Goal: Task Accomplishment & Management: Complete application form

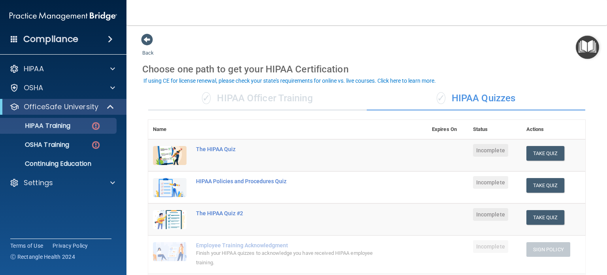
click at [279, 99] on div "✓ HIPAA Officer Training" at bounding box center [257, 99] width 218 height 24
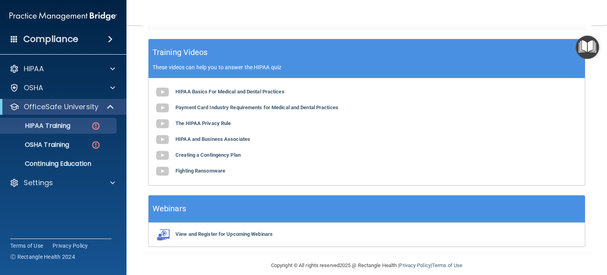
scroll to position [262, 0]
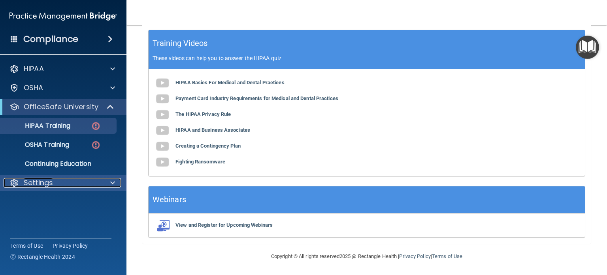
click at [111, 183] on span at bounding box center [112, 182] width 5 height 9
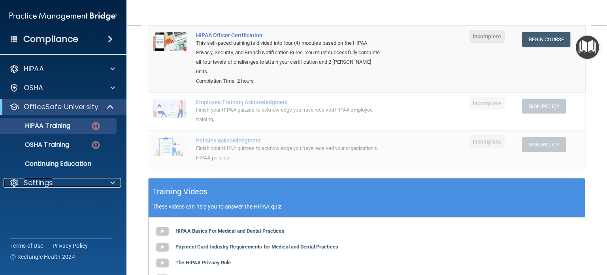
scroll to position [119, 0]
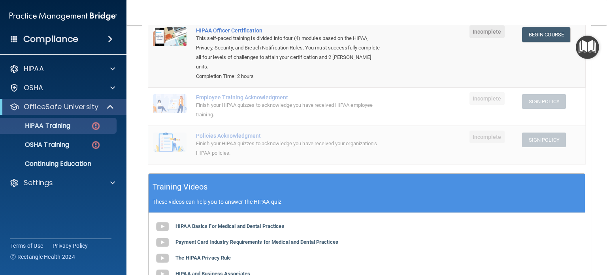
click at [271, 99] on div "Employee Training Acknowledgment" at bounding box center [290, 97] width 188 height 6
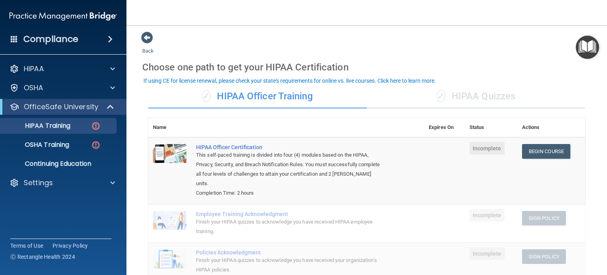
scroll to position [0, 0]
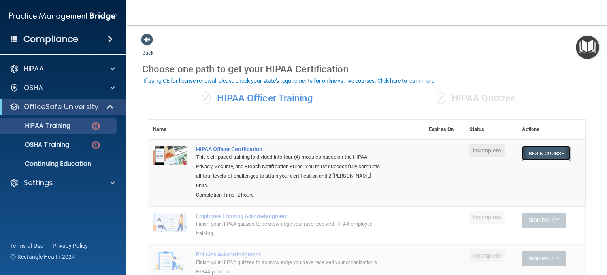
click at [534, 153] on link "Begin Course" at bounding box center [546, 153] width 48 height 15
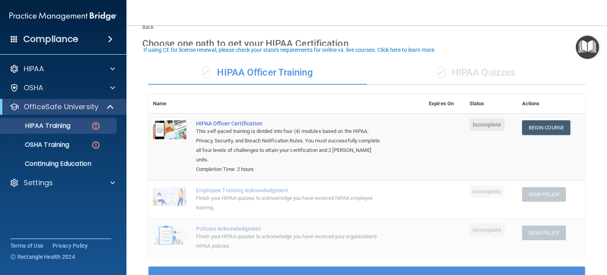
scroll to position [40, 0]
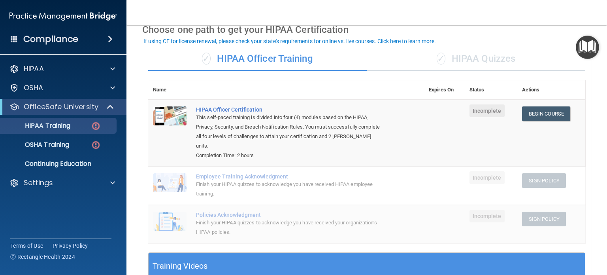
click at [382, 183] on td "Employee Training Acknowledgment Finish your HIPAA quizzes to acknowledge you h…" at bounding box center [307, 185] width 233 height 38
click at [168, 184] on img at bounding box center [170, 182] width 34 height 19
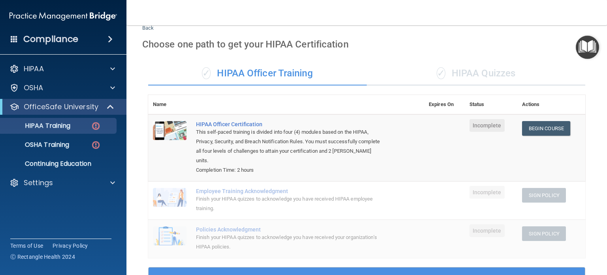
scroll to position [0, 0]
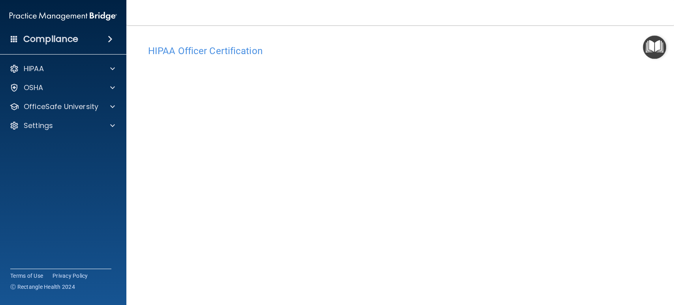
drag, startPoint x: 570, startPoint y: 0, endPoint x: 329, endPoint y: 50, distance: 246.1
click at [329, 50] on h4 "HIPAA Officer Certification" at bounding box center [400, 51] width 504 height 10
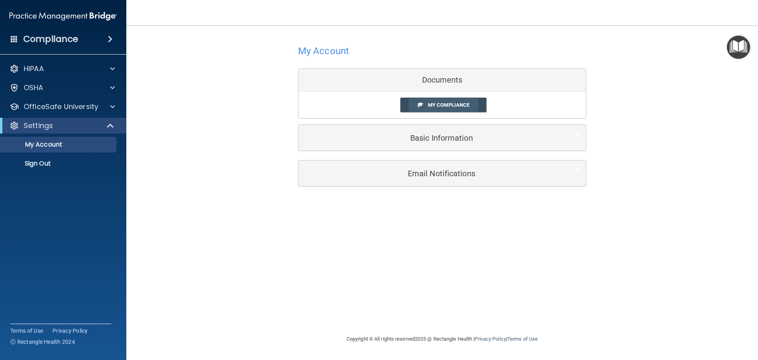
click at [449, 103] on span "My Compliance" at bounding box center [448, 105] width 41 height 6
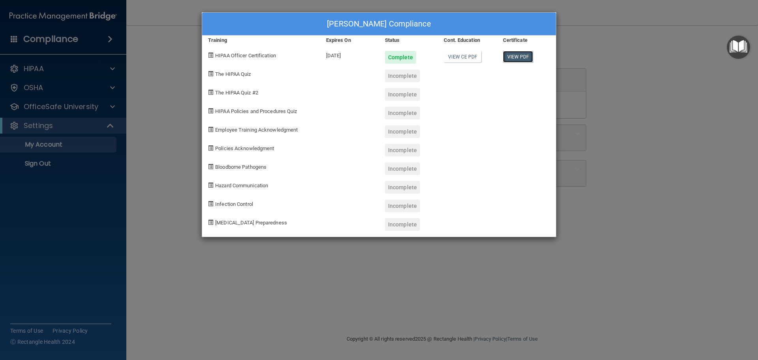
click at [519, 57] on link "View PDF" at bounding box center [518, 56] width 30 height 11
click at [606, 97] on div "Tina Purisima's Compliance Training Expires On Status Cont. Education Certifica…" at bounding box center [379, 180] width 758 height 360
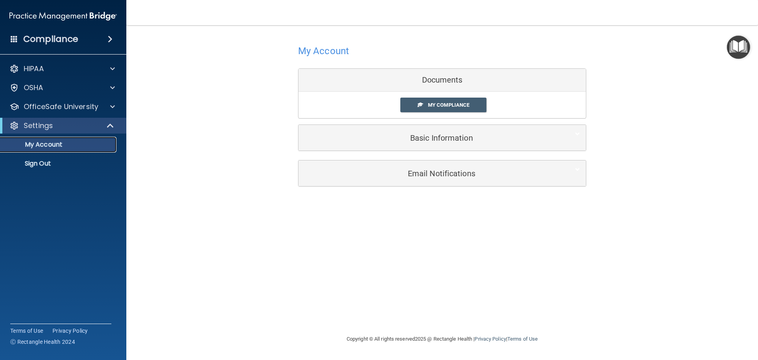
click at [70, 147] on p "My Account" at bounding box center [59, 145] width 108 height 8
click at [107, 105] on div at bounding box center [112, 106] width 20 height 9
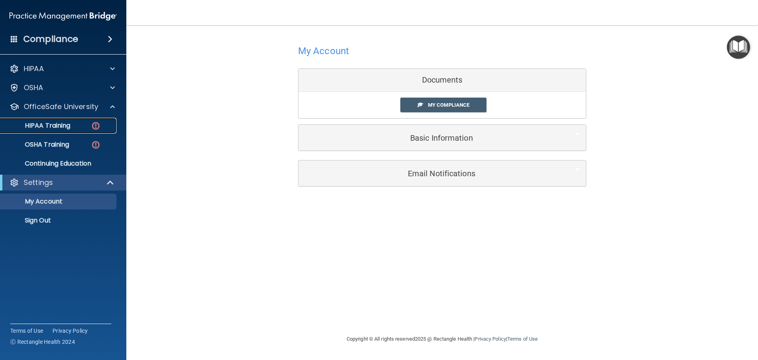
click at [75, 126] on div "HIPAA Training" at bounding box center [59, 126] width 108 height 8
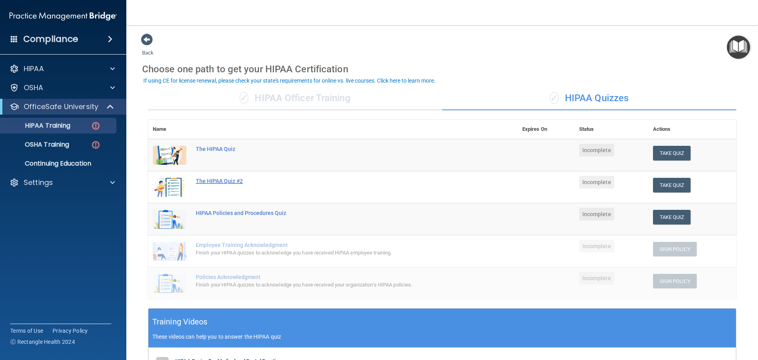
click at [230, 178] on div "The HIPAA Quiz #2" at bounding box center [337, 181] width 282 height 6
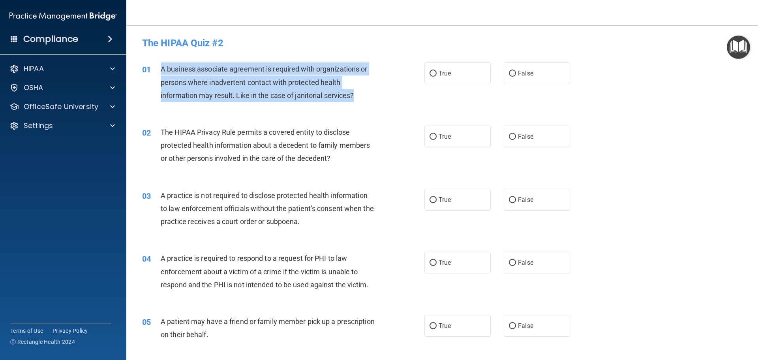
drag, startPoint x: 358, startPoint y: 96, endPoint x: 158, endPoint y: 69, distance: 202.1
click at [158, 69] on div "01 A business associate agreement is required with organizations or persons whe…" at bounding box center [283, 83] width 306 height 43
copy div "A business associate agreement is required with organizations or persons where …"
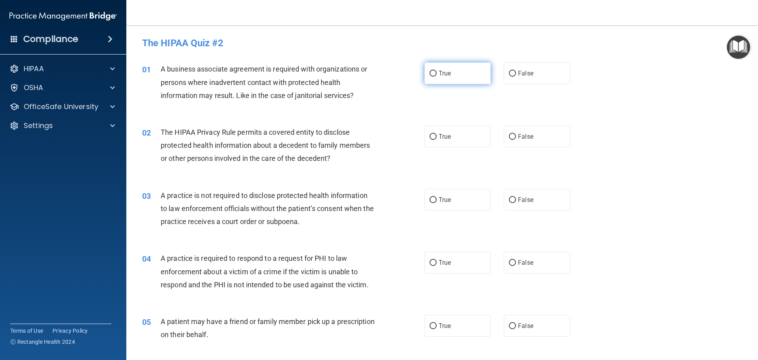
click at [435, 75] on label "True" at bounding box center [458, 73] width 66 height 22
click at [435, 75] on input "True" at bounding box center [433, 74] width 7 height 6
radio input "true"
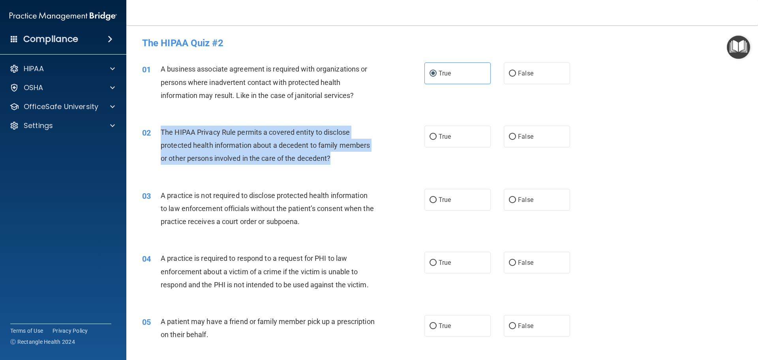
drag, startPoint x: 337, startPoint y: 158, endPoint x: 160, endPoint y: 131, distance: 179.1
click at [161, 131] on div "The HIPAA Privacy Rule permits a covered entity to disclose protected health in…" at bounding box center [271, 146] width 221 height 40
copy span "The HIPAA Privacy Rule permits a covered entity to disclose protected health in…"
click at [354, 161] on div "The HIPAA Privacy Rule permits a covered entity to disclose protected health in…" at bounding box center [271, 146] width 221 height 40
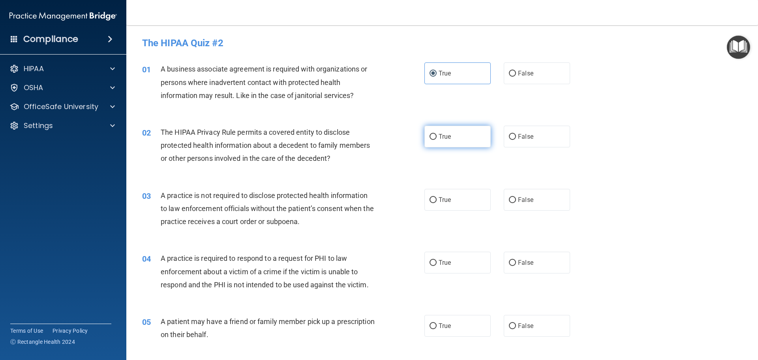
click at [431, 137] on input "True" at bounding box center [433, 137] width 7 height 6
radio input "true"
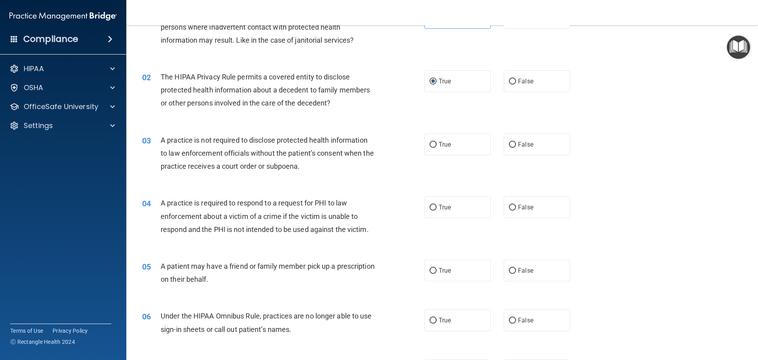
scroll to position [79, 0]
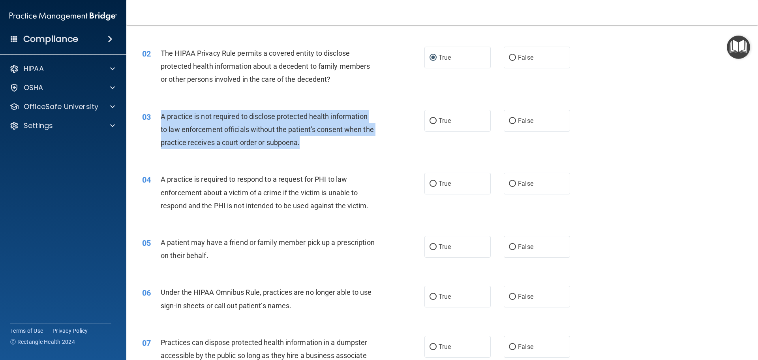
drag, startPoint x: 324, startPoint y: 144, endPoint x: 158, endPoint y: 116, distance: 167.9
click at [158, 116] on div "03 A practice is not required to disclose protected health information to law e…" at bounding box center [283, 131] width 306 height 43
copy div "A practice is not required to disclose protected health information to law enfo…"
click at [509, 122] on input "False" at bounding box center [512, 121] width 7 height 6
radio input "true"
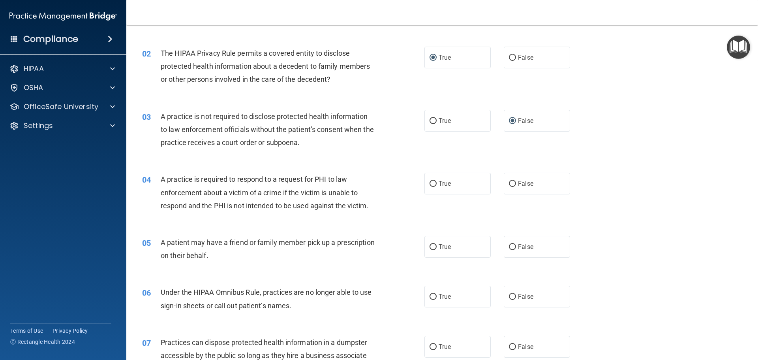
click at [361, 162] on div "03 A practice is not required to disclose protected health information to law e…" at bounding box center [442, 131] width 612 height 63
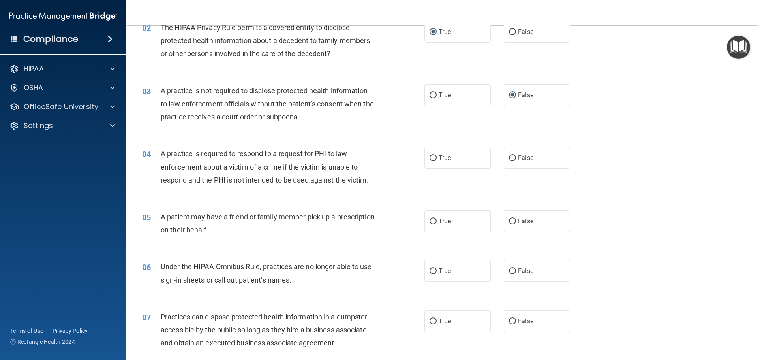
scroll to position [119, 0]
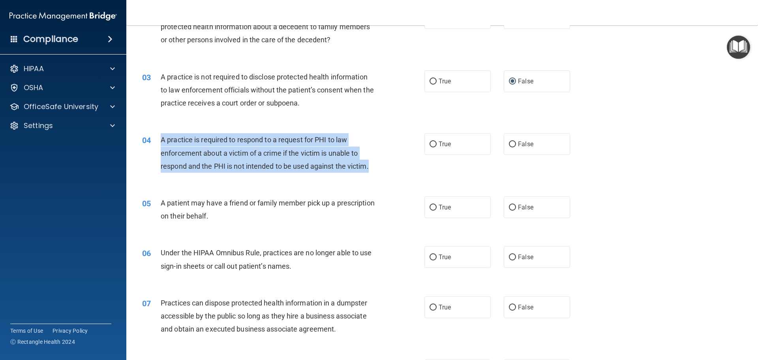
drag, startPoint x: 374, startPoint y: 165, endPoint x: 162, endPoint y: 144, distance: 212.8
click at [162, 144] on div "A practice is required to respond to a request for PHI to law enforcement about…" at bounding box center [271, 153] width 221 height 40
copy span "A practice is required to respond to a request for PHI to law enforcement about…"
click at [385, 159] on div "04 A practice is required to respond to a request for PHI to law enforcement ab…" at bounding box center [283, 154] width 306 height 43
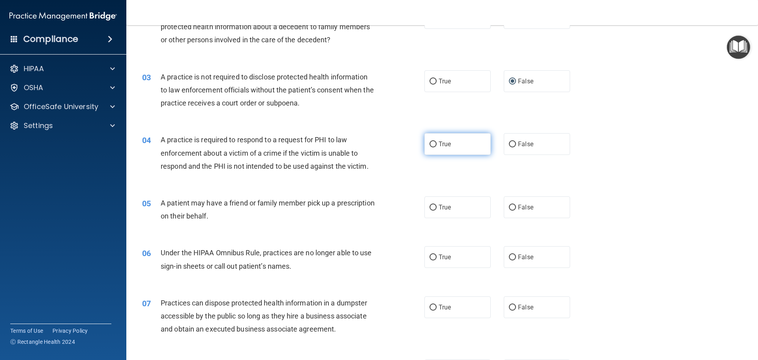
click at [432, 144] on input "True" at bounding box center [433, 144] width 7 height 6
radio input "true"
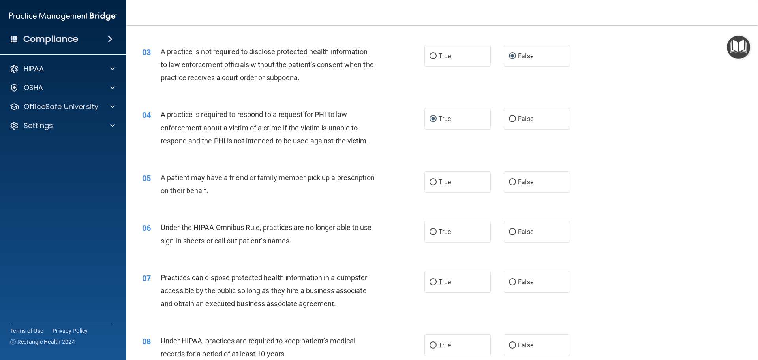
scroll to position [193, 0]
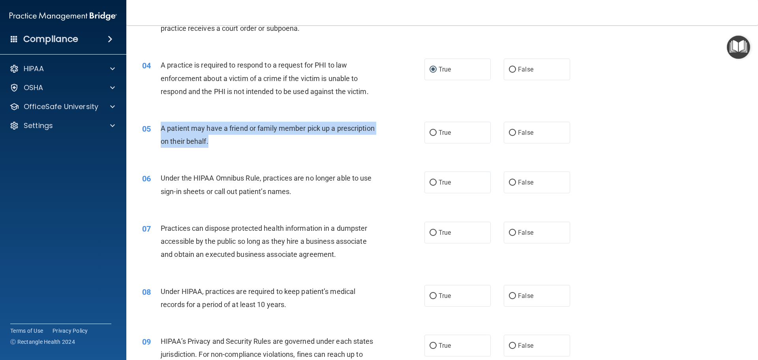
drag, startPoint x: 261, startPoint y: 145, endPoint x: 153, endPoint y: 124, distance: 110.1
click at [153, 124] on div "05 A patient may have a friend or family member pick up a prescription on their…" at bounding box center [283, 137] width 306 height 30
copy div "A patient may have a friend or family member pick up a prescription on their be…"
drag, startPoint x: 430, startPoint y: 134, endPoint x: 428, endPoint y: 140, distance: 6.6
click at [430, 134] on input "True" at bounding box center [433, 133] width 7 height 6
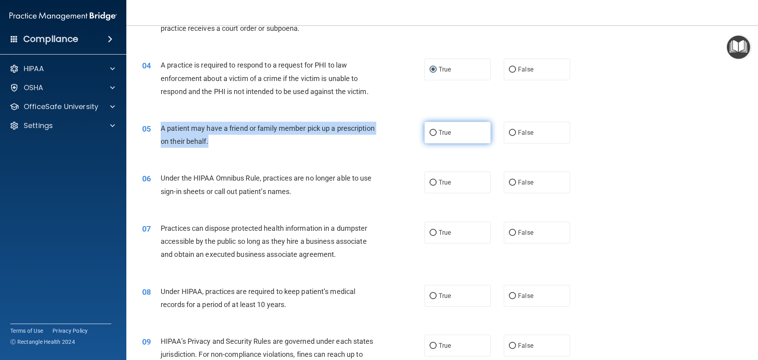
radio input "true"
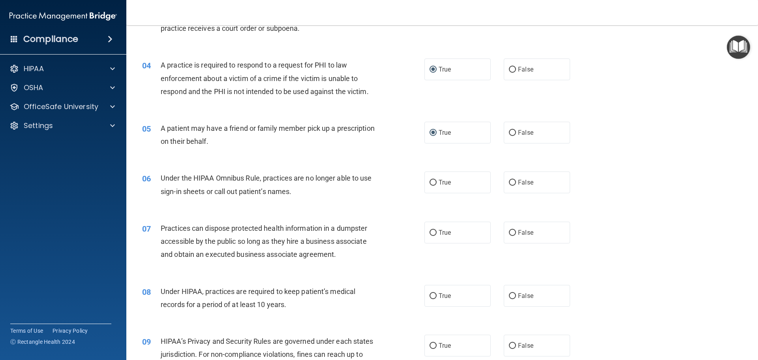
click at [358, 183] on div "Under the HIPAA Omnibus Rule, practices are no longer able to use sign-in sheet…" at bounding box center [271, 184] width 221 height 26
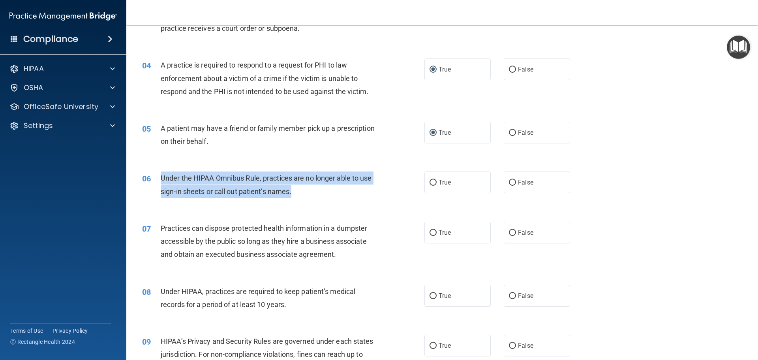
drag, startPoint x: 314, startPoint y: 194, endPoint x: 159, endPoint y: 177, distance: 156.2
click at [159, 177] on div "06 Under the HIPAA Omnibus Rule, practices are no longer able to use sign-in sh…" at bounding box center [283, 186] width 306 height 30
copy div "Under the HIPAA Omnibus Rule, practices are no longer able to use sign-in sheet…"
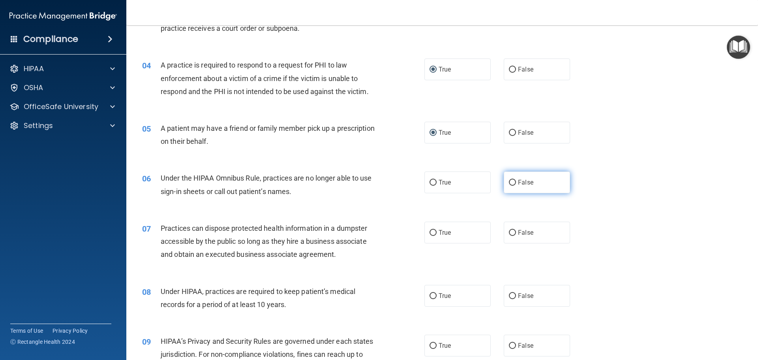
click at [504, 183] on label "False" at bounding box center [537, 182] width 66 height 22
click at [509, 183] on input "False" at bounding box center [512, 183] width 7 height 6
radio input "true"
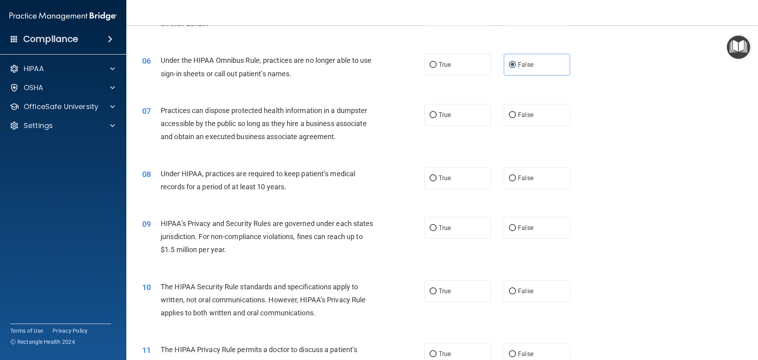
scroll to position [312, 0]
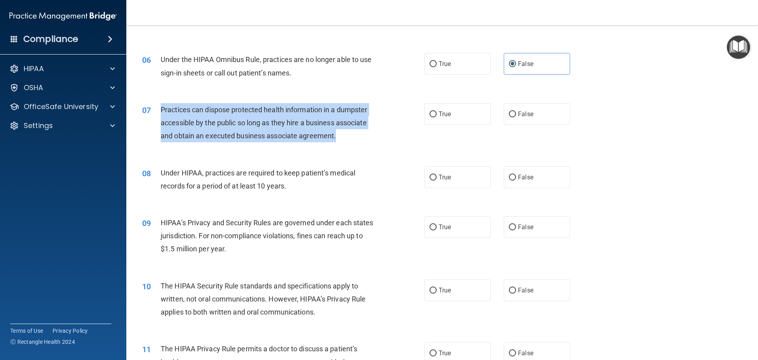
drag, startPoint x: 345, startPoint y: 134, endPoint x: 153, endPoint y: 110, distance: 193.1
click at [153, 110] on div "07 Practices can dispose protected health information in a dumpster accessible …" at bounding box center [283, 124] width 306 height 43
copy div "Practices can dispose protected health information in a dumpster accessible by …"
click at [509, 116] on input "False" at bounding box center [512, 114] width 7 height 6
radio input "true"
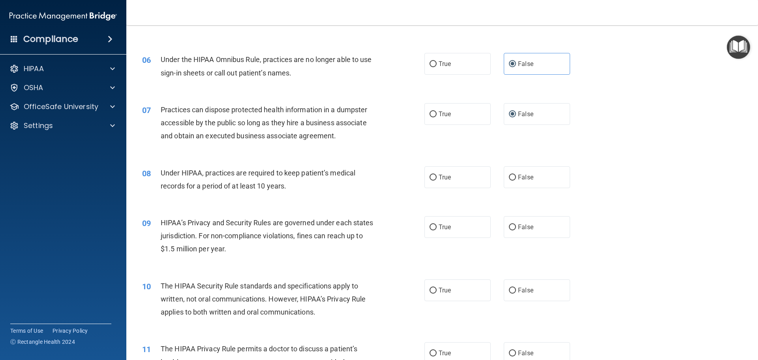
click at [352, 190] on div "Under HIPAA, practices are required to keep patient’s medical records for a per…" at bounding box center [271, 179] width 221 height 26
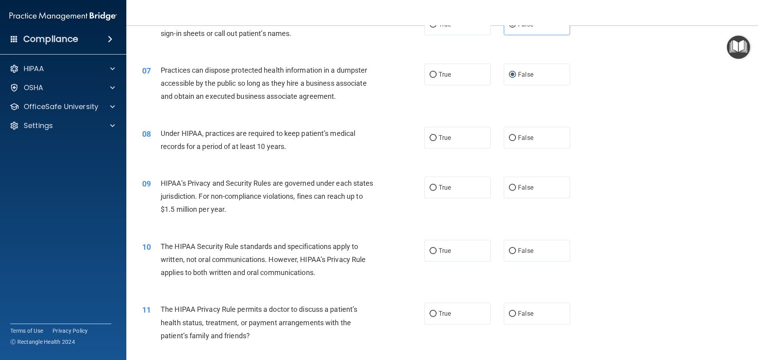
scroll to position [391, 0]
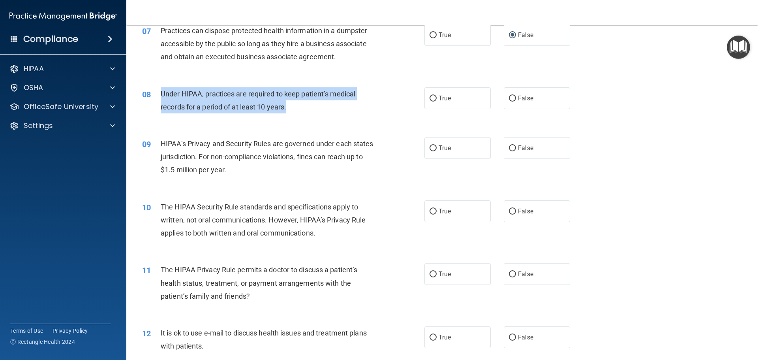
drag, startPoint x: 297, startPoint y: 109, endPoint x: 493, endPoint y: 103, distance: 196.8
click at [156, 89] on div "08 Under HIPAA, practices are required to keep patient’s medical records for a …" at bounding box center [283, 102] width 306 height 30
copy div "Under HIPAA, practices are required to keep patient’s medical records for a per…"
click at [509, 99] on input "False" at bounding box center [512, 99] width 7 height 6
radio input "true"
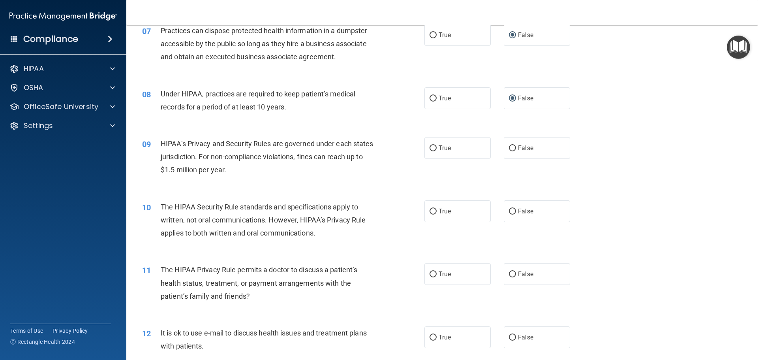
click at [334, 162] on div "HIPAA’s Privacy and Security Rules are governed under each states jurisdiction.…" at bounding box center [271, 157] width 221 height 40
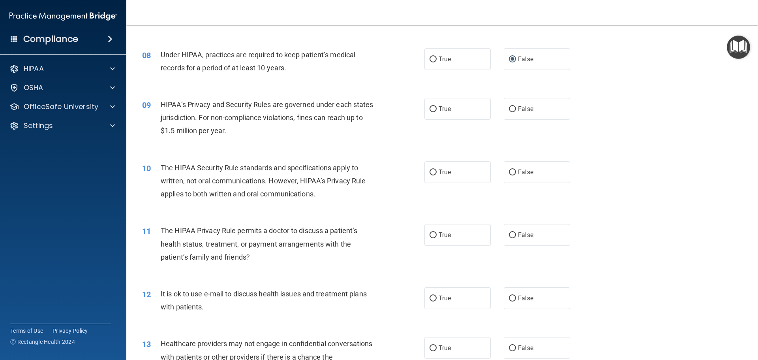
scroll to position [430, 0]
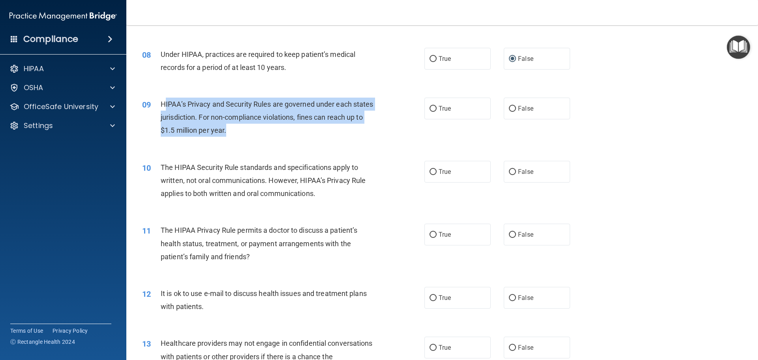
drag, startPoint x: 247, startPoint y: 130, endPoint x: 164, endPoint y: 104, distance: 87.0
click at [164, 104] on div "HIPAA’s Privacy and Security Rules are governed under each states jurisdiction.…" at bounding box center [271, 118] width 221 height 40
drag, startPoint x: 271, startPoint y: 127, endPoint x: 258, endPoint y: 132, distance: 13.6
click at [271, 127] on div "HIPAA’s Privacy and Security Rules are governed under each states jurisdiction.…" at bounding box center [271, 118] width 221 height 40
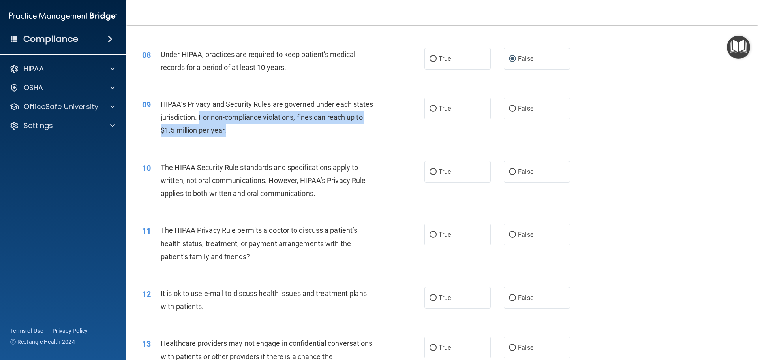
drag, startPoint x: 258, startPoint y: 132, endPoint x: 222, endPoint y: 115, distance: 40.1
click at [222, 115] on div "HIPAA’s Privacy and Security Rules are governed under each states jurisdiction.…" at bounding box center [271, 118] width 221 height 40
copy span "For non-compliance violations, fines can reach up to $1.5 million per year."
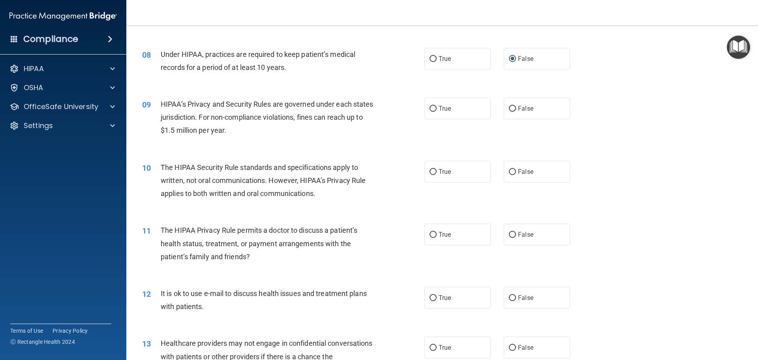
click at [267, 100] on span "HIPAA’s Privacy and Security Rules are governed under each states jurisdiction.…" at bounding box center [267, 117] width 213 height 34
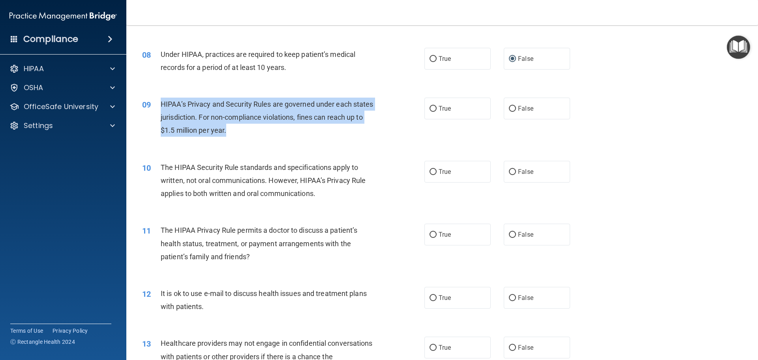
drag, startPoint x: 256, startPoint y: 133, endPoint x: 162, endPoint y: 98, distance: 99.5
click at [162, 98] on div "HIPAA’s Privacy and Security Rules are governed under each states jurisdiction.…" at bounding box center [271, 118] width 221 height 40
copy span "HIPAA’s Privacy and Security Rules are governed under each states jurisdiction.…"
click at [432, 111] on input "True" at bounding box center [433, 109] width 7 height 6
radio input "true"
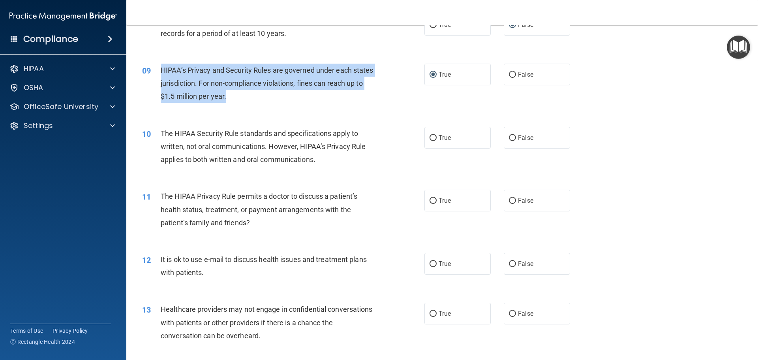
scroll to position [509, 0]
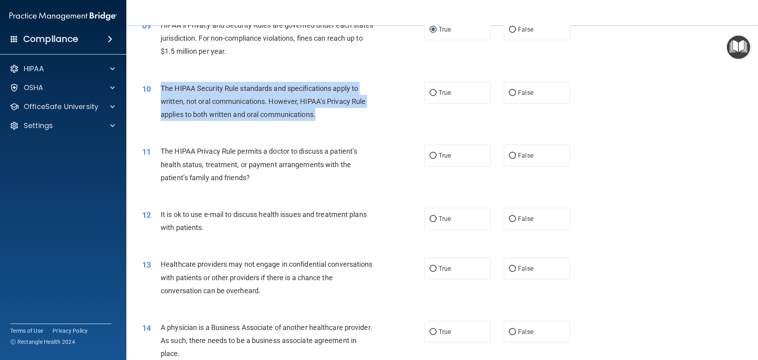
drag, startPoint x: 161, startPoint y: 85, endPoint x: 328, endPoint y: 117, distance: 169.7
click at [328, 117] on div "The HIPAA Security Rule standards and specifications apply to written, not oral…" at bounding box center [271, 102] width 221 height 40
click at [432, 91] on input "True" at bounding box center [433, 93] width 7 height 6
radio input "true"
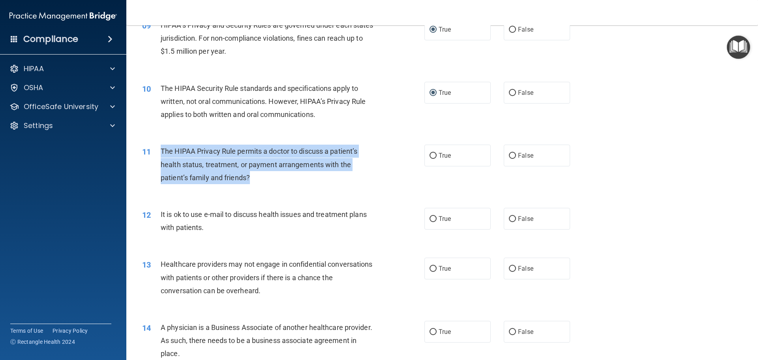
drag, startPoint x: 256, startPoint y: 179, endPoint x: 160, endPoint y: 147, distance: 100.7
click at [160, 147] on div "11 The HIPAA Privacy Rule permits a doctor to discuss a patient’s health status…" at bounding box center [283, 166] width 306 height 43
click at [361, 169] on div "The HIPAA Privacy Rule permits a doctor to discuss a patient’s health status, t…" at bounding box center [271, 165] width 221 height 40
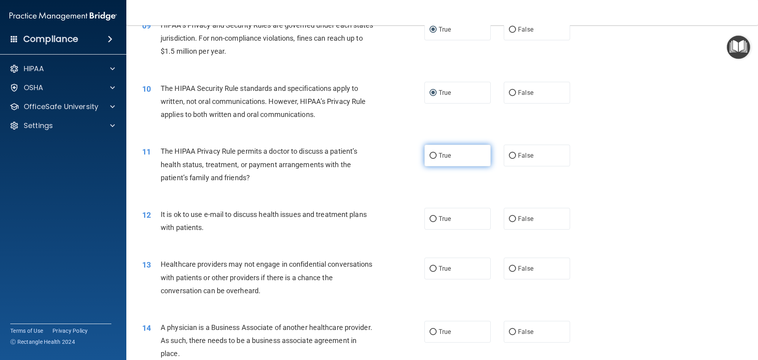
click at [430, 157] on input "True" at bounding box center [433, 156] width 7 height 6
radio input "true"
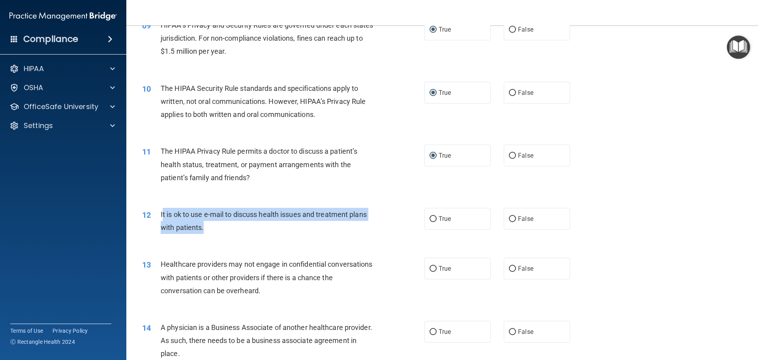
drag, startPoint x: 204, startPoint y: 227, endPoint x: 162, endPoint y: 213, distance: 44.6
click at [162, 213] on div "It is ok to use e-mail to discuss health issues and treatment plans with patien…" at bounding box center [271, 221] width 221 height 26
click at [162, 213] on span "It is ok to use e-mail to discuss health issues and treatment plans with patien…" at bounding box center [264, 220] width 206 height 21
drag, startPoint x: 209, startPoint y: 226, endPoint x: 151, endPoint y: 218, distance: 58.6
click at [151, 218] on div "12 It is ok to use e-mail to discuss health issues and treatment plans with pat…" at bounding box center [283, 223] width 306 height 30
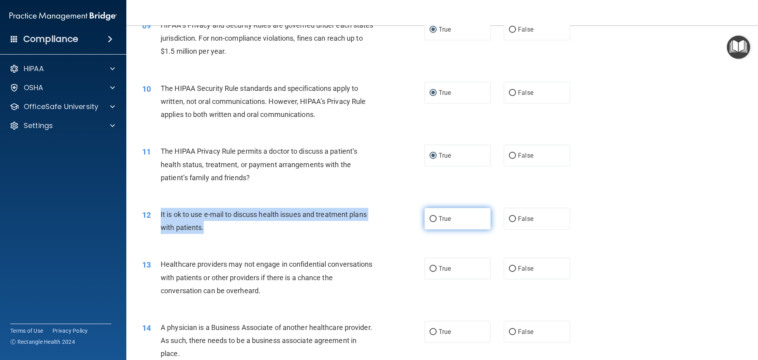
click at [431, 218] on input "True" at bounding box center [433, 219] width 7 height 6
radio input "true"
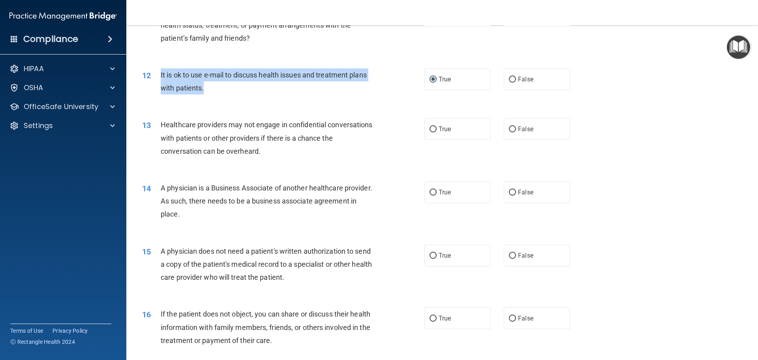
scroll to position [667, 0]
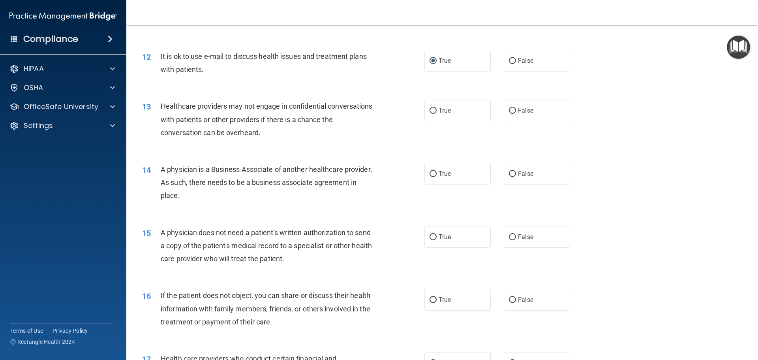
click at [280, 130] on div "Healthcare providers may not engage in confidential conversations with patients…" at bounding box center [271, 120] width 221 height 40
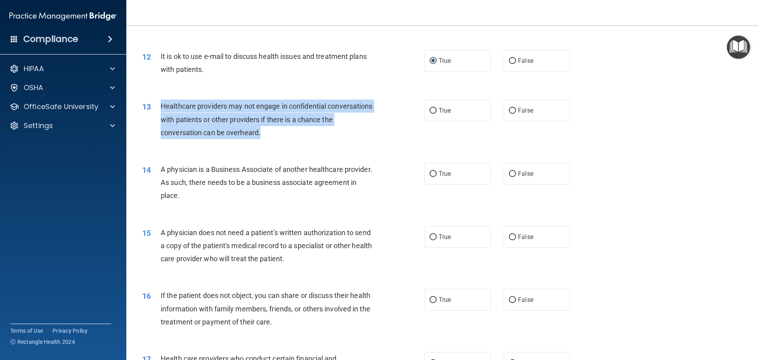
drag, startPoint x: 287, startPoint y: 132, endPoint x: 162, endPoint y: 105, distance: 128.1
click at [162, 105] on div "Healthcare providers may not engage in confidential conversations with patients…" at bounding box center [271, 120] width 221 height 40
drag, startPoint x: 433, startPoint y: 108, endPoint x: 422, endPoint y: 111, distance: 11.0
click at [433, 108] on input "True" at bounding box center [433, 111] width 7 height 6
radio input "true"
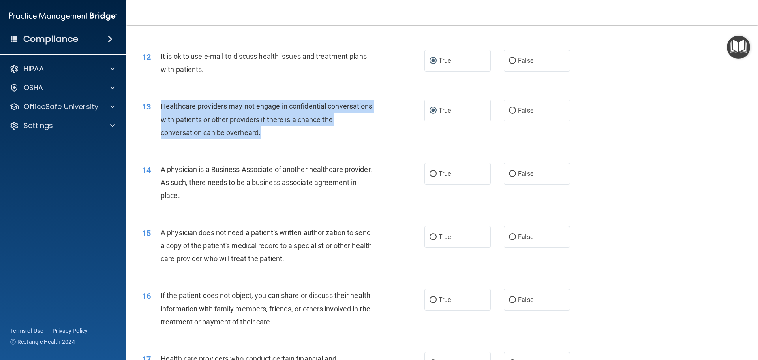
click at [387, 126] on div "13 Healthcare providers may not engage in confidential conversations with patie…" at bounding box center [283, 121] width 306 height 43
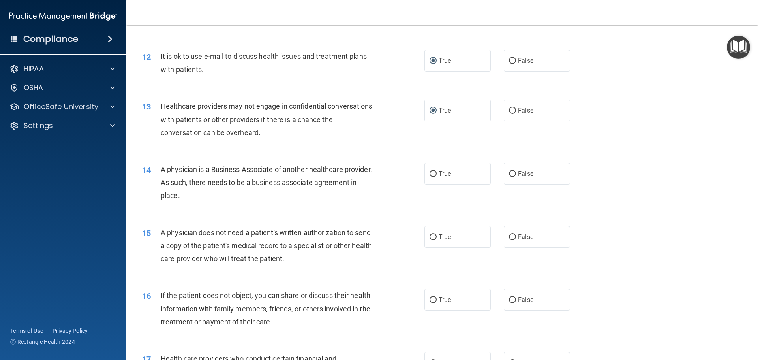
drag, startPoint x: 233, startPoint y: 197, endPoint x: 159, endPoint y: 170, distance: 79.0
click at [159, 170] on div "14 A physician is a Business Associate of another healthcare provider. As such,…" at bounding box center [283, 184] width 306 height 43
click at [281, 205] on div "14 A physician is a Business Associate of another healthcare provider. As such,…" at bounding box center [283, 184] width 306 height 43
click at [509, 173] on input "False" at bounding box center [512, 174] width 7 height 6
radio input "true"
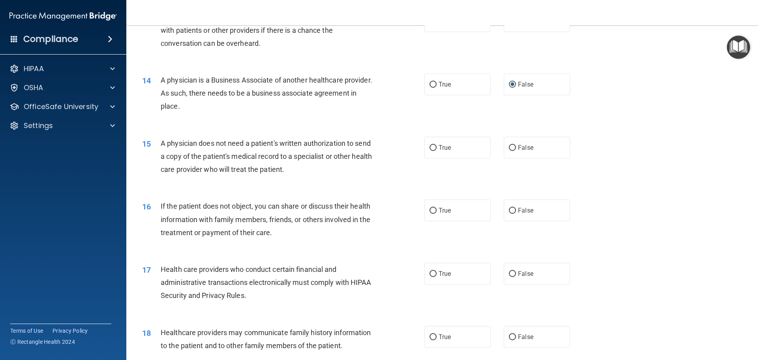
scroll to position [786, 0]
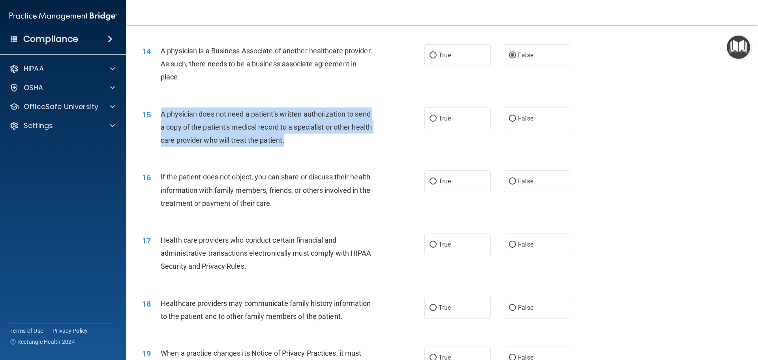
drag, startPoint x: 308, startPoint y: 145, endPoint x: 159, endPoint y: 113, distance: 152.2
click at [159, 114] on div "15 A physician does not need a patient's written authorization to send a copy o…" at bounding box center [283, 128] width 306 height 43
click at [326, 141] on div "A physician does not need a patient's written authorization to send a copy of t…" at bounding box center [271, 127] width 221 height 40
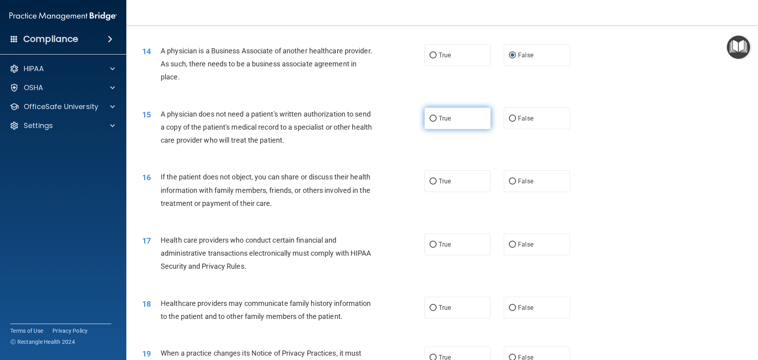
click at [430, 117] on input "True" at bounding box center [433, 119] width 7 height 6
radio input "true"
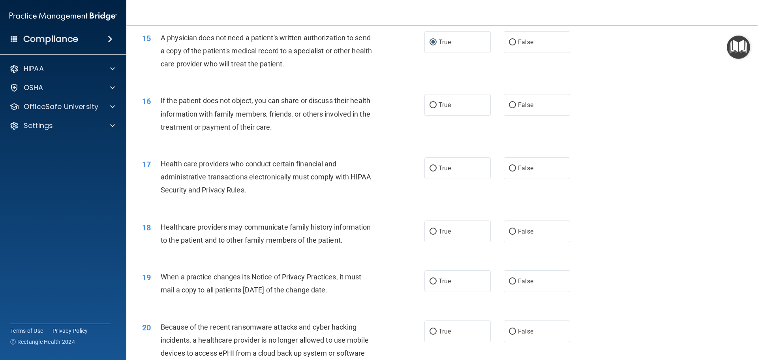
scroll to position [865, 0]
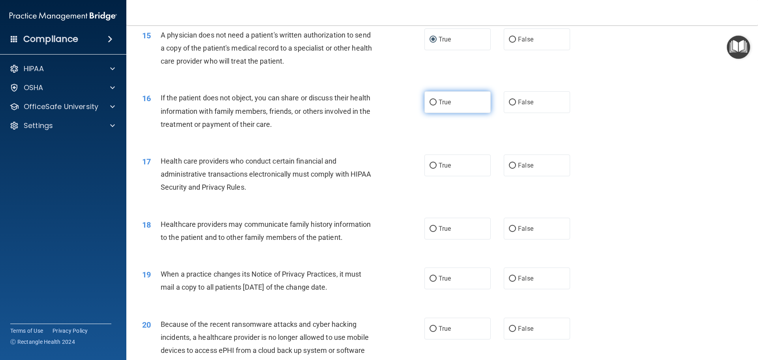
click at [430, 102] on input "True" at bounding box center [433, 103] width 7 height 6
radio input "true"
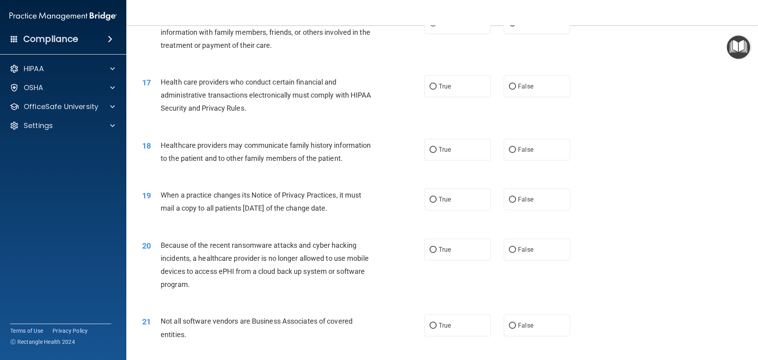
scroll to position [983, 0]
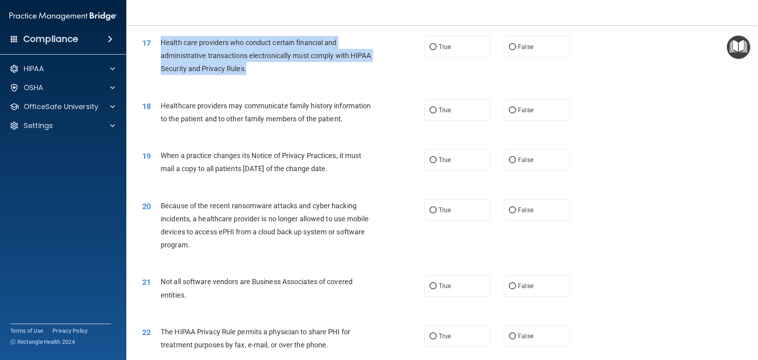
drag, startPoint x: 266, startPoint y: 69, endPoint x: 154, endPoint y: 46, distance: 114.0
click at [154, 46] on div "17 Health care providers who conduct certain financial and administrative trans…" at bounding box center [283, 57] width 306 height 43
click at [430, 47] on input "True" at bounding box center [433, 47] width 7 height 6
radio input "true"
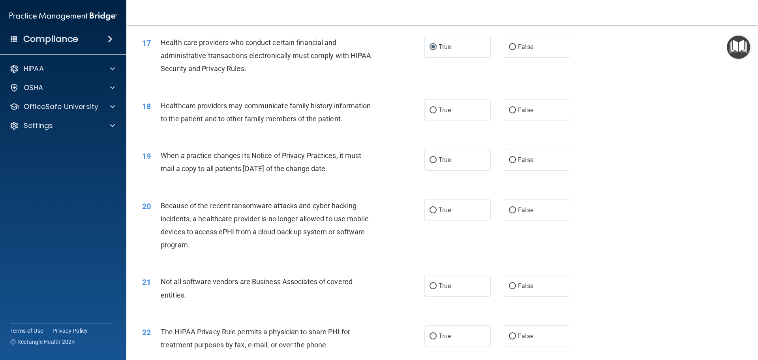
click at [356, 111] on div "Healthcare providers may communicate family history information to the patient …" at bounding box center [271, 112] width 221 height 26
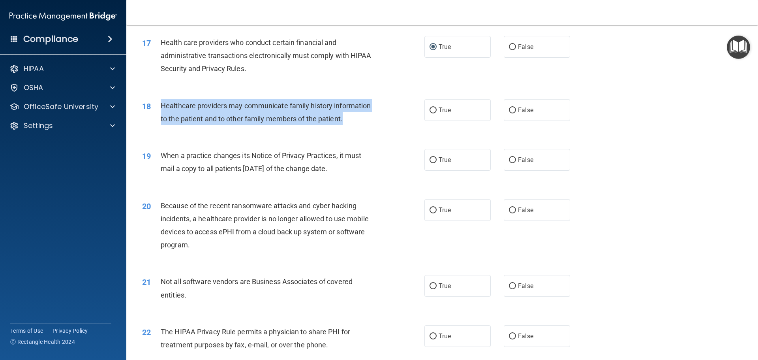
drag, startPoint x: 352, startPoint y: 121, endPoint x: 162, endPoint y: 107, distance: 190.5
click at [162, 107] on div "Healthcare providers may communicate family history information to the patient …" at bounding box center [271, 112] width 221 height 26
drag, startPoint x: 431, startPoint y: 112, endPoint x: 414, endPoint y: 123, distance: 20.3
click at [431, 112] on input "True" at bounding box center [433, 110] width 7 height 6
radio input "true"
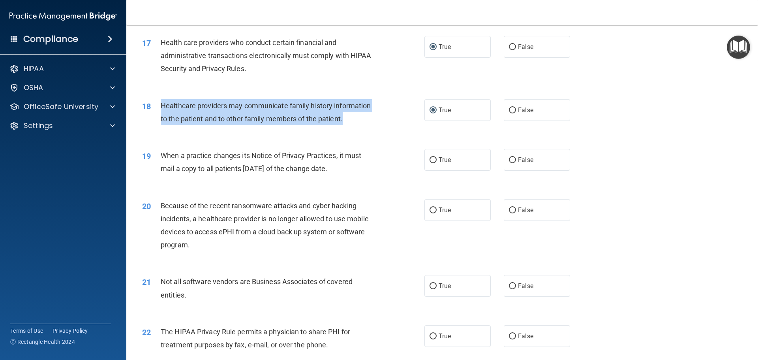
scroll to position [1023, 0]
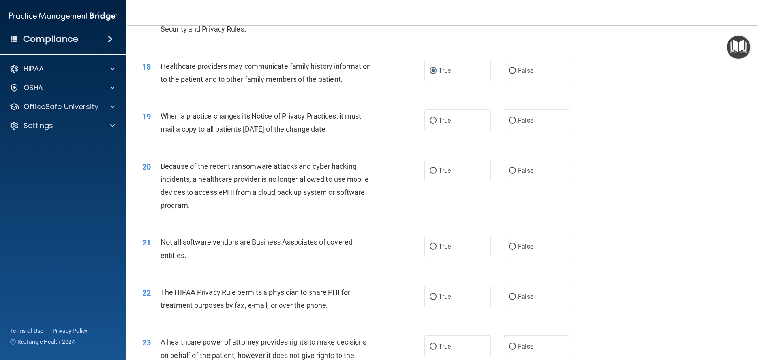
click at [352, 132] on span "When a practice changes its Notice of Privacy Practices, it must mail a copy to…" at bounding box center [261, 122] width 201 height 21
drag, startPoint x: 357, startPoint y: 130, endPoint x: 163, endPoint y: 117, distance: 194.4
click at [163, 117] on div "When a practice changes its Notice of Privacy Practices, it must mail a copy to…" at bounding box center [271, 122] width 221 height 26
click at [511, 119] on input "False" at bounding box center [512, 121] width 7 height 6
radio input "true"
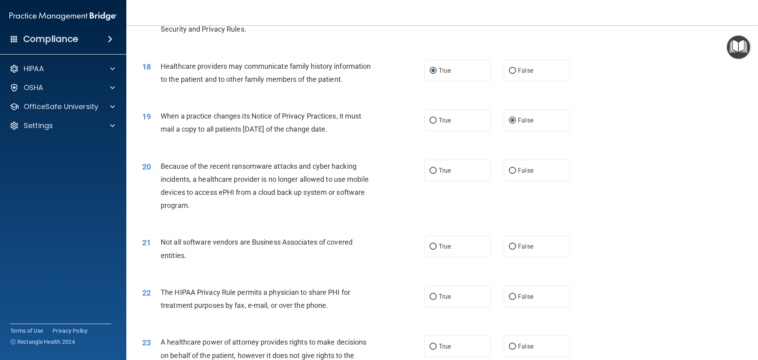
click at [327, 166] on span "Because of the recent ransomware attacks and cyber hacking incidents, a healthc…" at bounding box center [265, 186] width 208 height 48
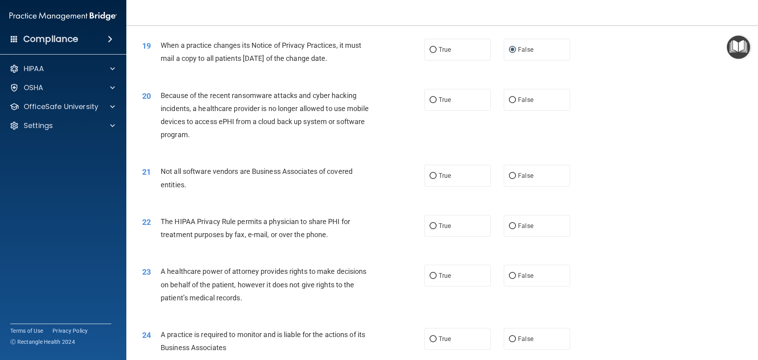
scroll to position [1102, 0]
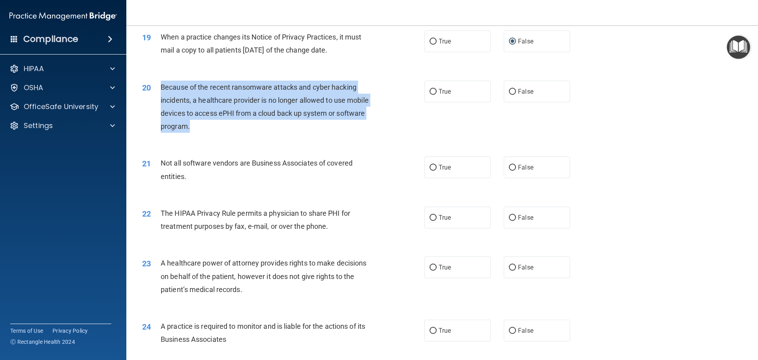
drag, startPoint x: 192, startPoint y: 128, endPoint x: 160, endPoint y: 88, distance: 50.9
click at [161, 88] on div "Because of the recent ransomware attacks and cyber hacking incidents, a healthc…" at bounding box center [271, 107] width 221 height 53
click at [230, 128] on div "Because of the recent ransomware attacks and cyber hacking incidents, a healthc…" at bounding box center [271, 107] width 221 height 53
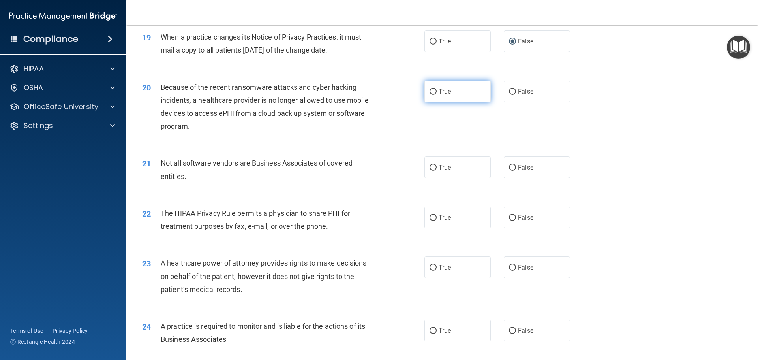
click at [432, 89] on input "True" at bounding box center [433, 92] width 7 height 6
radio input "true"
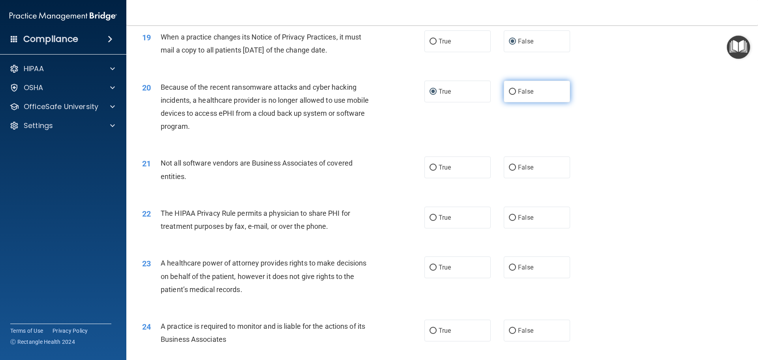
click at [511, 92] on input "False" at bounding box center [512, 92] width 7 height 6
radio input "true"
radio input "false"
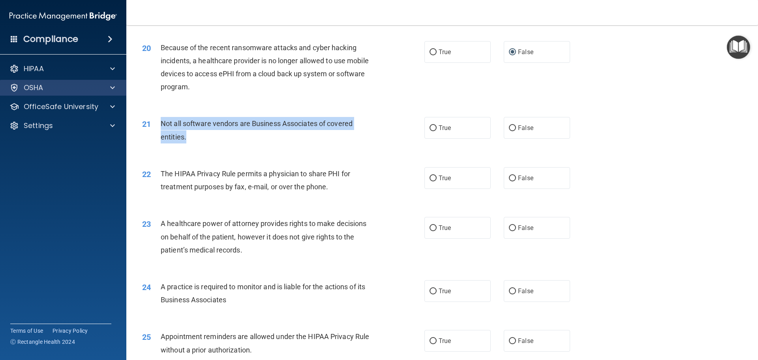
drag, startPoint x: 187, startPoint y: 134, endPoint x: 40, endPoint y: 90, distance: 153.5
click at [156, 129] on div "21 Not all software vendors are Business Associates of covered entities." at bounding box center [283, 132] width 306 height 30
click at [281, 147] on div "21 Not all software vendors are Business Associates of covered entities." at bounding box center [283, 132] width 306 height 30
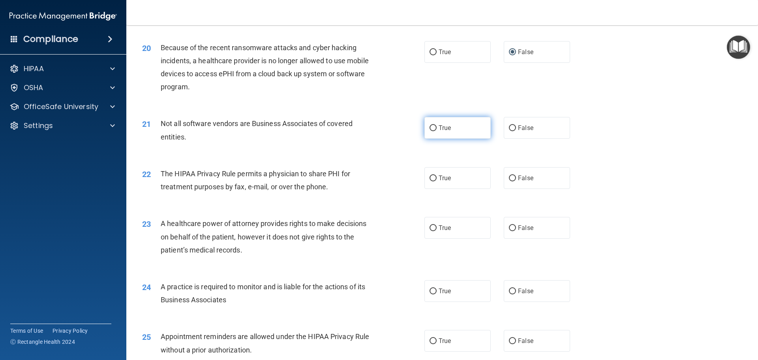
click at [431, 128] on input "True" at bounding box center [433, 128] width 7 height 6
radio input "true"
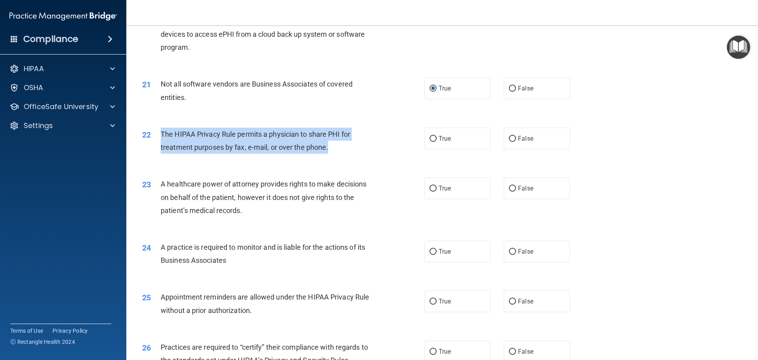
drag, startPoint x: 338, startPoint y: 150, endPoint x: 156, endPoint y: 132, distance: 183.0
click at [156, 132] on div "22 The HIPAA Privacy Rule permits a physician to share PHI for treatment purpos…" at bounding box center [283, 143] width 306 height 30
click at [371, 152] on div "The HIPAA Privacy Rule permits a physician to share PHI for treatment purposes …" at bounding box center [271, 141] width 221 height 26
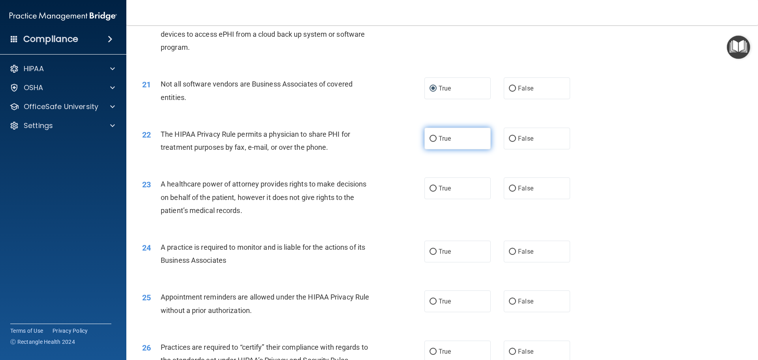
click at [430, 137] on input "True" at bounding box center [433, 139] width 7 height 6
radio input "true"
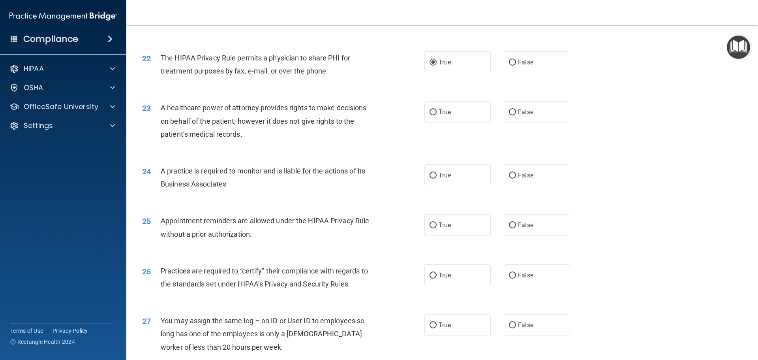
scroll to position [1260, 0]
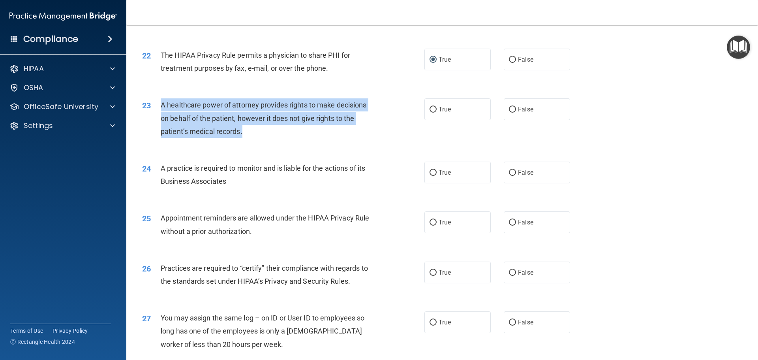
drag, startPoint x: 249, startPoint y: 131, endPoint x: 160, endPoint y: 106, distance: 92.3
click at [161, 106] on div "A healthcare power of attorney provides rights to make decisions on behalf of t…" at bounding box center [271, 118] width 221 height 40
click at [276, 134] on div "A healthcare power of attorney provides rights to make decisions on behalf of t…" at bounding box center [271, 118] width 221 height 40
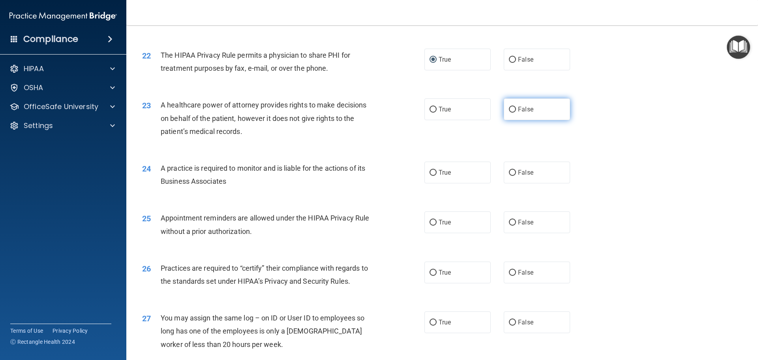
click at [509, 109] on input "False" at bounding box center [512, 110] width 7 height 6
radio input "true"
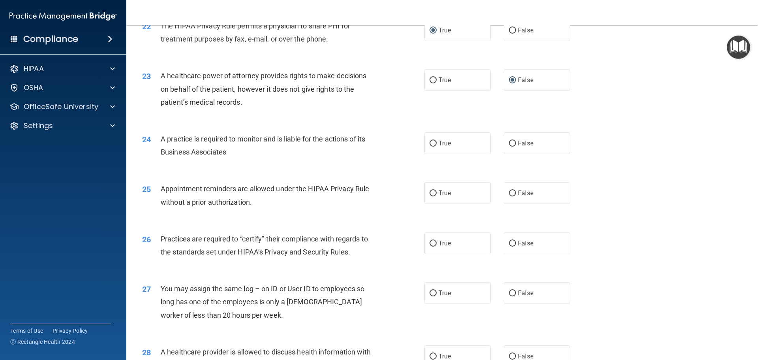
scroll to position [1339, 0]
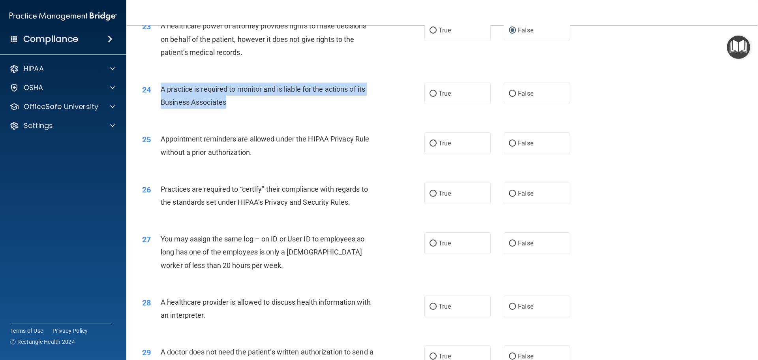
drag, startPoint x: 234, startPoint y: 100, endPoint x: 160, endPoint y: 85, distance: 75.1
click at [161, 85] on div "A practice is required to monitor and is liable for the actions of its Business…" at bounding box center [271, 96] width 221 height 26
drag, startPoint x: 511, startPoint y: 94, endPoint x: 506, endPoint y: 95, distance: 5.2
click at [511, 94] on input "False" at bounding box center [512, 94] width 7 height 6
radio input "true"
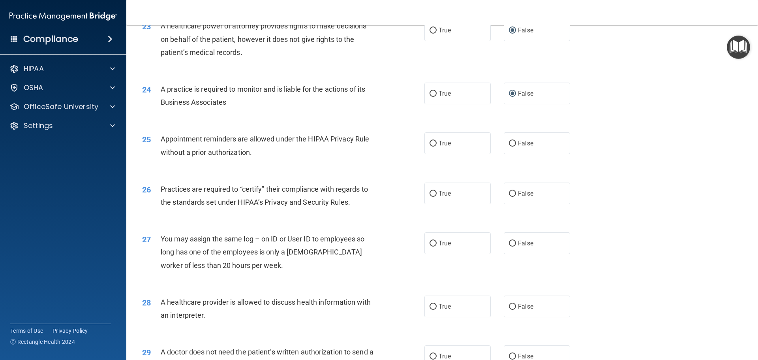
click at [335, 117] on div "24 A practice is required to monitor and is liable for the actions of its Busin…" at bounding box center [442, 98] width 612 height 50
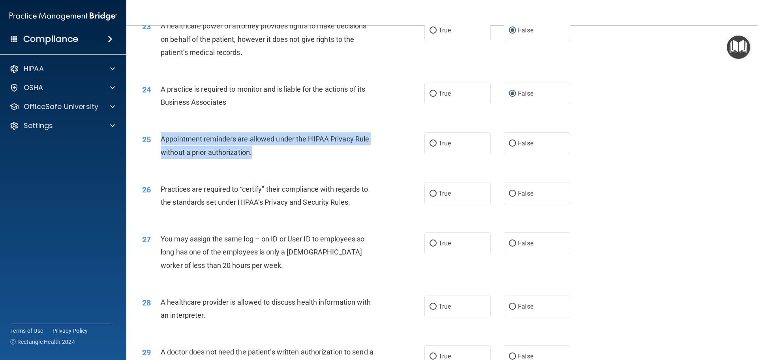
drag, startPoint x: 271, startPoint y: 152, endPoint x: 160, endPoint y: 141, distance: 111.5
click at [160, 141] on div "25 Appointment reminders are allowed under the HIPAA Privacy Rule without a pri…" at bounding box center [283, 147] width 306 height 30
click at [431, 144] on input "True" at bounding box center [433, 144] width 7 height 6
radio input "true"
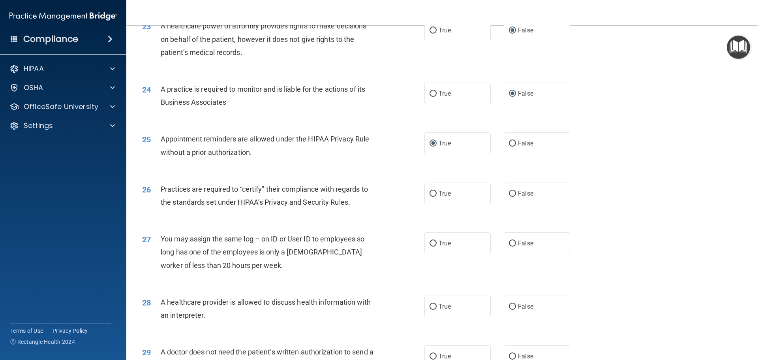
click at [352, 171] on div "25 Appointment reminders are allowed under the HIPAA Privacy Rule without a pri…" at bounding box center [442, 147] width 612 height 50
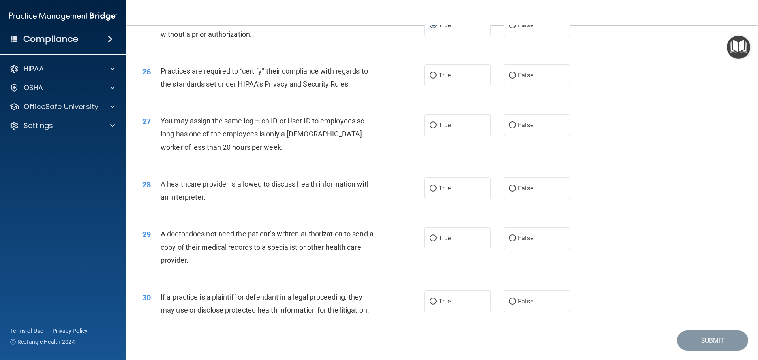
scroll to position [1457, 0]
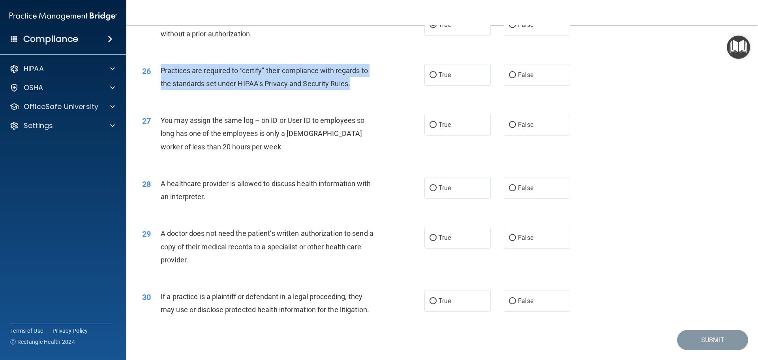
drag, startPoint x: 351, startPoint y: 86, endPoint x: 159, endPoint y: 72, distance: 192.1
click at [159, 72] on div "26 Practices are required to “certify” their compliance with regards to the sta…" at bounding box center [283, 79] width 306 height 30
drag, startPoint x: 431, startPoint y: 74, endPoint x: 405, endPoint y: 83, distance: 27.5
click at [431, 74] on input "True" at bounding box center [433, 75] width 7 height 6
radio input "true"
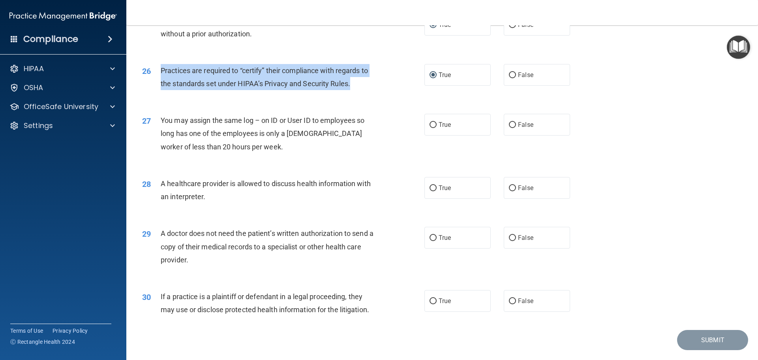
click at [389, 90] on div "26 Practices are required to “certify” their compliance with regards to the sta…" at bounding box center [283, 79] width 306 height 30
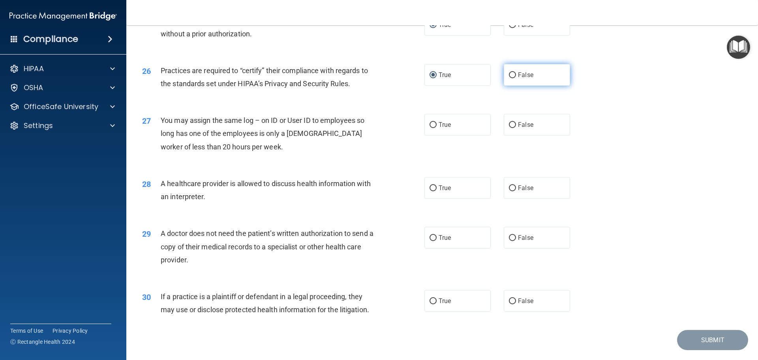
click at [509, 76] on input "False" at bounding box center [512, 75] width 7 height 6
radio input "true"
radio input "false"
click at [505, 126] on label "False" at bounding box center [537, 125] width 66 height 22
click at [509, 126] on input "False" at bounding box center [512, 125] width 7 height 6
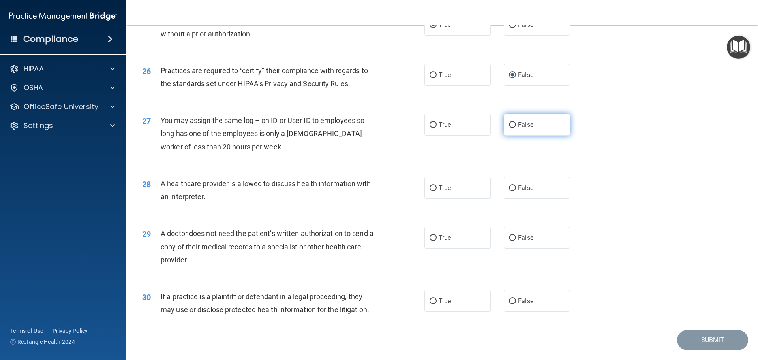
radio input "true"
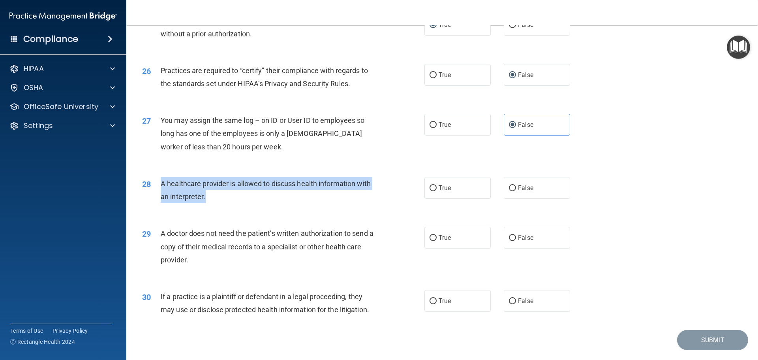
drag, startPoint x: 228, startPoint y: 198, endPoint x: 156, endPoint y: 184, distance: 73.2
click at [156, 184] on div "28 A healthcare provider is allowed to discuss health information with an inter…" at bounding box center [283, 192] width 306 height 30
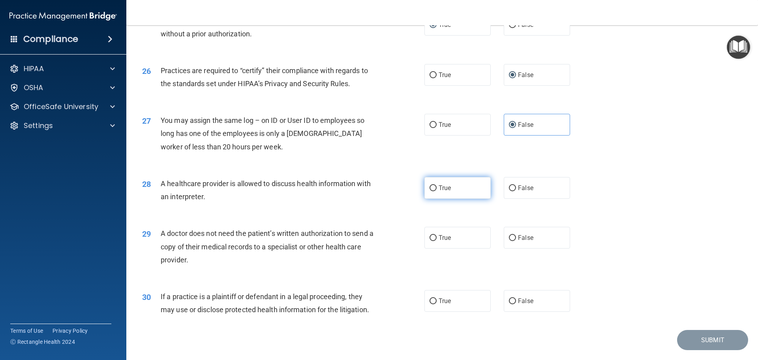
click at [426, 187] on label "True" at bounding box center [458, 188] width 66 height 22
click at [430, 187] on input "True" at bounding box center [433, 188] width 7 height 6
radio input "true"
click at [433, 238] on input "True" at bounding box center [433, 238] width 7 height 6
radio input "true"
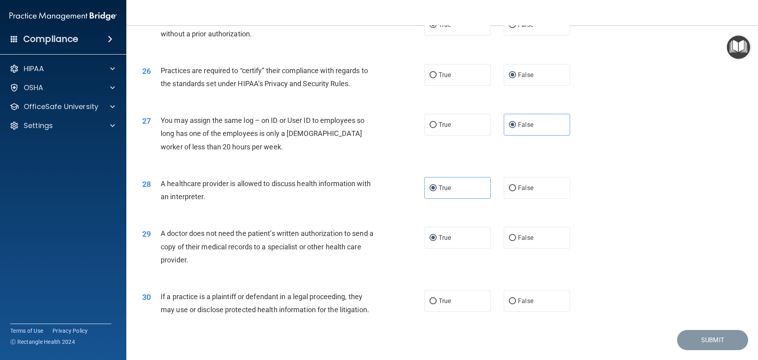
click at [369, 274] on div "29 A doctor does not need the patient’s written authorization to send a copy of…" at bounding box center [442, 248] width 612 height 63
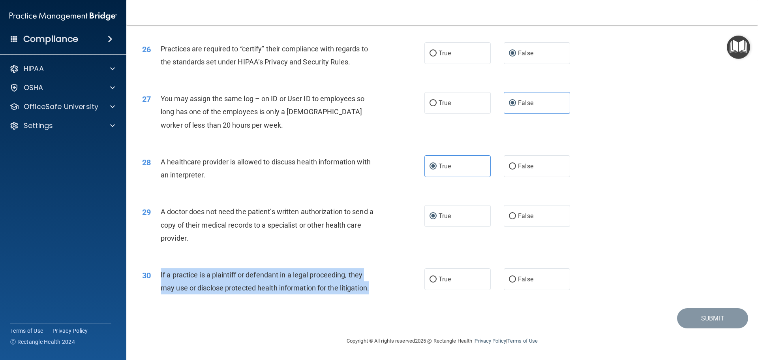
drag, startPoint x: 377, startPoint y: 288, endPoint x: 159, endPoint y: 276, distance: 218.4
click at [159, 274] on div "30 If a practice is a plaintiff or defendant in a legal proceeding, they may us…" at bounding box center [283, 283] width 306 height 30
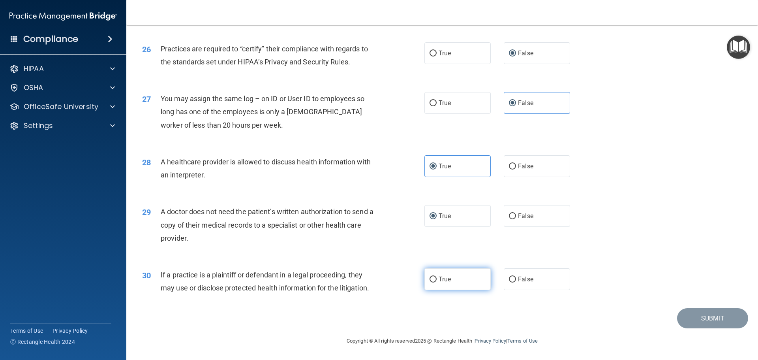
click at [448, 274] on span "True" at bounding box center [445, 279] width 12 height 8
click at [437, 274] on input "True" at bounding box center [433, 280] width 7 height 6
radio input "true"
click at [373, 274] on div "Submit" at bounding box center [442, 318] width 612 height 20
click at [606, 251] on div "29 A doctor does not need the patient’s written authorization to send a copy of…" at bounding box center [442, 226] width 612 height 63
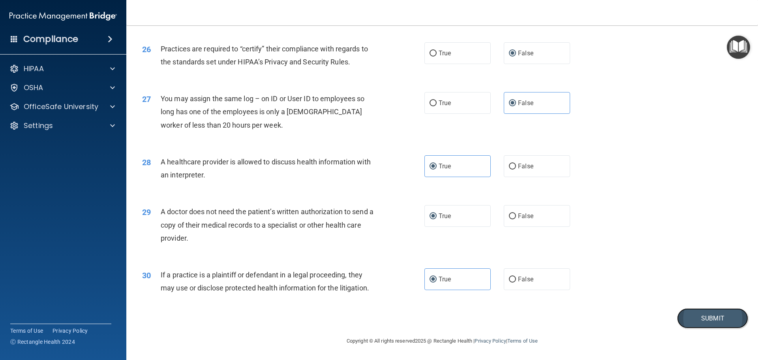
click at [606, 274] on button "Submit" at bounding box center [712, 318] width 71 height 20
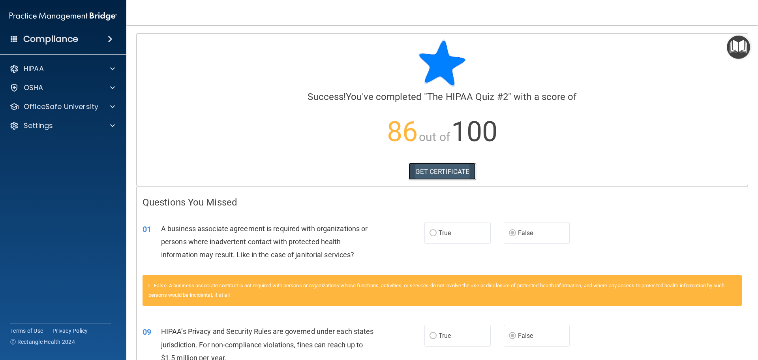
click at [423, 173] on link "GET CERTIFICATE" at bounding box center [443, 171] width 68 height 17
click at [65, 113] on div "OfficeSafe University" at bounding box center [63, 107] width 127 height 16
click at [115, 108] on div at bounding box center [112, 106] width 20 height 9
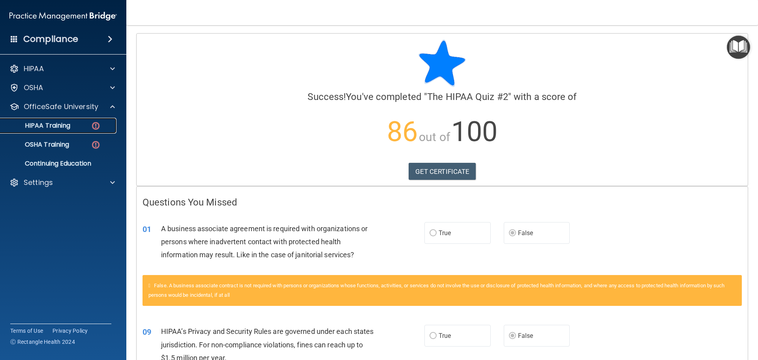
click at [79, 129] on div "HIPAA Training" at bounding box center [59, 126] width 108 height 8
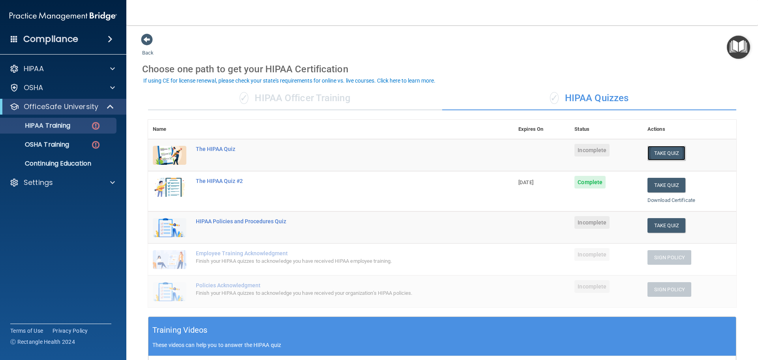
click at [606, 153] on button "Take Quiz" at bounding box center [667, 153] width 38 height 15
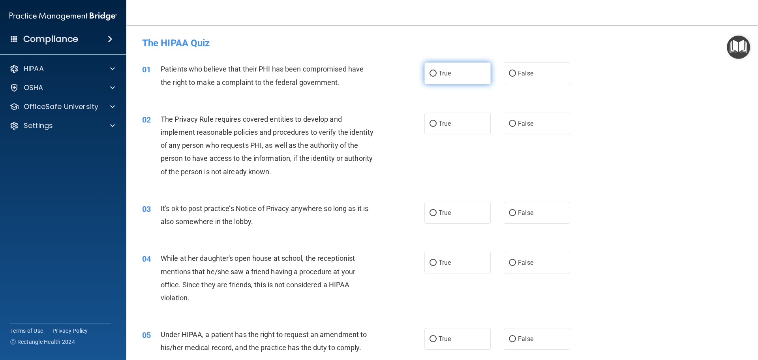
click at [439, 75] on span "True" at bounding box center [445, 74] width 12 height 8
click at [437, 75] on input "True" at bounding box center [433, 74] width 7 height 6
radio input "true"
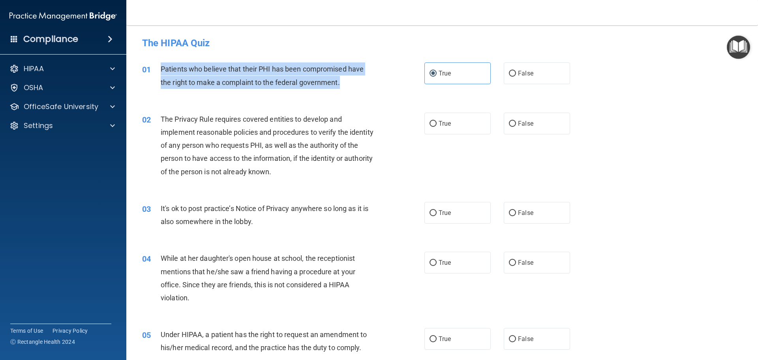
drag, startPoint x: 349, startPoint y: 81, endPoint x: 156, endPoint y: 73, distance: 192.5
click at [156, 73] on div "01 Patients who believe that their PHI has been compromised have the right to m…" at bounding box center [283, 77] width 306 height 30
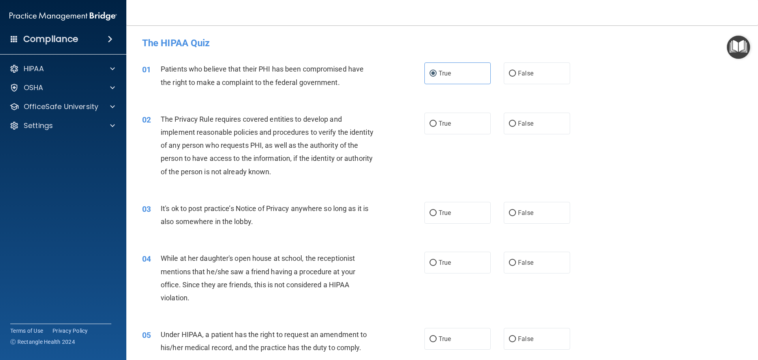
click at [344, 163] on div "The Privacy Rule requires covered entities to develop and implement reasonable …" at bounding box center [271, 146] width 221 height 66
click at [336, 168] on div "The Privacy Rule requires covered entities to develop and implement reasonable …" at bounding box center [271, 146] width 221 height 66
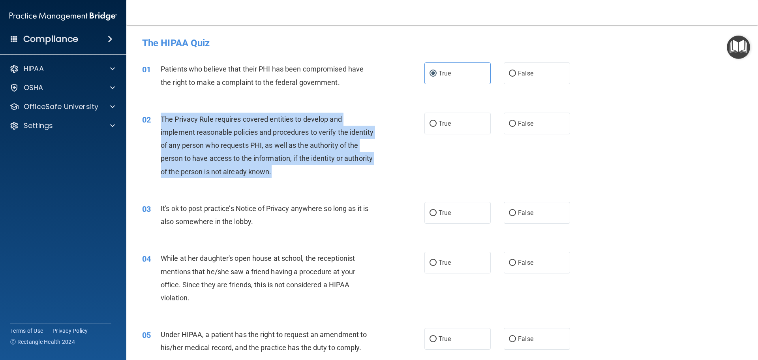
drag, startPoint x: 323, startPoint y: 175, endPoint x: 162, endPoint y: 117, distance: 170.8
click at [162, 117] on div "The Privacy Rule requires covered entities to develop and implement reasonable …" at bounding box center [271, 146] width 221 height 66
click at [431, 121] on input "True" at bounding box center [433, 124] width 7 height 6
radio input "true"
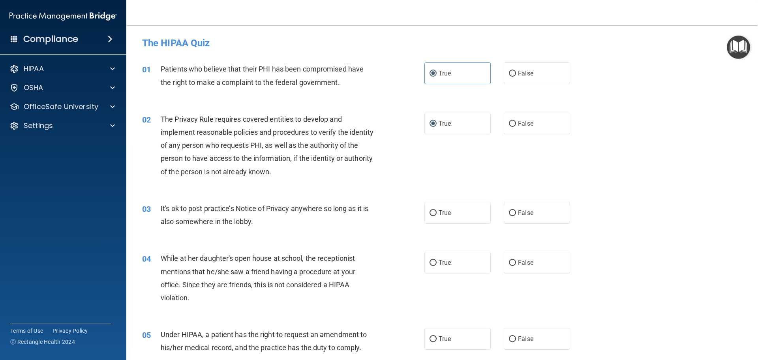
click at [255, 228] on div "It's ok to post practice’s Notice of Privacy anywhere so long as it is also som…" at bounding box center [271, 215] width 221 height 26
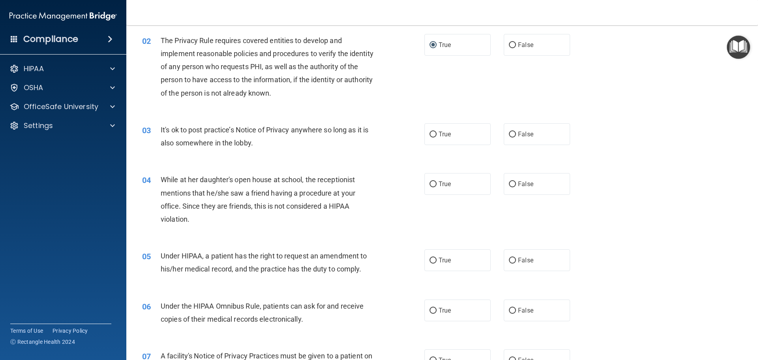
scroll to position [79, 0]
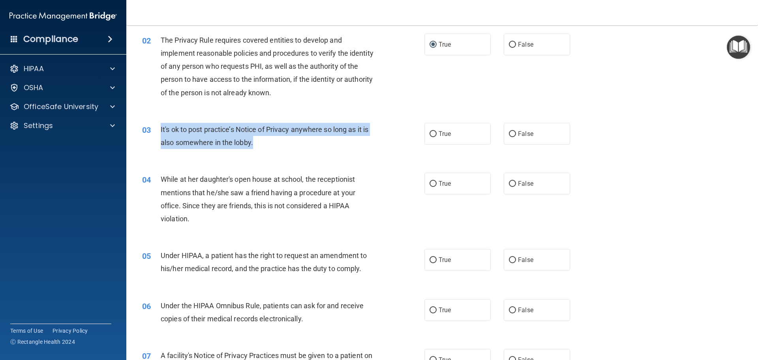
drag, startPoint x: 267, startPoint y: 145, endPoint x: 160, endPoint y: 128, distance: 108.4
click at [160, 128] on div "03 It's ok to post practice’s Notice of Privacy anywhere so long as it is also …" at bounding box center [283, 138] width 306 height 30
click at [297, 142] on div "It's ok to post practice’s Notice of Privacy anywhere so long as it is also som…" at bounding box center [271, 136] width 221 height 26
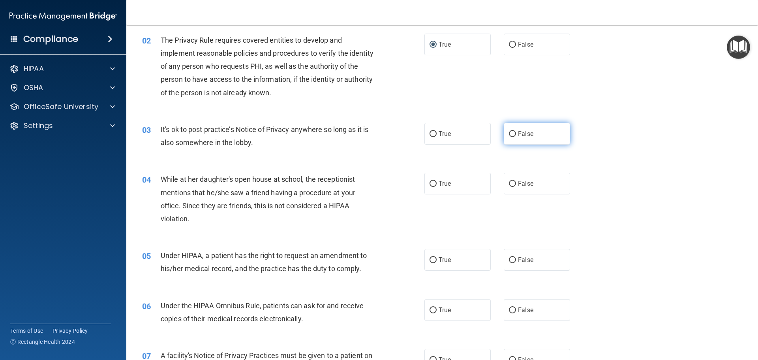
click at [509, 134] on input "False" at bounding box center [512, 134] width 7 height 6
radio input "true"
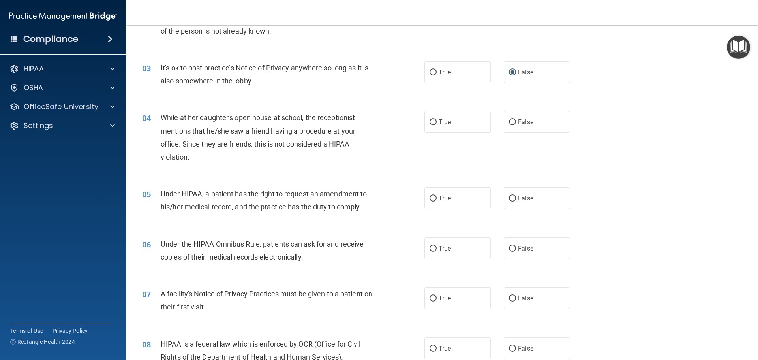
scroll to position [158, 0]
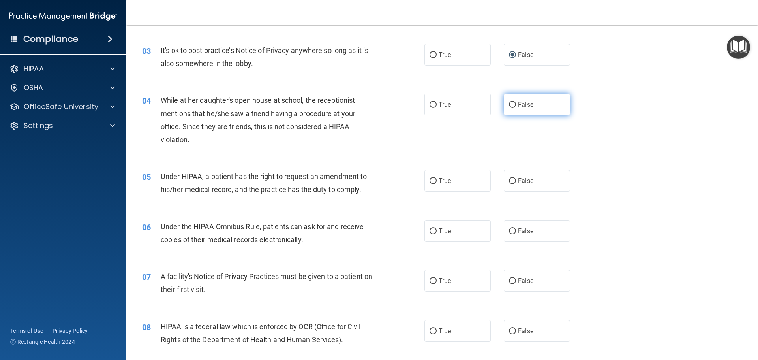
click at [514, 103] on label "False" at bounding box center [537, 105] width 66 height 22
click at [514, 103] on input "False" at bounding box center [512, 105] width 7 height 6
radio input "true"
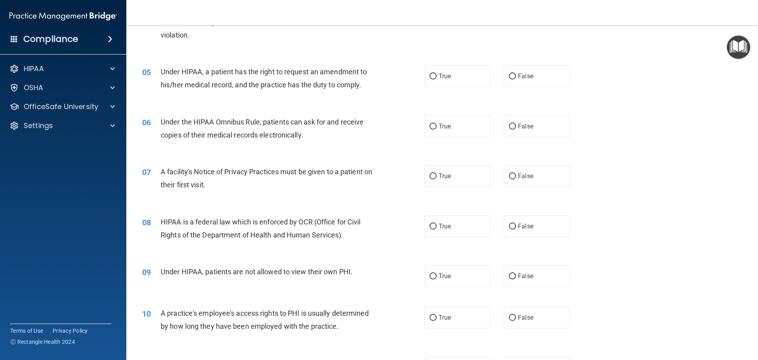
scroll to position [277, 0]
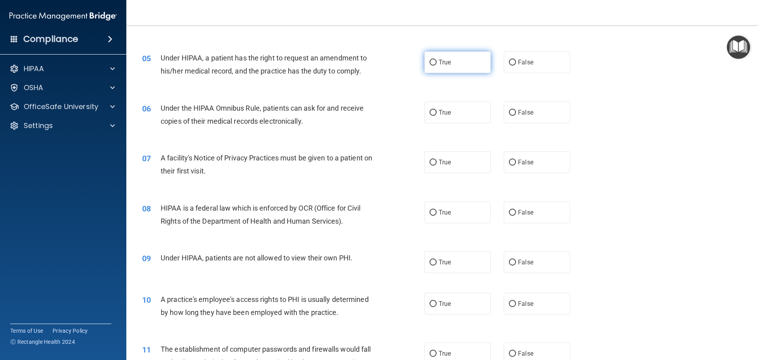
click at [433, 63] on input "True" at bounding box center [433, 63] width 7 height 6
radio input "true"
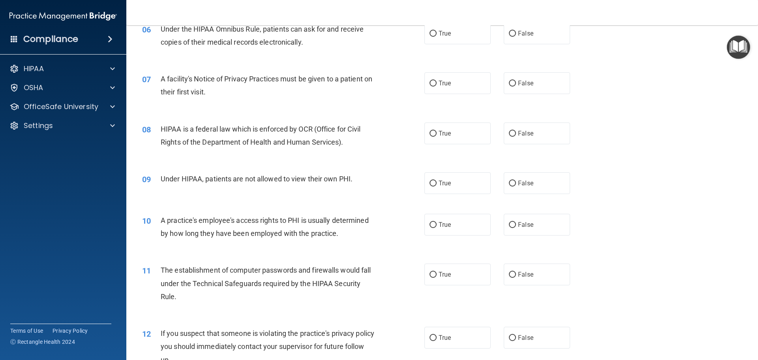
scroll to position [316, 0]
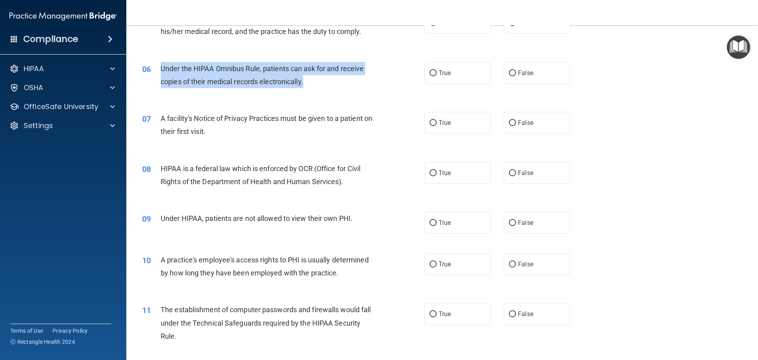
drag, startPoint x: 323, startPoint y: 85, endPoint x: 158, endPoint y: 68, distance: 165.7
click at [158, 68] on div "06 Under the HIPAA Omnibus Rule, patients can ask for and receive copies of the…" at bounding box center [283, 77] width 306 height 30
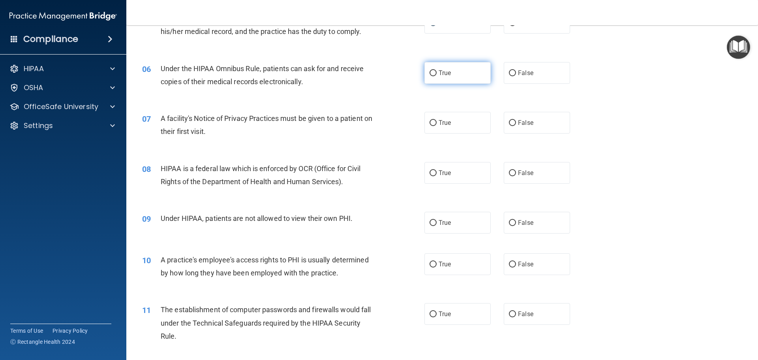
click at [435, 70] on label "True" at bounding box center [458, 73] width 66 height 22
click at [435, 70] on input "True" at bounding box center [433, 73] width 7 height 6
radio input "true"
click at [246, 128] on div "A facility's Notice of Privacy Practices must be given to a patient on their fi…" at bounding box center [271, 125] width 221 height 26
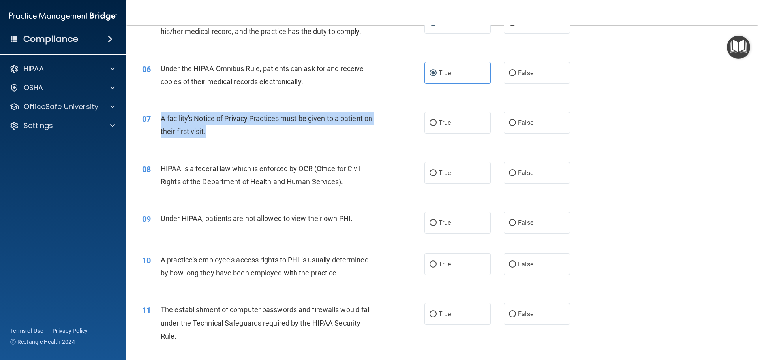
drag, startPoint x: 233, startPoint y: 132, endPoint x: 159, endPoint y: 119, distance: 75.4
click at [159, 119] on div "07 A facility's Notice of Privacy Practices must be given to a patient on their…" at bounding box center [283, 127] width 306 height 30
click at [432, 122] on input "True" at bounding box center [433, 123] width 7 height 6
radio input "true"
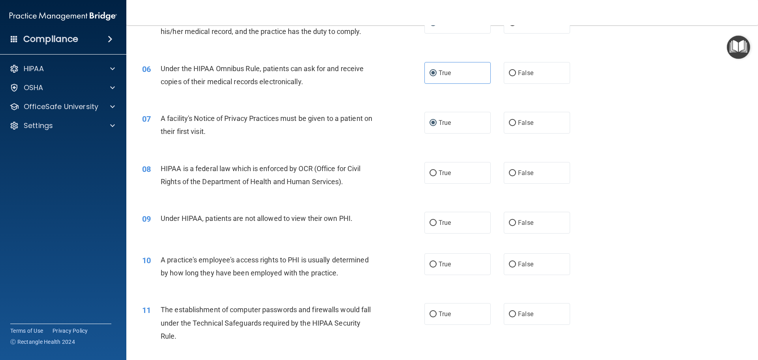
click at [352, 172] on span "HIPAA is a federal law which is enforced by OCR (Office for Civil Rights of the…" at bounding box center [261, 174] width 200 height 21
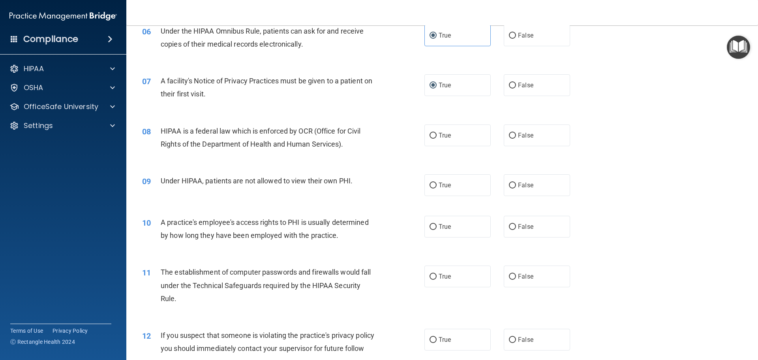
scroll to position [356, 0]
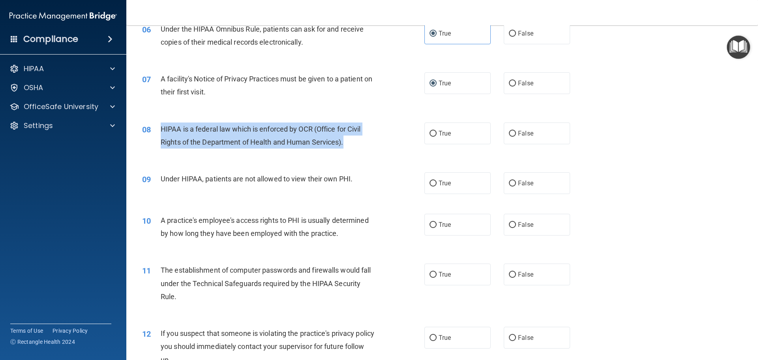
drag, startPoint x: 303, startPoint y: 144, endPoint x: 156, endPoint y: 126, distance: 148.1
click at [156, 126] on div "08 HIPAA is a federal law which is enforced by OCR (Office for Civil Rights of …" at bounding box center [283, 137] width 306 height 30
click at [434, 134] on input "True" at bounding box center [433, 134] width 7 height 6
radio input "true"
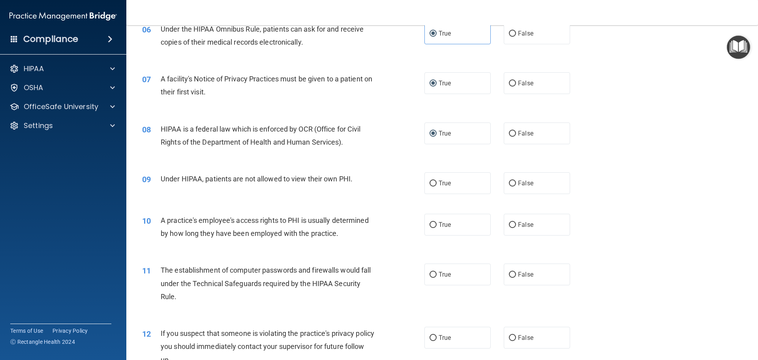
click at [363, 189] on div "09 Under HIPAA, patients are not allowed to view their own PHI." at bounding box center [283, 180] width 306 height 17
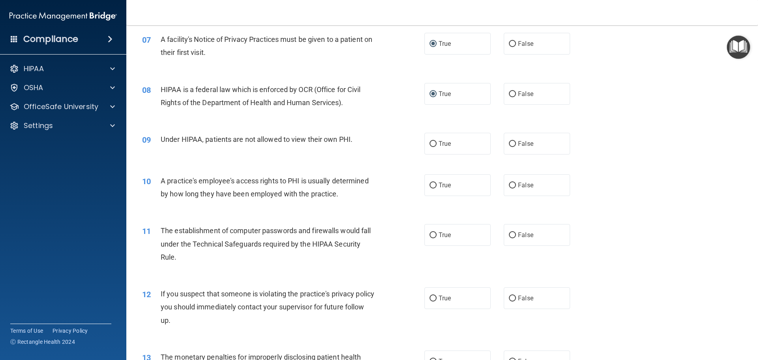
scroll to position [435, 0]
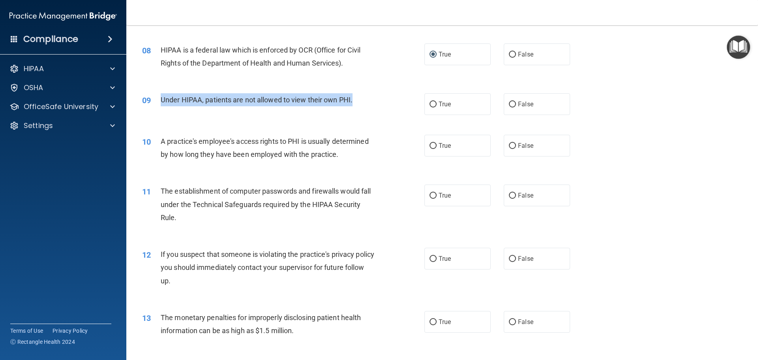
drag, startPoint x: 367, startPoint y: 94, endPoint x: 159, endPoint y: 103, distance: 208.7
click at [159, 103] on div "09 Under HIPAA, patients are not allowed to view their own PHI." at bounding box center [283, 101] width 306 height 17
click at [509, 105] on input "False" at bounding box center [512, 105] width 7 height 6
radio input "true"
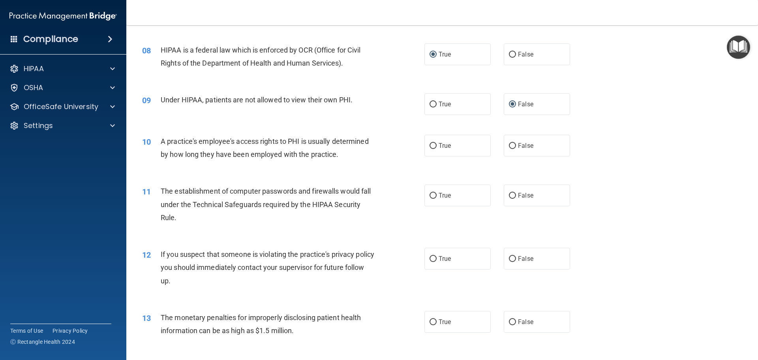
click at [348, 145] on span "A practice's employee's access rights to PHI is usually determined by how long …" at bounding box center [265, 147] width 208 height 21
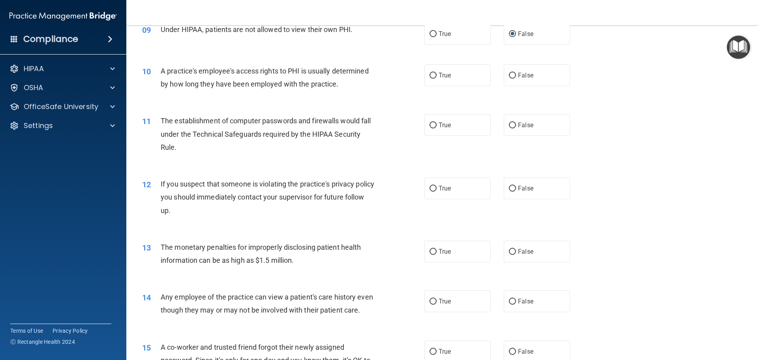
scroll to position [514, 0]
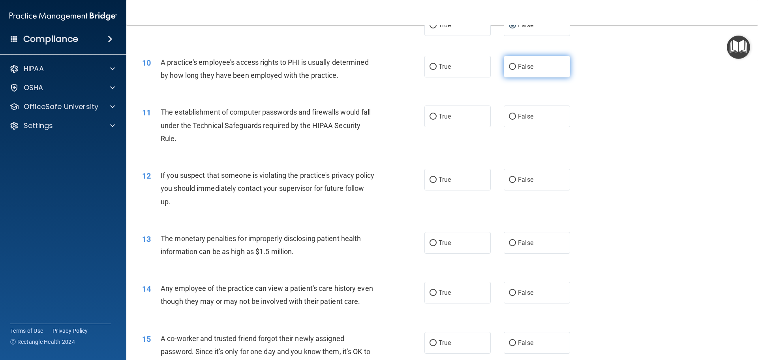
click at [518, 65] on span "False" at bounding box center [525, 67] width 15 height 8
click at [516, 65] on input "False" at bounding box center [512, 67] width 7 height 6
radio input "true"
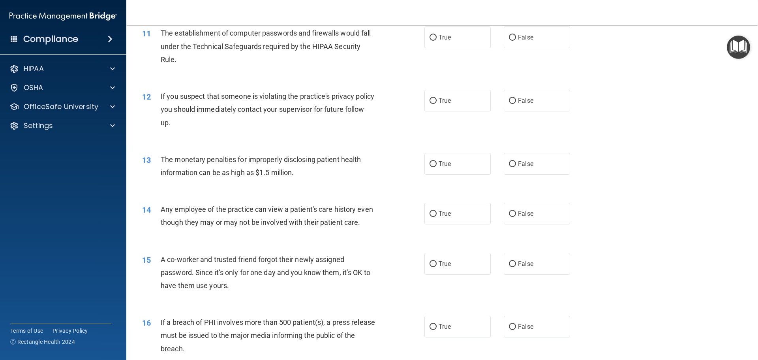
scroll to position [553, 0]
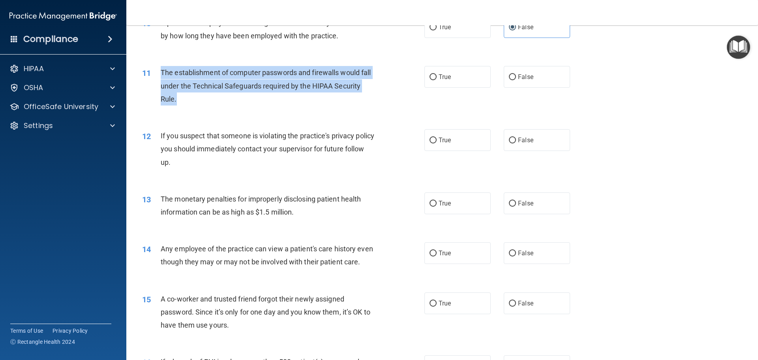
drag, startPoint x: 210, startPoint y: 96, endPoint x: 162, endPoint y: 74, distance: 53.1
click at [162, 74] on div "The establishment of computer passwords and firewalls would fall under the Tech…" at bounding box center [271, 86] width 221 height 40
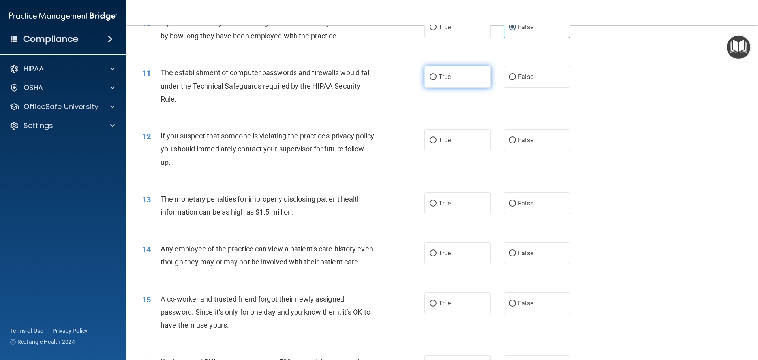
click at [439, 80] on span "True" at bounding box center [445, 77] width 12 height 8
click at [437, 80] on input "True" at bounding box center [433, 77] width 7 height 6
radio input "true"
click at [347, 152] on span "If you suspect that someone is violating the practice's privacy policy you shou…" at bounding box center [268, 149] width 214 height 34
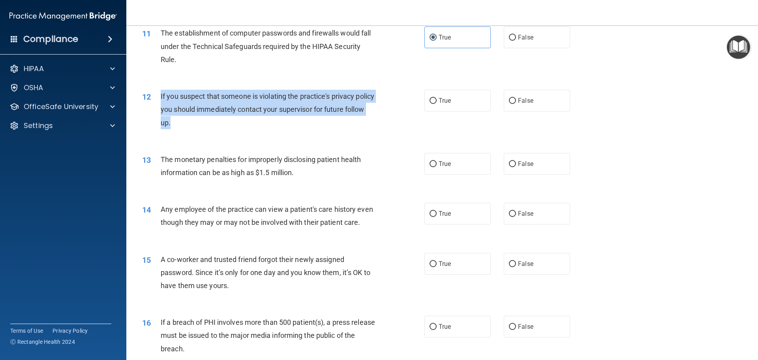
drag, startPoint x: 169, startPoint y: 112, endPoint x: 156, endPoint y: 100, distance: 18.2
click at [156, 100] on div "12 If you suspect that someone is violating the practice's privacy policy you s…" at bounding box center [283, 111] width 306 height 43
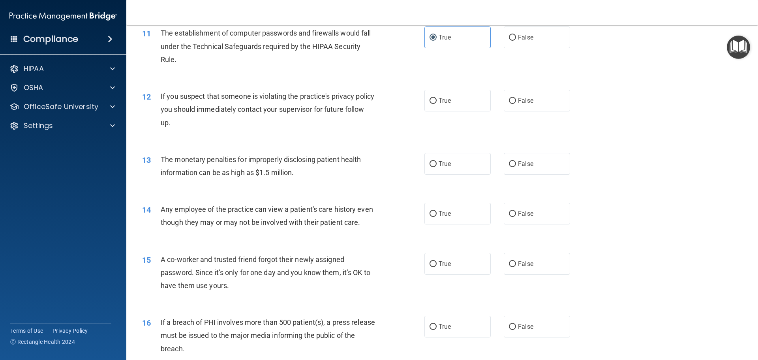
drag, startPoint x: 436, startPoint y: 100, endPoint x: 371, endPoint y: 129, distance: 70.9
click at [439, 100] on span "True" at bounding box center [445, 101] width 12 height 8
click at [436, 100] on input "True" at bounding box center [433, 101] width 7 height 6
radio input "true"
click at [348, 140] on div "12 If you suspect that someone is violating the practice's privacy policy you s…" at bounding box center [442, 111] width 612 height 63
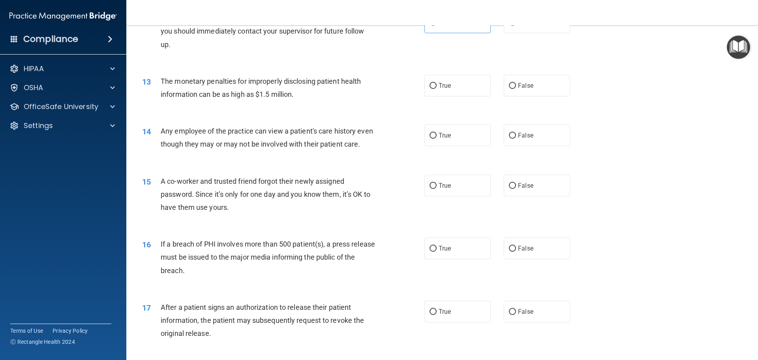
scroll to position [672, 0]
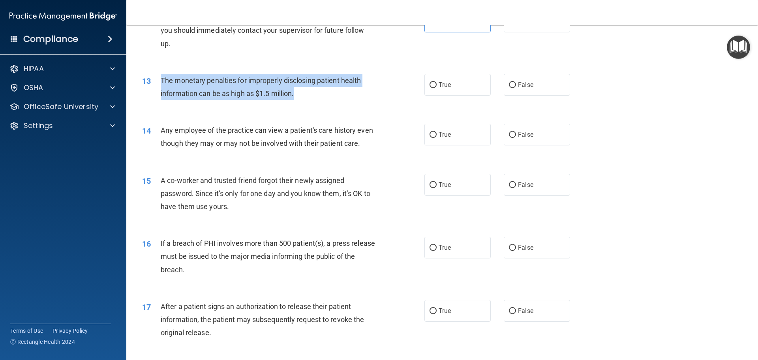
drag, startPoint x: 301, startPoint y: 94, endPoint x: 158, endPoint y: 83, distance: 143.1
click at [158, 83] on div "13 The monetary penalties for improperly disclosing patient health information …" at bounding box center [283, 89] width 306 height 30
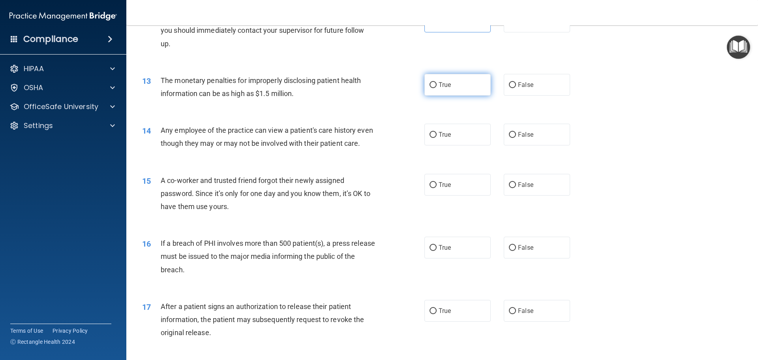
click at [445, 88] on span "True" at bounding box center [445, 85] width 12 height 8
click at [437, 88] on input "True" at bounding box center [433, 85] width 7 height 6
radio input "true"
click at [346, 130] on span "Any employee of the practice can view a patient's care history even though they…" at bounding box center [267, 136] width 213 height 21
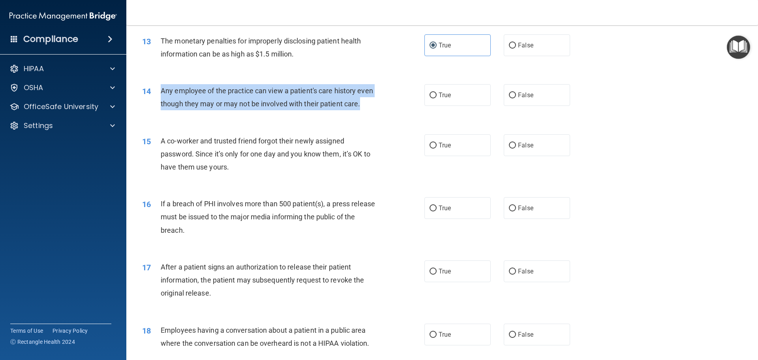
drag, startPoint x: 202, startPoint y: 120, endPoint x: 160, endPoint y: 92, distance: 50.3
click at [161, 92] on div "Any employee of the practice can view a patient's care history even though they…" at bounding box center [271, 97] width 221 height 26
click at [294, 110] on div "Any employee of the practice can view a patient's care history even though they…" at bounding box center [271, 97] width 221 height 26
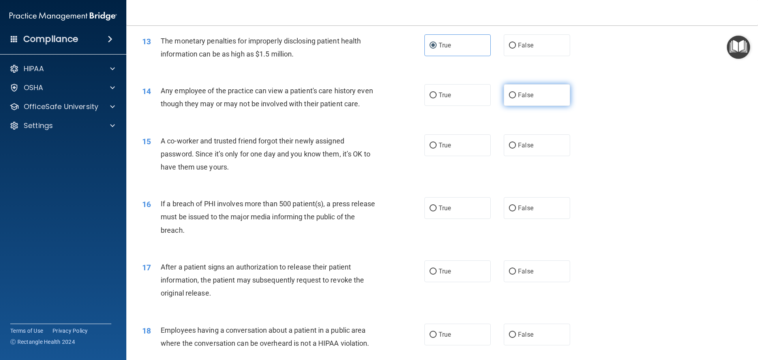
click at [539, 99] on label "False" at bounding box center [537, 95] width 66 height 22
click at [516, 98] on input "False" at bounding box center [512, 95] width 7 height 6
radio input "true"
click at [343, 110] on div "Any employee of the practice can view a patient's care history even though they…" at bounding box center [271, 97] width 221 height 26
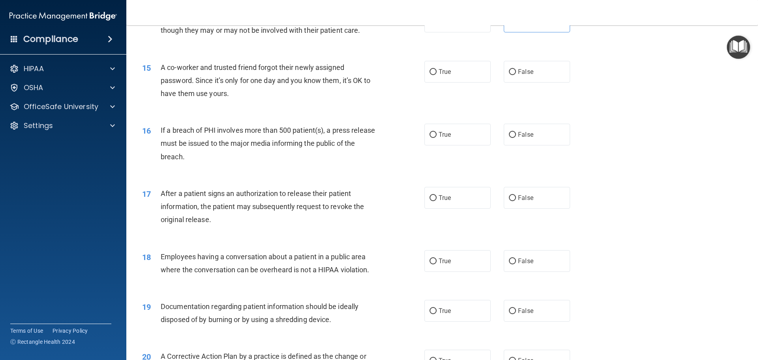
scroll to position [790, 0]
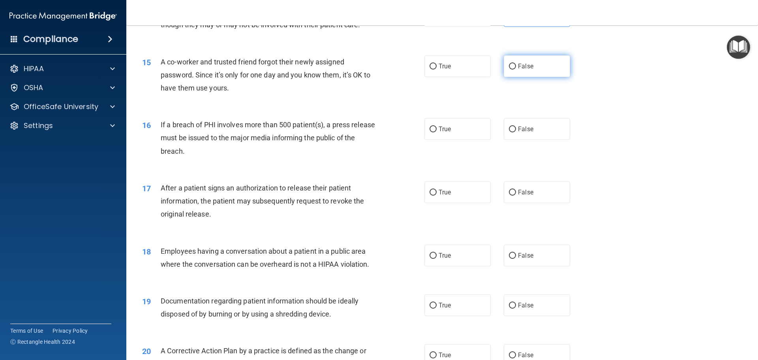
click at [535, 77] on label "False" at bounding box center [537, 66] width 66 height 22
click at [516, 70] on input "False" at bounding box center [512, 67] width 7 height 6
radio input "true"
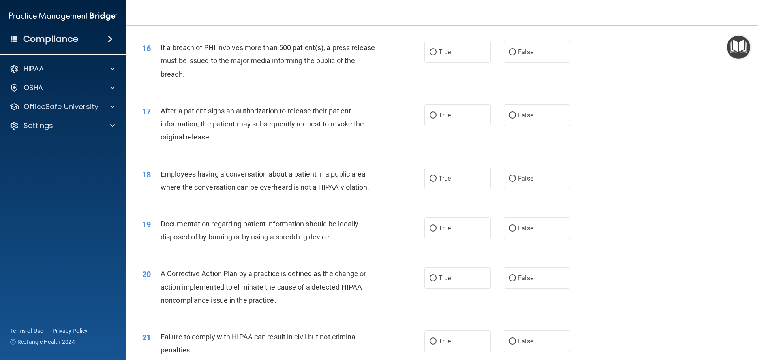
scroll to position [869, 0]
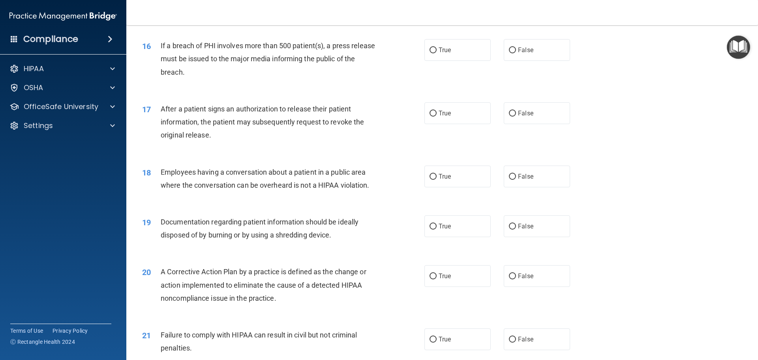
click at [364, 79] on div "If a breach of PHI involves more than 500 patient(s), a press release must be i…" at bounding box center [271, 59] width 221 height 40
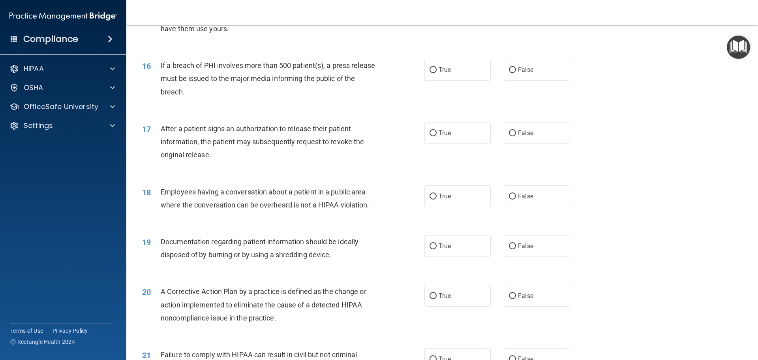
scroll to position [830, 0]
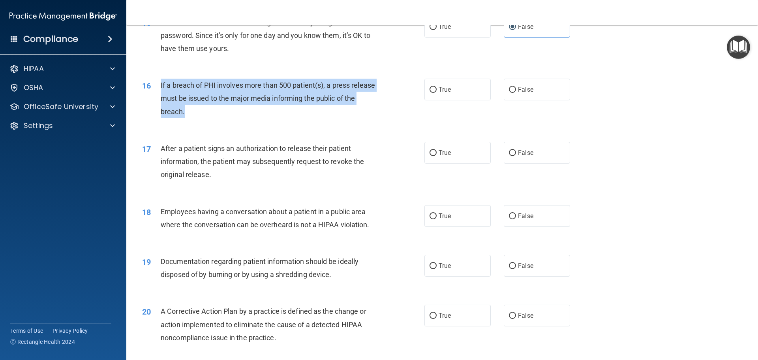
drag, startPoint x: 206, startPoint y: 122, endPoint x: 153, endPoint y: 99, distance: 57.7
click at [153, 99] on div "16 If a breach of PHI involves more than 500 patient(s), a press release must b…" at bounding box center [283, 100] width 306 height 43
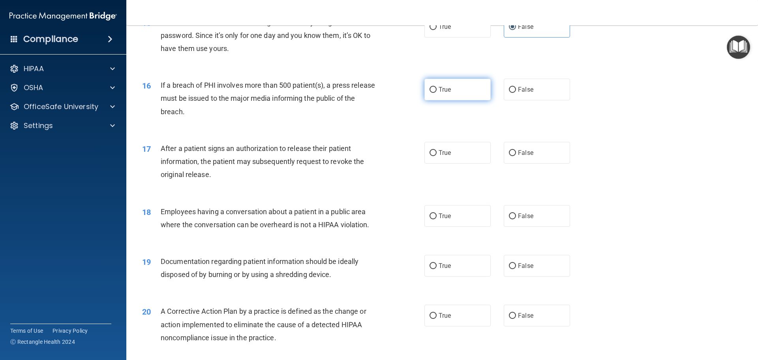
drag, startPoint x: 450, startPoint y: 98, endPoint x: 428, endPoint y: 113, distance: 26.1
click at [450, 98] on label "True" at bounding box center [458, 90] width 66 height 22
click at [437, 93] on input "True" at bounding box center [433, 90] width 7 height 6
radio input "true"
click at [353, 132] on div "16 If a breach of PHI involves more than 500 patient(s), a press release must b…" at bounding box center [442, 100] width 612 height 63
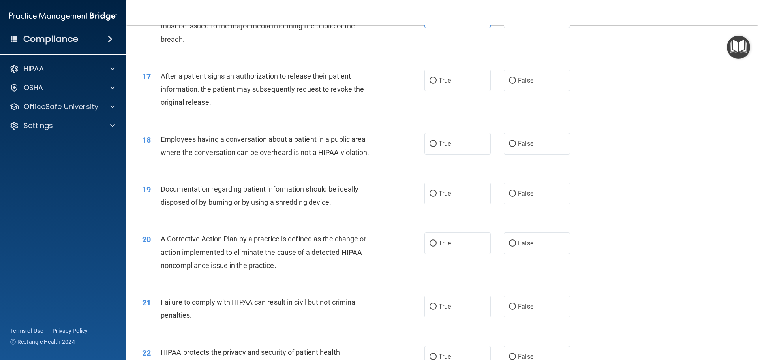
scroll to position [909, 0]
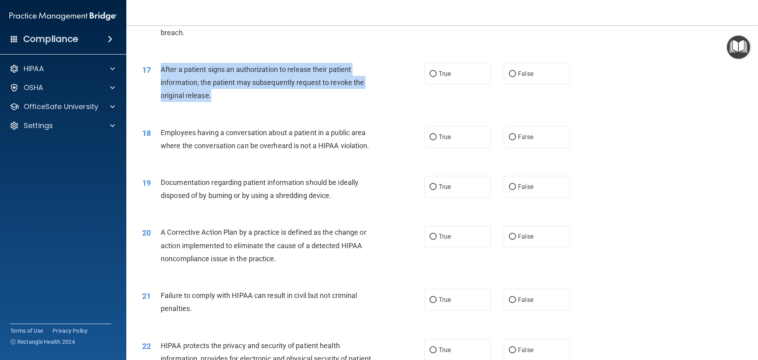
drag, startPoint x: 174, startPoint y: 96, endPoint x: 156, endPoint y: 84, distance: 21.5
click at [156, 84] on div "17 After a patient signs an authorization to release their patient information,…" at bounding box center [283, 84] width 306 height 43
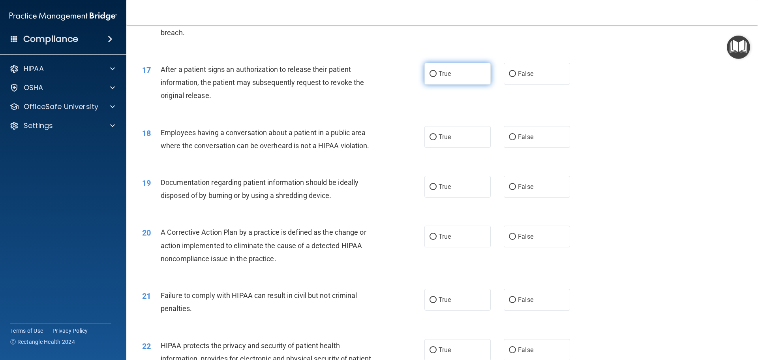
click at [455, 85] on label "True" at bounding box center [458, 74] width 66 height 22
click at [437, 77] on input "True" at bounding box center [433, 74] width 7 height 6
radio input "true"
click at [369, 133] on div "18 Employees having a conversation about a patient in a public area where the c…" at bounding box center [442, 141] width 612 height 50
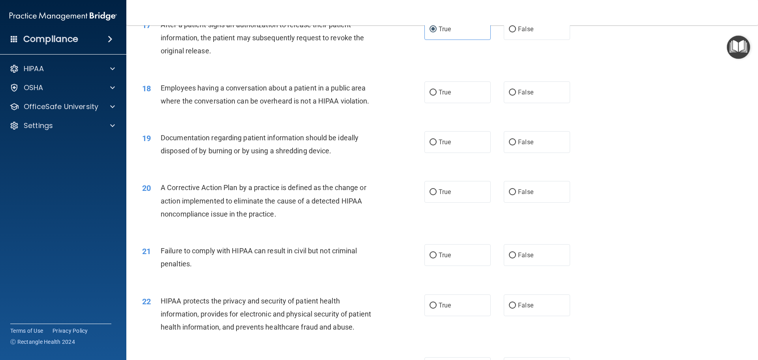
scroll to position [988, 0]
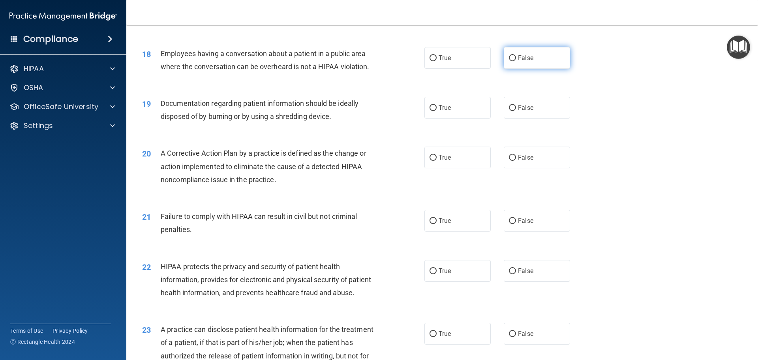
click at [531, 68] on label "False" at bounding box center [537, 58] width 66 height 22
click at [516, 61] on input "False" at bounding box center [512, 58] width 7 height 6
radio input "true"
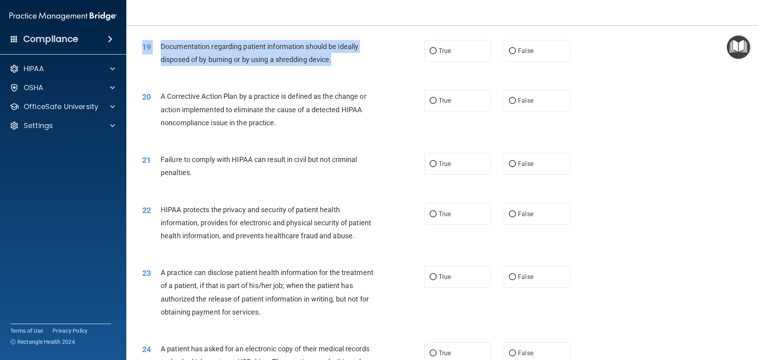
scroll to position [1038, 0]
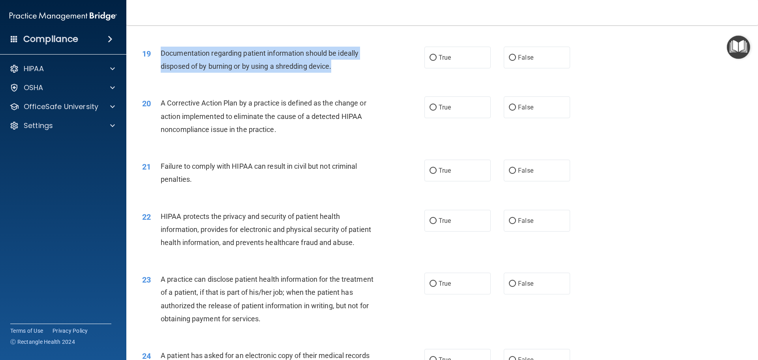
drag, startPoint x: 351, startPoint y: 58, endPoint x: 161, endPoint y: 64, distance: 190.5
click at [161, 64] on div "19 Documentation regarding patient information should be ideally disposed of by…" at bounding box center [283, 62] width 306 height 30
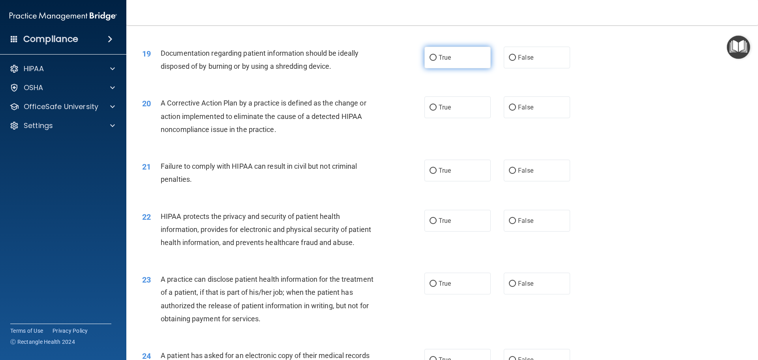
click at [446, 61] on span "True" at bounding box center [445, 58] width 12 height 8
click at [437, 61] on input "True" at bounding box center [433, 58] width 7 height 6
radio input "true"
click at [369, 107] on div "20 A Corrective Action Plan by a practice is defined as the change or action im…" at bounding box center [442, 118] width 612 height 63
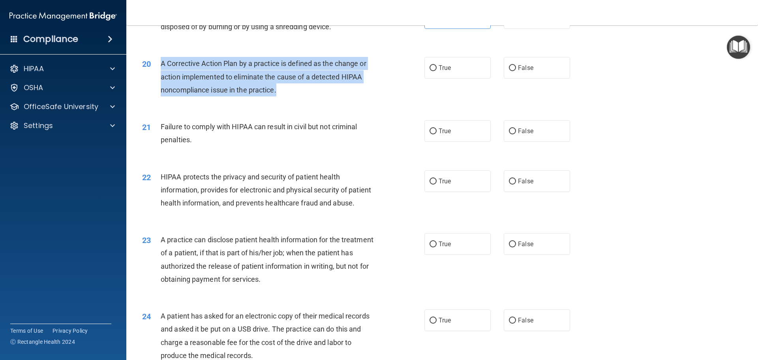
drag, startPoint x: 287, startPoint y: 103, endPoint x: 162, endPoint y: 77, distance: 128.3
click at [162, 77] on div "A Corrective Action Plan by a practice is defined as the change or action imple…" at bounding box center [271, 77] width 221 height 40
drag, startPoint x: 299, startPoint y: 104, endPoint x: 311, endPoint y: 106, distance: 12.0
click at [299, 96] on div "A Corrective Action Plan by a practice is defined as the change or action imple…" at bounding box center [271, 77] width 221 height 40
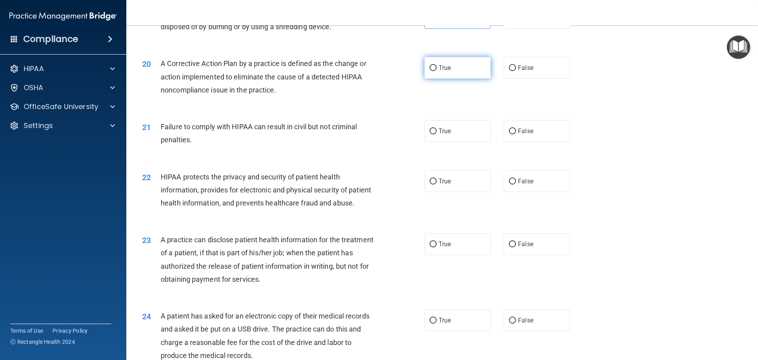
click at [438, 79] on label "True" at bounding box center [458, 68] width 66 height 22
click at [437, 71] on input "True" at bounding box center [433, 68] width 7 height 6
radio input "true"
click at [518, 135] on span "False" at bounding box center [525, 131] width 15 height 8
click at [516, 134] on input "False" at bounding box center [512, 131] width 7 height 6
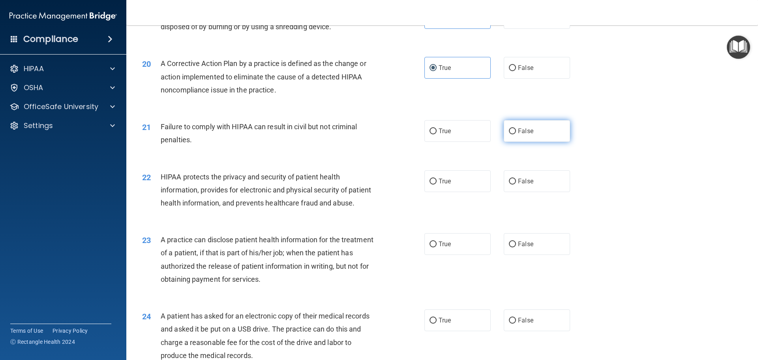
radio input "true"
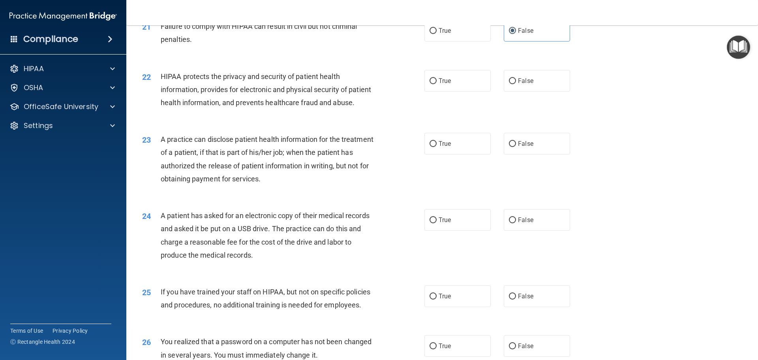
scroll to position [1196, 0]
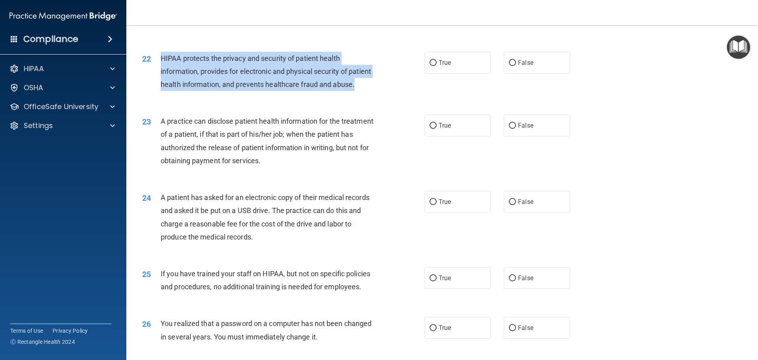
drag, startPoint x: 199, startPoint y: 111, endPoint x: 160, endPoint y: 70, distance: 56.5
click at [161, 70] on div "HIPAA protects the privacy and security of patient health information, provides…" at bounding box center [271, 72] width 221 height 40
click at [335, 91] on div "HIPAA protects the privacy and security of patient health information, provides…" at bounding box center [271, 72] width 221 height 40
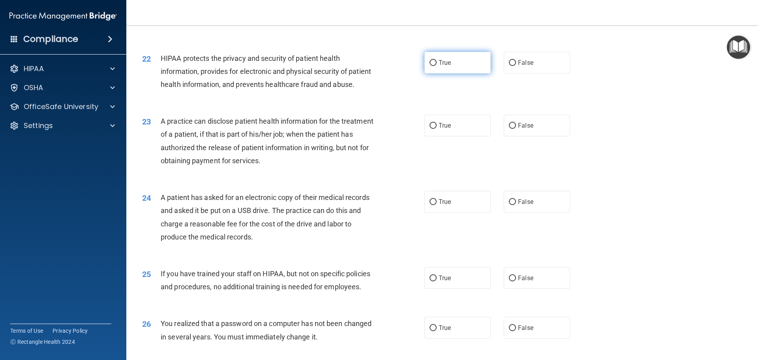
click at [430, 66] on input "True" at bounding box center [433, 63] width 7 height 6
radio input "true"
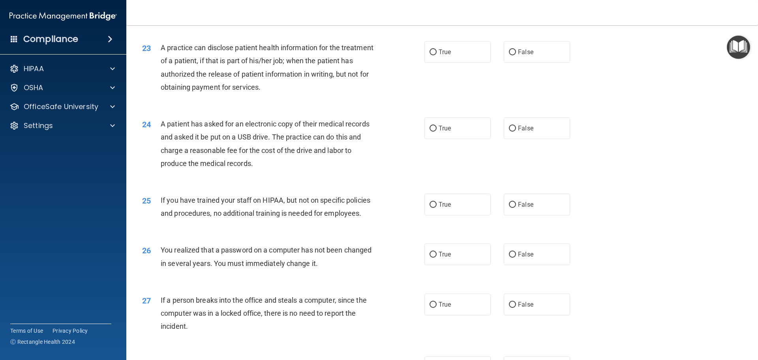
scroll to position [1275, 0]
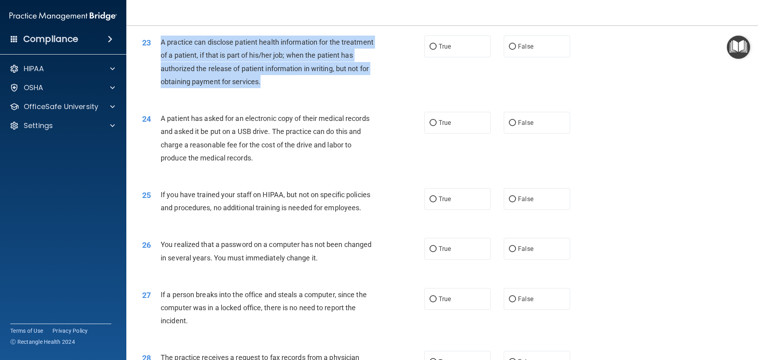
drag, startPoint x: 309, startPoint y: 109, endPoint x: 162, endPoint y: 69, distance: 152.2
click at [162, 69] on div "A practice can disclose patient health information for the treatment of a patie…" at bounding box center [271, 62] width 221 height 53
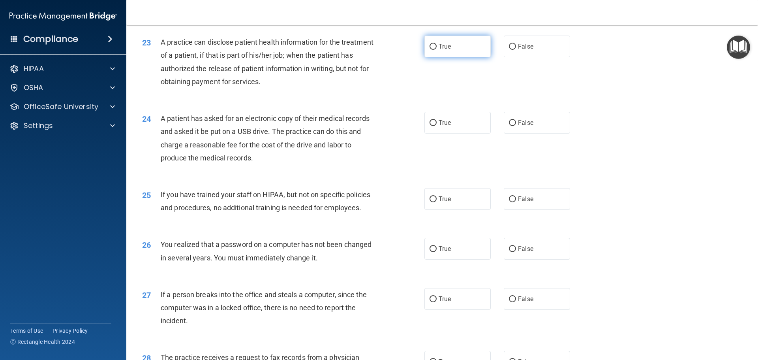
click at [457, 57] on label "True" at bounding box center [458, 47] width 66 height 22
click at [437, 50] on input "True" at bounding box center [433, 47] width 7 height 6
radio input "true"
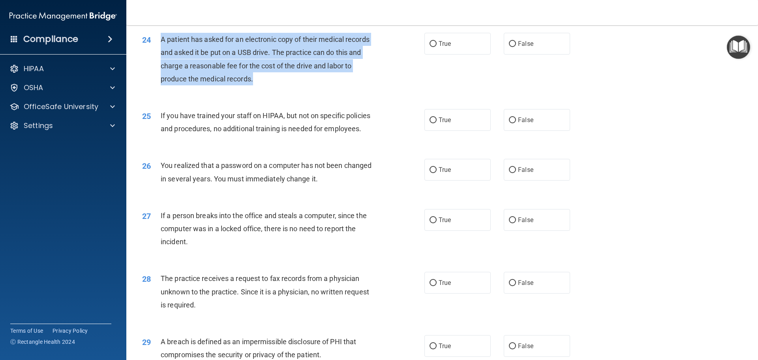
drag, startPoint x: 265, startPoint y: 108, endPoint x: 161, endPoint y: 69, distance: 111.2
click at [161, 69] on div "A patient has asked for an electronic copy of their medical records and asked i…" at bounding box center [271, 59] width 221 height 53
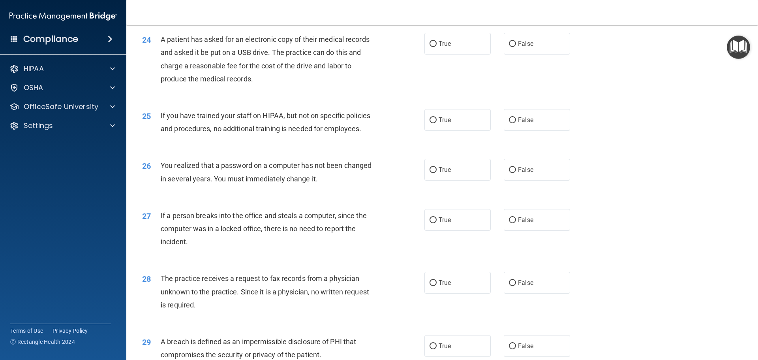
drag, startPoint x: 441, startPoint y: 68, endPoint x: 420, endPoint y: 75, distance: 22.9
click at [441, 47] on span "True" at bounding box center [445, 44] width 12 height 8
click at [437, 47] on input "True" at bounding box center [433, 44] width 7 height 6
radio input "true"
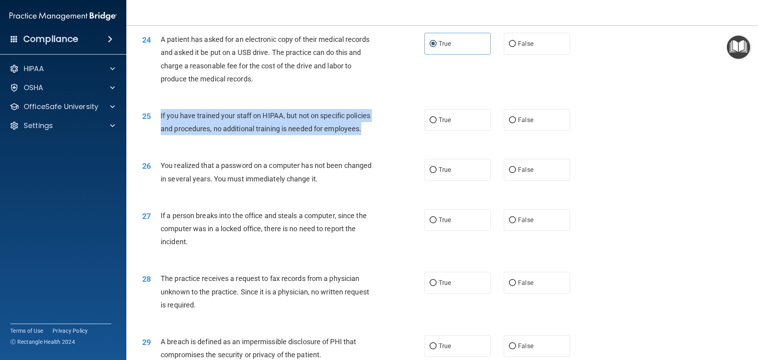
drag, startPoint x: 373, startPoint y: 155, endPoint x: 158, endPoint y: 138, distance: 215.2
click at [158, 138] on div "25 If you have trained your staff on HIPAA, but not on specific policies and pr…" at bounding box center [283, 124] width 306 height 30
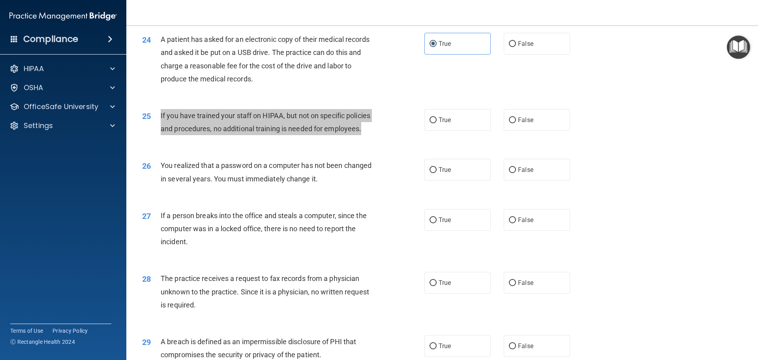
scroll to position [1393, 0]
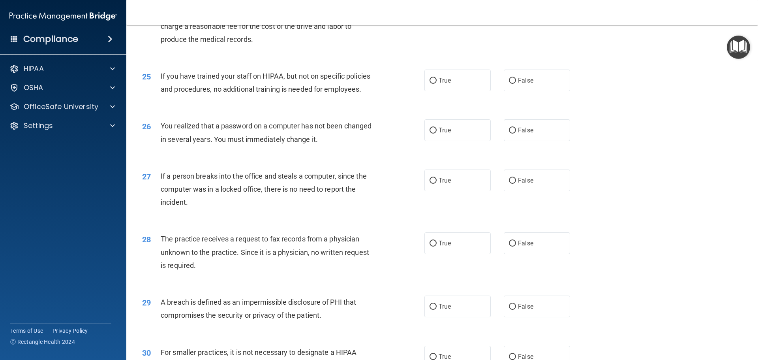
drag, startPoint x: 435, startPoint y: 109, endPoint x: 411, endPoint y: 113, distance: 24.5
click at [435, 91] on label "True" at bounding box center [458, 81] width 66 height 22
click at [435, 84] on input "True" at bounding box center [433, 81] width 7 height 6
radio input "true"
click at [382, 109] on div "25 If you have trained your staff on HIPAA, but not on specific policies and pr…" at bounding box center [442, 85] width 612 height 50
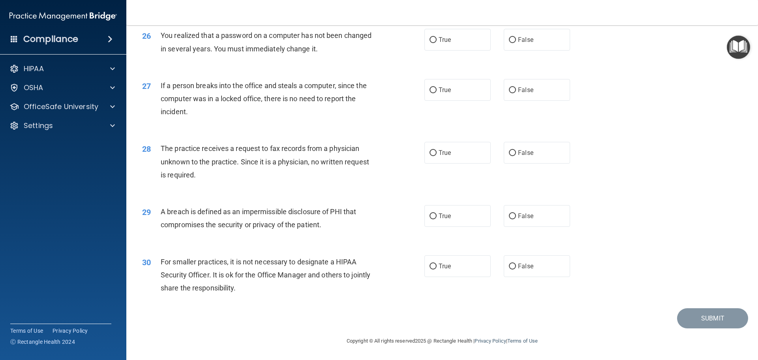
scroll to position [1470, 0]
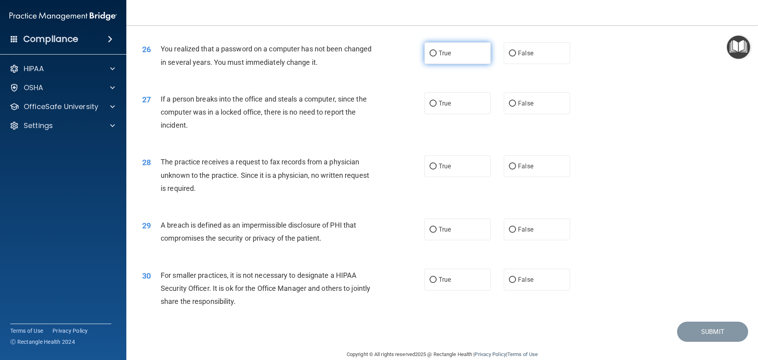
click at [445, 57] on span "True" at bounding box center [445, 53] width 12 height 8
click at [437, 56] on input "True" at bounding box center [433, 54] width 7 height 6
radio input "true"
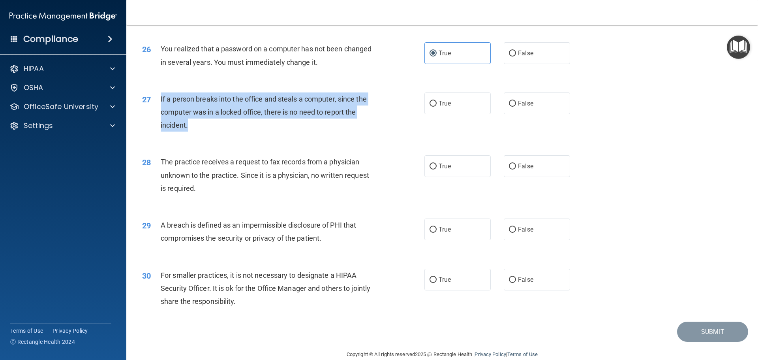
drag, startPoint x: 199, startPoint y: 152, endPoint x: 160, endPoint y: 124, distance: 48.2
click at [160, 124] on div "27 If a person breaks into the office and steals a computer, since the computer…" at bounding box center [283, 113] width 306 height 43
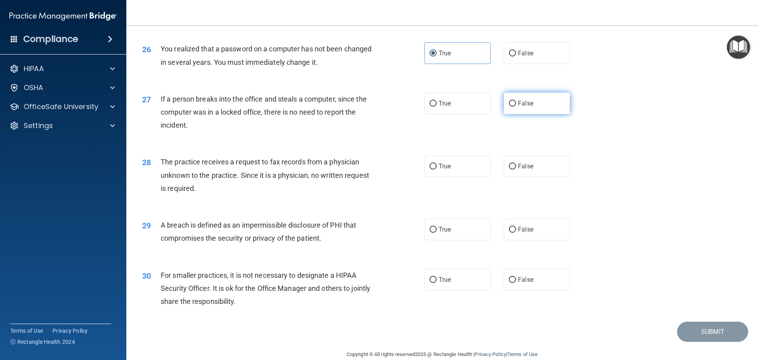
click at [524, 107] on span "False" at bounding box center [525, 104] width 15 height 8
click at [516, 107] on input "False" at bounding box center [512, 104] width 7 height 6
radio input "true"
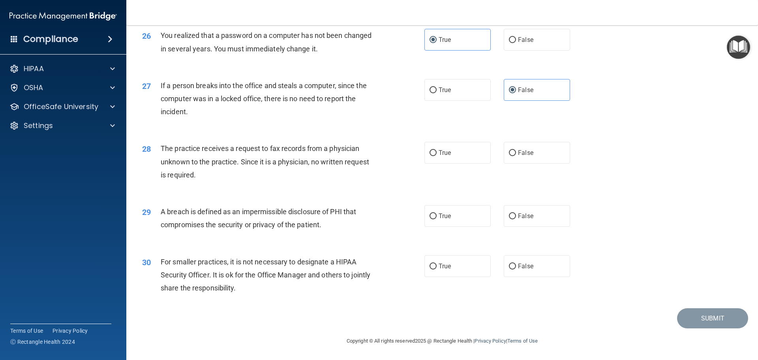
scroll to position [1510, 0]
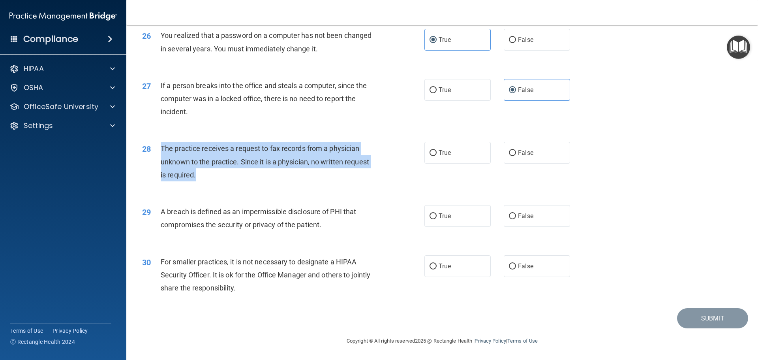
drag, startPoint x: 207, startPoint y: 175, endPoint x: 162, endPoint y: 149, distance: 52.3
click at [162, 149] on div "The practice receives a request to fax records from a physician unknown to the …" at bounding box center [271, 162] width 221 height 40
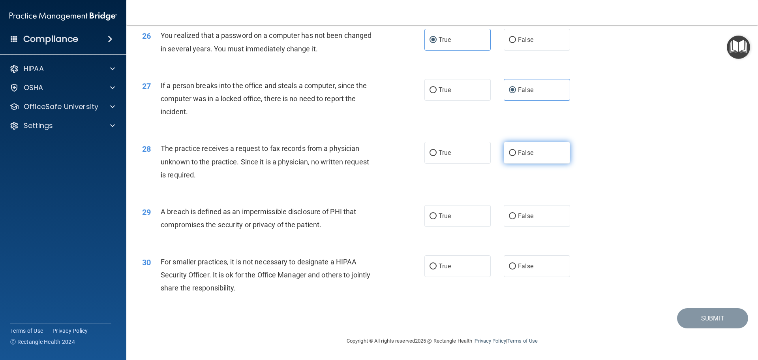
click at [531, 149] on label "False" at bounding box center [537, 153] width 66 height 22
click at [516, 150] on input "False" at bounding box center [512, 153] width 7 height 6
radio input "true"
click at [460, 156] on label "True" at bounding box center [458, 153] width 66 height 22
click at [437, 156] on input "True" at bounding box center [433, 153] width 7 height 6
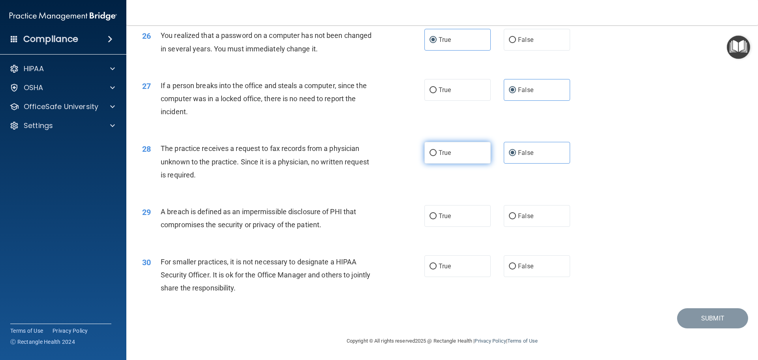
radio input "true"
radio input "false"
click at [277, 176] on div "The practice receives a request to fax records from a physician unknown to the …" at bounding box center [271, 162] width 221 height 40
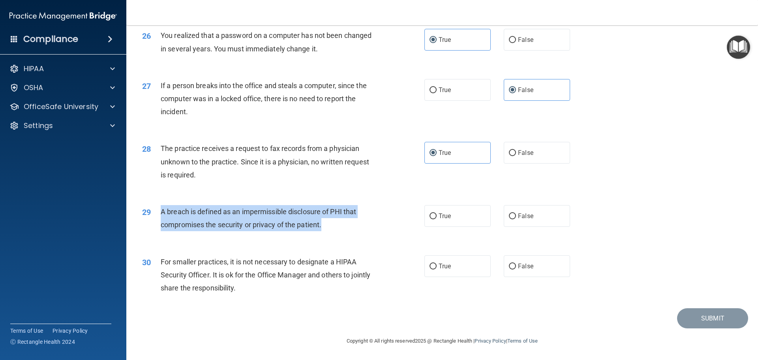
drag, startPoint x: 333, startPoint y: 223, endPoint x: 162, endPoint y: 209, distance: 172.0
click at [162, 209] on div "A breach is defined as an impermissible disclosure of PHI that compromises the …" at bounding box center [271, 218] width 221 height 26
drag, startPoint x: 347, startPoint y: 231, endPoint x: 411, endPoint y: 222, distance: 64.2
click at [347, 231] on div "A breach is defined as an impermissible disclosure of PHI that compromises the …" at bounding box center [271, 218] width 221 height 26
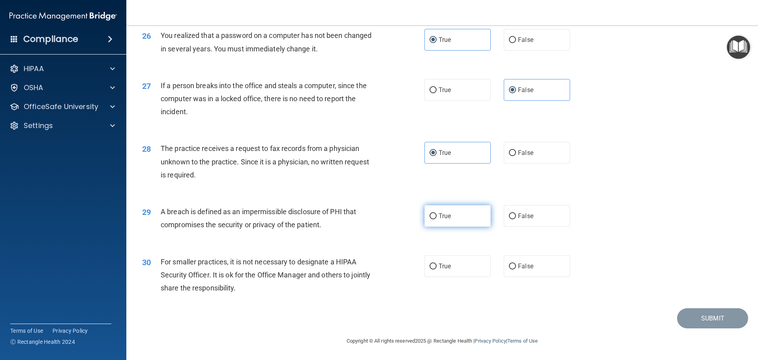
click at [425, 214] on label "True" at bounding box center [458, 216] width 66 height 22
click at [430, 214] on input "True" at bounding box center [433, 216] width 7 height 6
radio input "true"
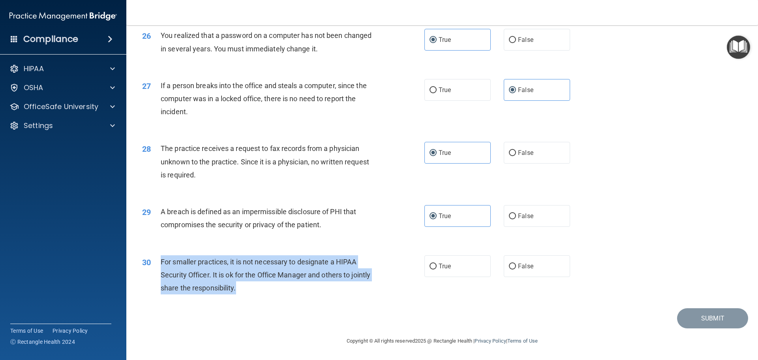
drag, startPoint x: 269, startPoint y: 291, endPoint x: 160, endPoint y: 260, distance: 114.1
click at [160, 260] on div "30 For smaller practices, it is not necessary to designate a HIPAA Security Off…" at bounding box center [283, 276] width 306 height 43
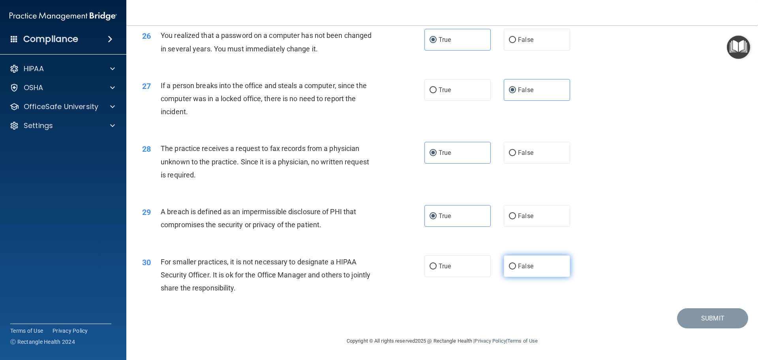
click at [519, 266] on span "False" at bounding box center [525, 266] width 15 height 8
click at [516, 266] on input "False" at bounding box center [512, 266] width 7 height 6
radio input "true"
click at [326, 274] on div "For smaller practices, it is not necessary to designate a HIPAA Security Office…" at bounding box center [271, 275] width 221 height 40
click at [606, 274] on button "Submit" at bounding box center [712, 318] width 71 height 20
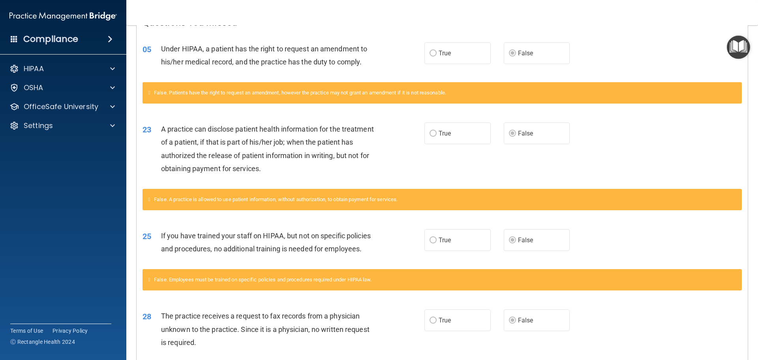
scroll to position [27, 0]
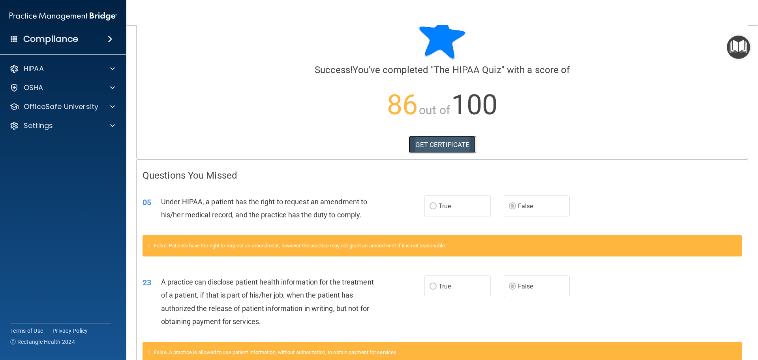
click at [454, 139] on link "GET CERTIFICATE" at bounding box center [443, 144] width 68 height 17
click at [111, 107] on span at bounding box center [112, 106] width 5 height 9
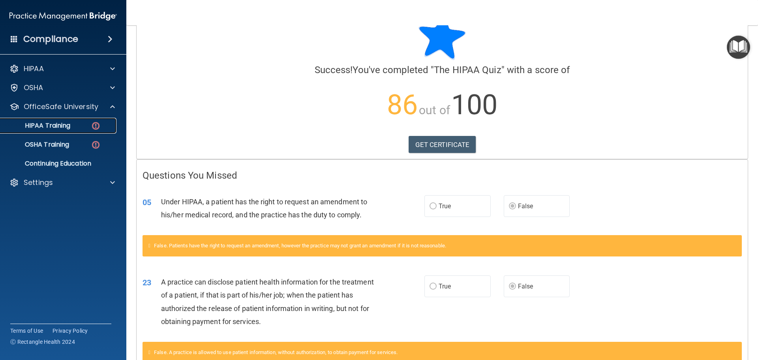
click at [83, 131] on link "HIPAA Training" at bounding box center [54, 126] width 124 height 16
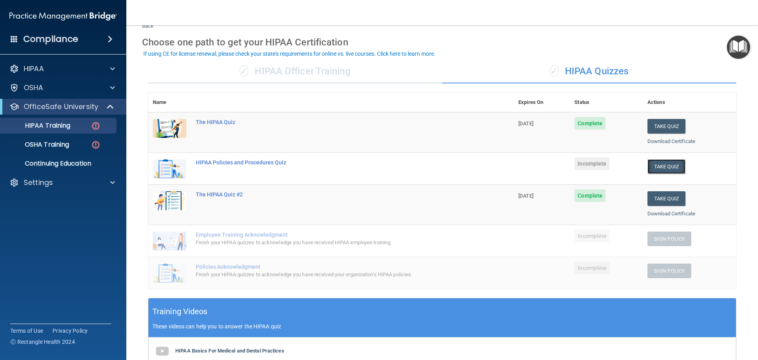
click at [606, 168] on button "Take Quiz" at bounding box center [667, 166] width 38 height 15
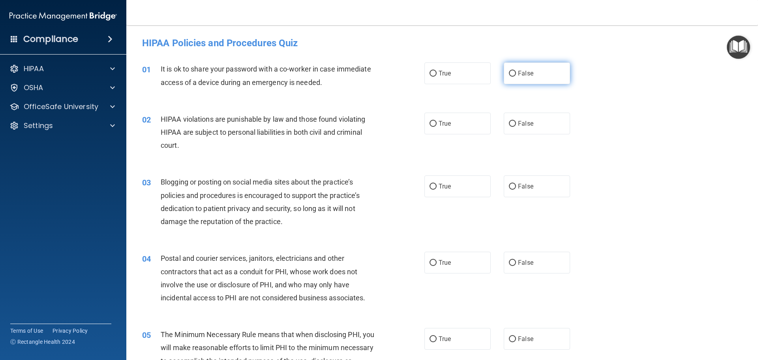
click at [509, 73] on input "False" at bounding box center [512, 74] width 7 height 6
radio input "true"
click at [431, 122] on input "True" at bounding box center [433, 124] width 7 height 6
radio input "true"
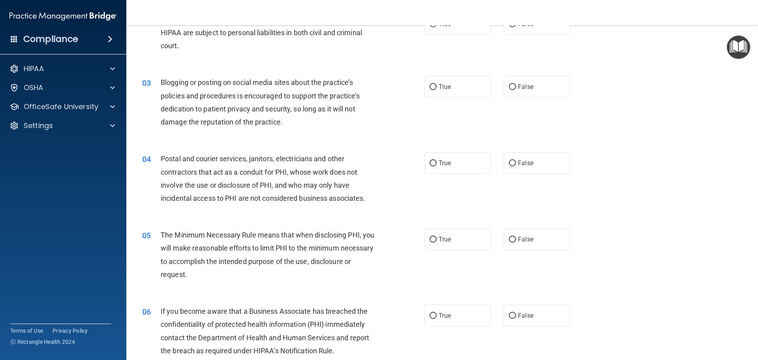
scroll to position [119, 0]
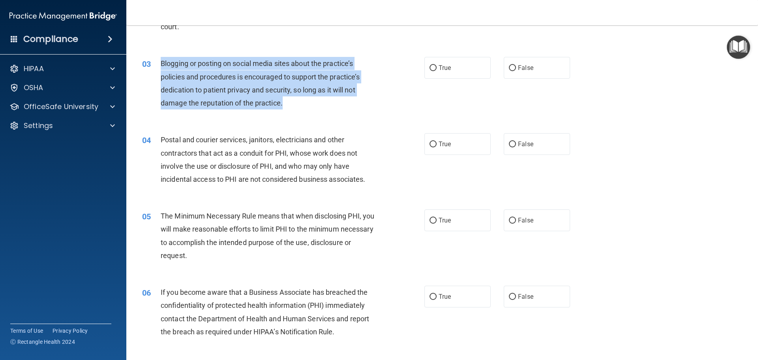
drag, startPoint x: 284, startPoint y: 103, endPoint x: 159, endPoint y: 63, distance: 130.9
click at [159, 63] on div "03 Blogging or posting on social media sites about the practice’s policies and …" at bounding box center [283, 85] width 306 height 56
click at [294, 105] on div "Blogging or posting on social media sites about the practice’s policies and pro…" at bounding box center [271, 83] width 221 height 53
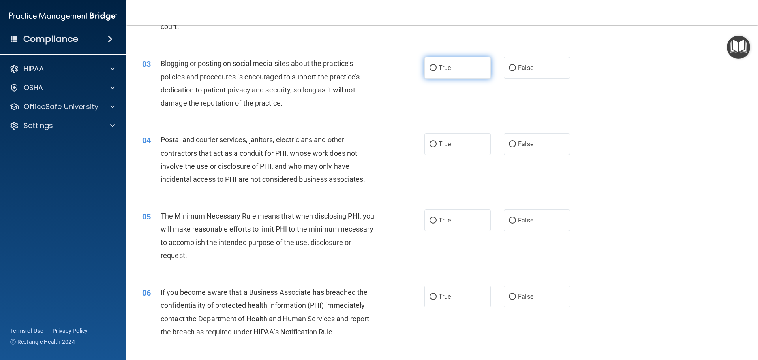
click at [459, 67] on label "True" at bounding box center [458, 68] width 66 height 22
click at [437, 67] on input "True" at bounding box center [433, 68] width 7 height 6
radio input "true"
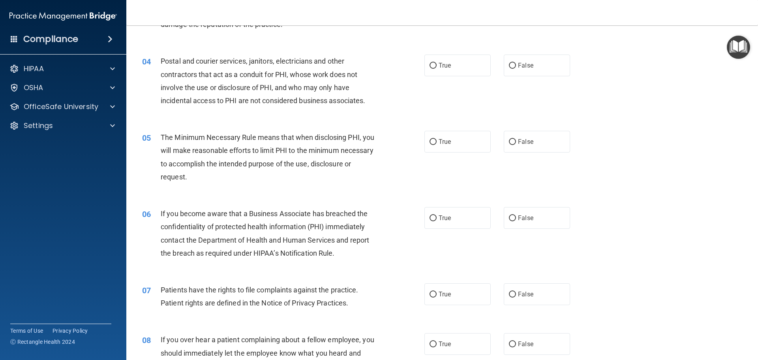
scroll to position [198, 0]
click at [440, 70] on label "True" at bounding box center [458, 65] width 66 height 22
click at [437, 68] on input "True" at bounding box center [433, 65] width 7 height 6
radio input "true"
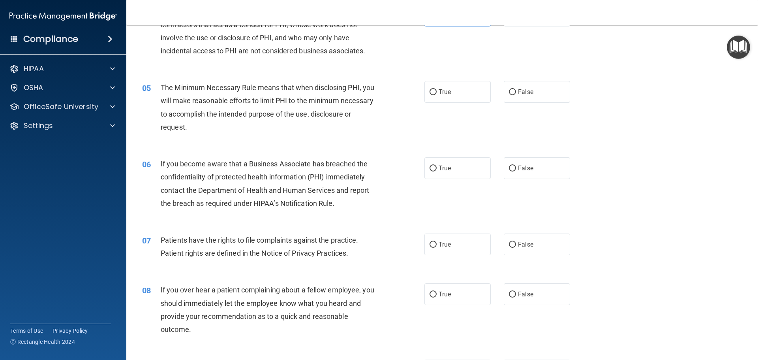
scroll to position [277, 0]
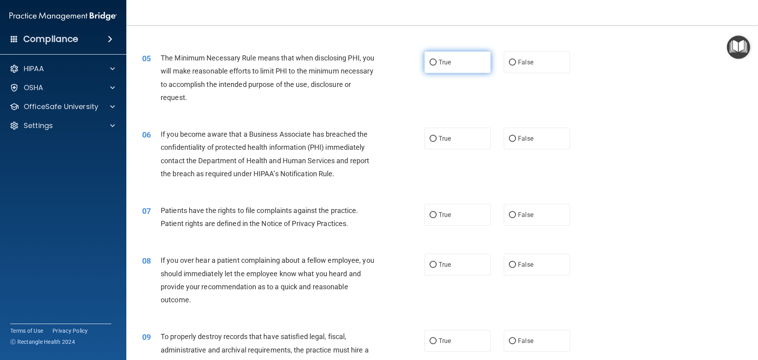
click at [431, 61] on input "True" at bounding box center [433, 63] width 7 height 6
radio input "true"
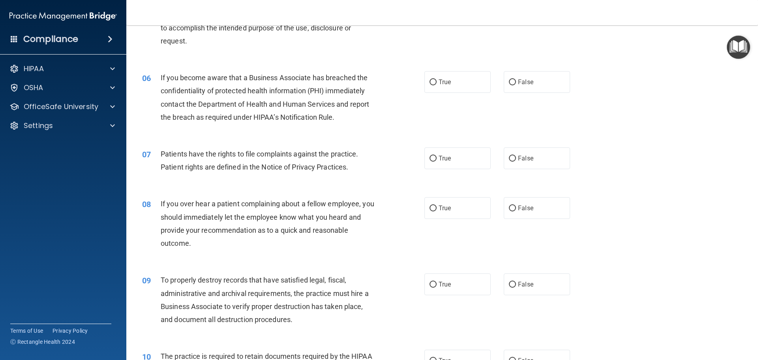
scroll to position [356, 0]
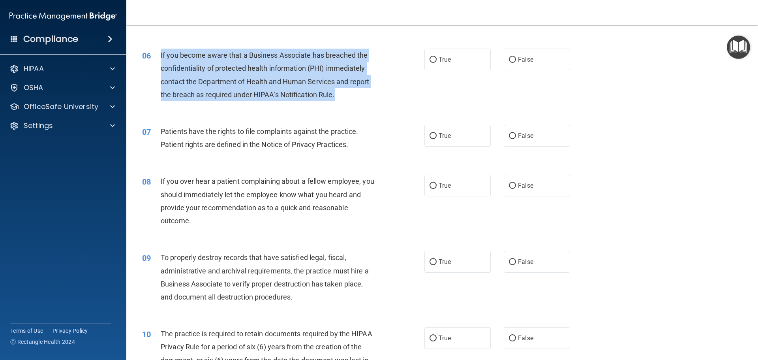
drag, startPoint x: 221, startPoint y: 89, endPoint x: 154, endPoint y: 58, distance: 74.2
click at [154, 58] on div "06 If you become aware that a Business Associate has breached the confidentiali…" at bounding box center [283, 77] width 306 height 56
click at [220, 100] on div "If you become aware that a Business Associate has breached the confidentiality …" at bounding box center [271, 75] width 221 height 53
drag, startPoint x: 344, startPoint y: 97, endPoint x: 160, endPoint y: 55, distance: 188.9
click at [161, 55] on div "If you become aware that a Business Associate has breached the confidentiality …" at bounding box center [271, 75] width 221 height 53
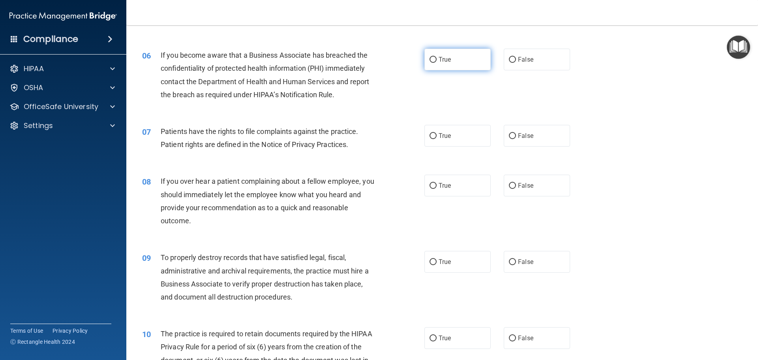
click at [435, 58] on label "True" at bounding box center [458, 60] width 66 height 22
click at [435, 58] on input "True" at bounding box center [433, 60] width 7 height 6
radio input "true"
drag, startPoint x: 448, startPoint y: 136, endPoint x: 380, endPoint y: 159, distance: 71.6
click at [448, 136] on span "True" at bounding box center [445, 136] width 12 height 8
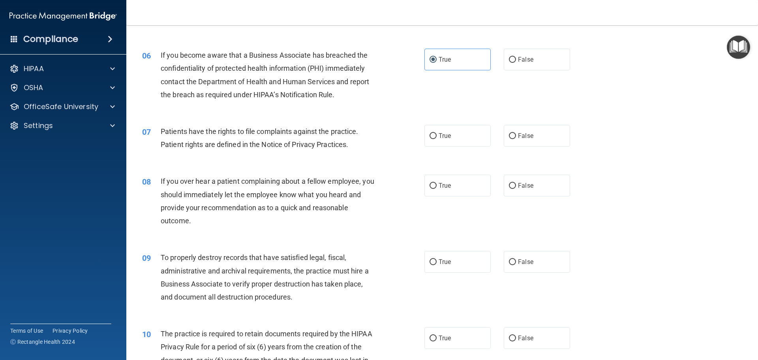
click at [437, 136] on input "True" at bounding box center [433, 136] width 7 height 6
radio input "true"
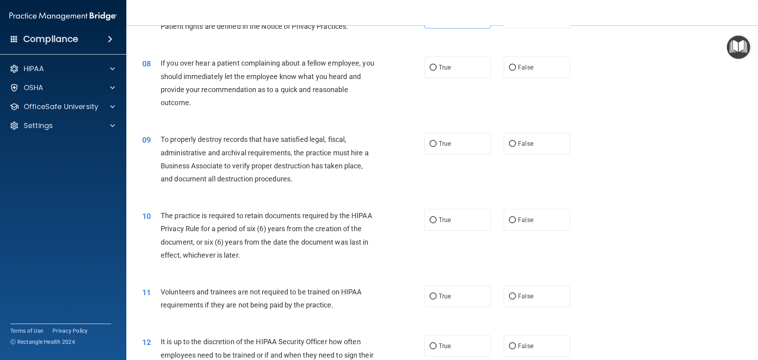
scroll to position [474, 0]
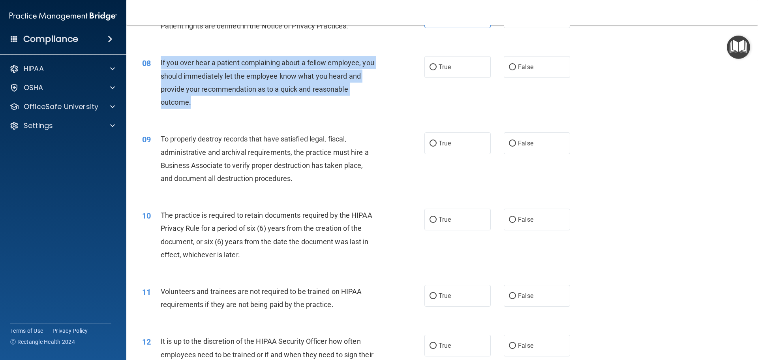
drag, startPoint x: 221, startPoint y: 105, endPoint x: 160, endPoint y: 64, distance: 73.0
click at [160, 64] on div "08 If you over hear a patient complaining about a fellow employee, you should i…" at bounding box center [283, 84] width 306 height 56
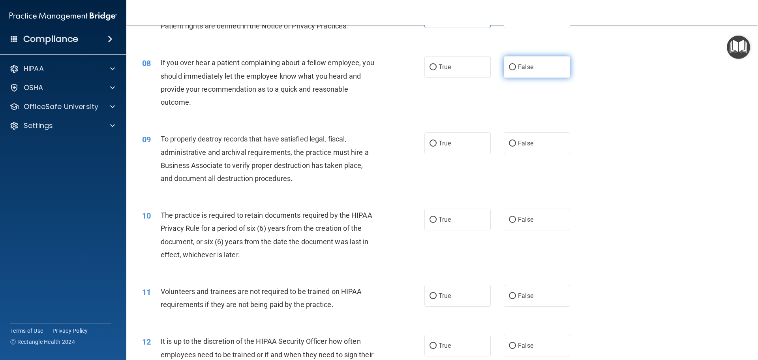
click at [533, 68] on label "False" at bounding box center [537, 67] width 66 height 22
click at [516, 68] on input "False" at bounding box center [512, 67] width 7 height 6
radio input "true"
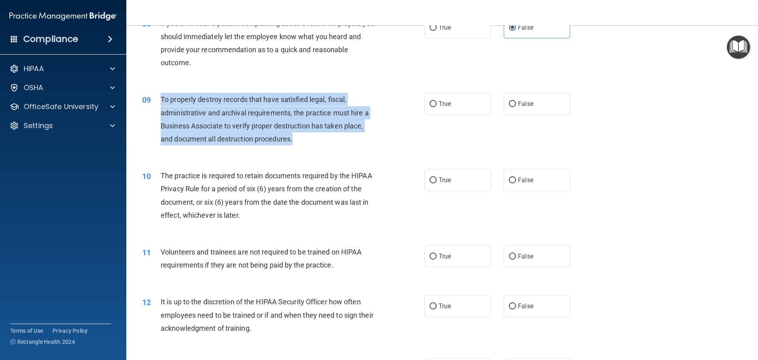
drag, startPoint x: 267, startPoint y: 136, endPoint x: 160, endPoint y: 100, distance: 112.2
click at [161, 100] on div "To properly destroy records that have satisfied legal, fiscal, administrative a…" at bounding box center [271, 119] width 221 height 53
click at [327, 138] on div "To properly destroy records that have satisfied legal, fiscal, administrative a…" at bounding box center [271, 119] width 221 height 53
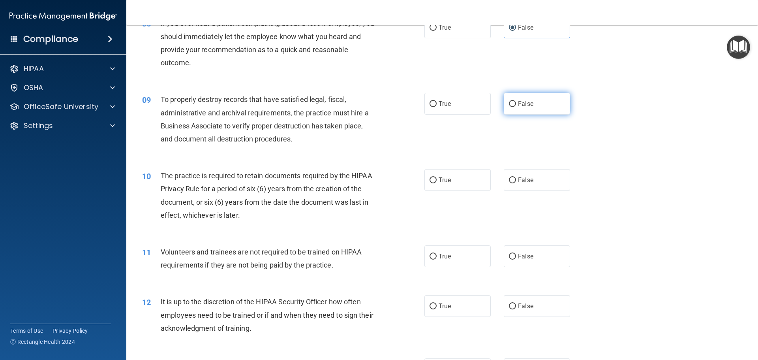
click at [538, 104] on label "False" at bounding box center [537, 104] width 66 height 22
click at [516, 104] on input "False" at bounding box center [512, 104] width 7 height 6
radio input "true"
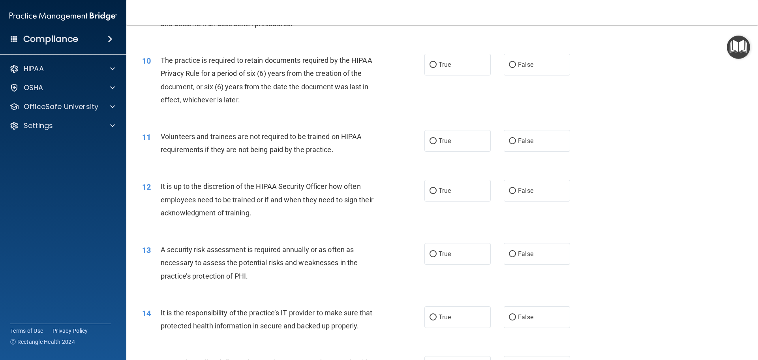
scroll to position [632, 0]
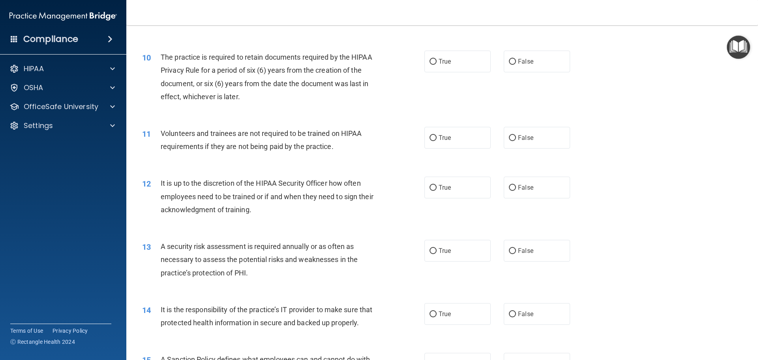
click at [253, 96] on div "The practice is required to retain documents required by the HIPAA Privacy Rule…" at bounding box center [271, 77] width 221 height 53
click at [473, 59] on label "True" at bounding box center [458, 62] width 66 height 22
click at [437, 59] on input "True" at bounding box center [433, 62] width 7 height 6
radio input "true"
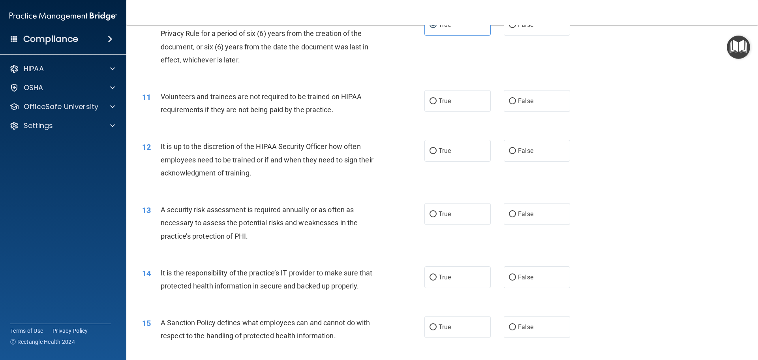
scroll to position [711, 0]
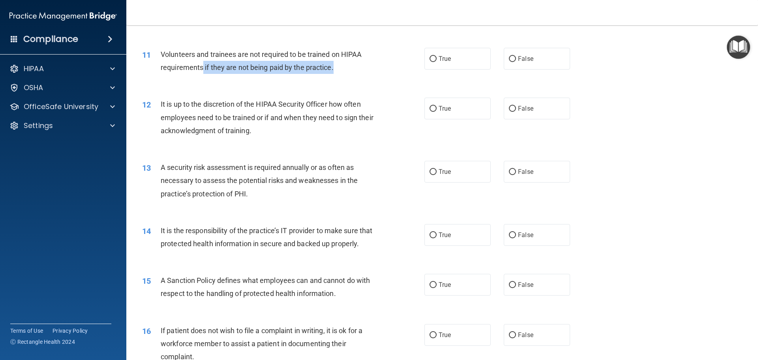
drag, startPoint x: 342, startPoint y: 62, endPoint x: 203, endPoint y: 63, distance: 139.1
click at [203, 63] on div "Volunteers and trainees are not required to be trained on HIPAA requirements if…" at bounding box center [271, 61] width 221 height 26
click at [202, 79] on div "11 Volunteers and trainees are not required to be trained on HIPAA requirements…" at bounding box center [442, 63] width 612 height 50
drag, startPoint x: 341, startPoint y: 68, endPoint x: 162, endPoint y: 54, distance: 179.9
click at [162, 54] on div "Volunteers and trainees are not required to be trained on HIPAA requirements if…" at bounding box center [271, 61] width 221 height 26
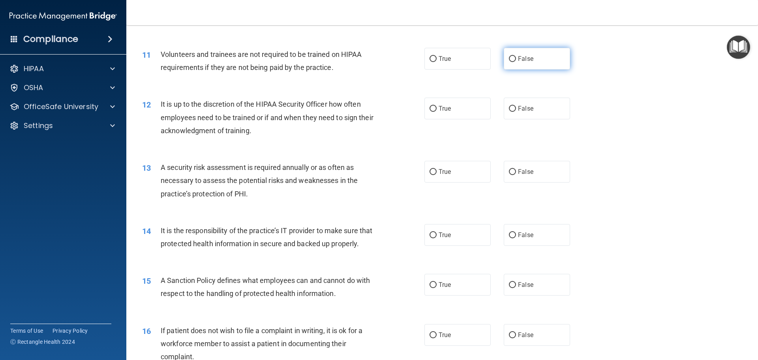
drag, startPoint x: 523, startPoint y: 61, endPoint x: 516, endPoint y: 61, distance: 7.1
click at [523, 61] on span "False" at bounding box center [525, 59] width 15 height 8
click at [516, 61] on input "False" at bounding box center [512, 59] width 7 height 6
radio input "true"
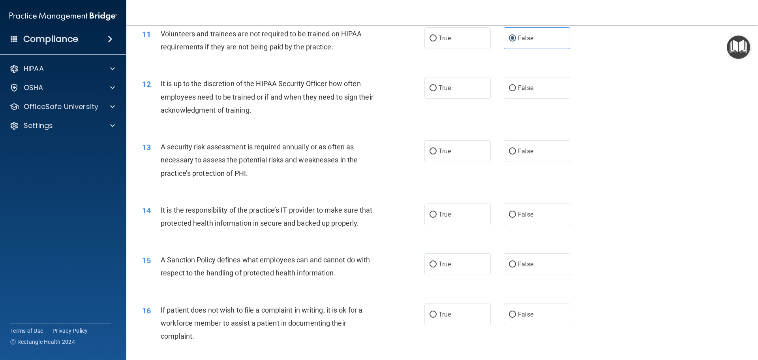
scroll to position [751, 0]
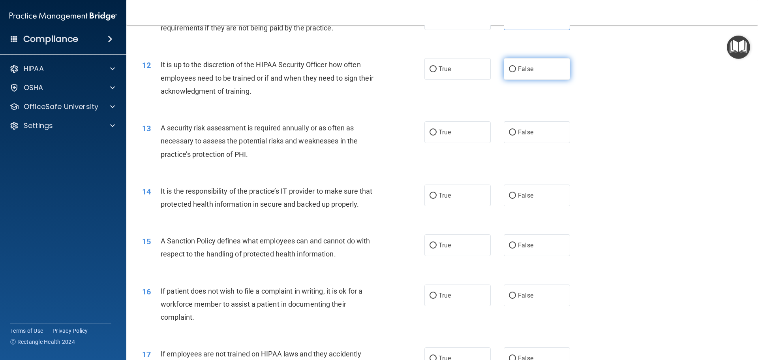
click at [518, 66] on span "False" at bounding box center [525, 69] width 15 height 8
click at [516, 66] on input "False" at bounding box center [512, 69] width 7 height 6
radio input "true"
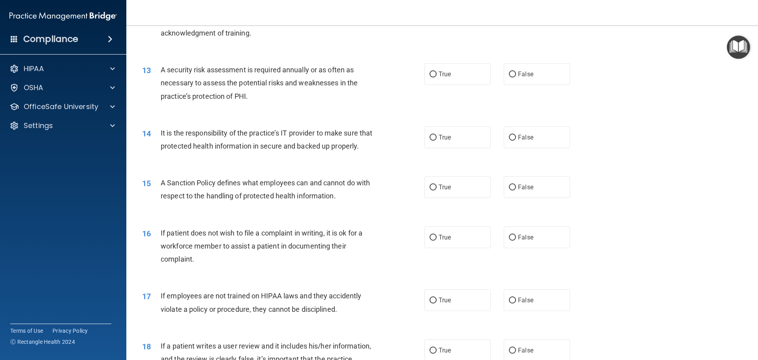
scroll to position [830, 0]
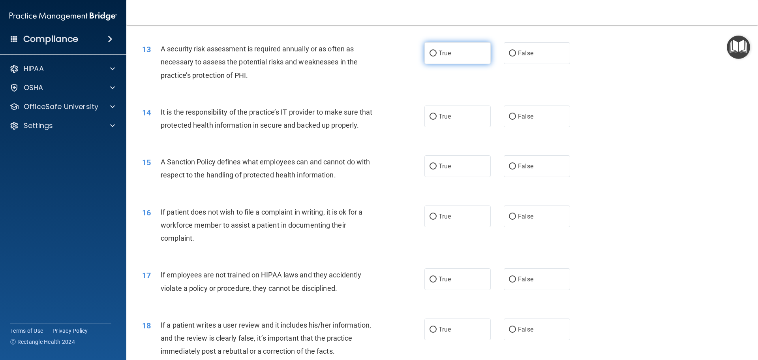
click at [441, 48] on label "True" at bounding box center [458, 53] width 66 height 22
click at [437, 51] on input "True" at bounding box center [433, 54] width 7 height 6
radio input "true"
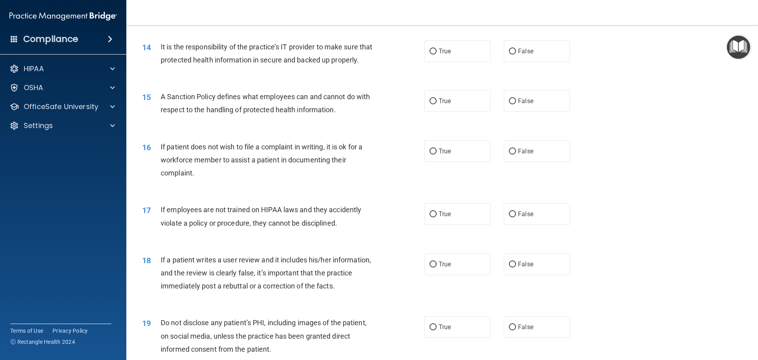
scroll to position [909, 0]
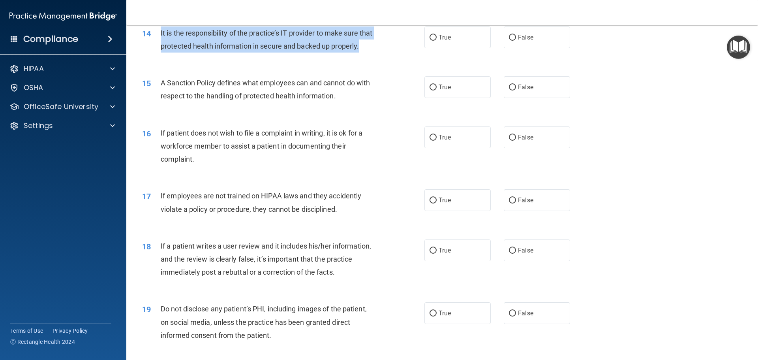
drag, startPoint x: 215, startPoint y: 66, endPoint x: 158, endPoint y: 37, distance: 63.6
click at [158, 37] on div "14 It is the responsibility of the practice’s IT provider to make sure that pro…" at bounding box center [283, 41] width 306 height 30
click at [509, 35] on input "False" at bounding box center [512, 38] width 7 height 6
radio input "true"
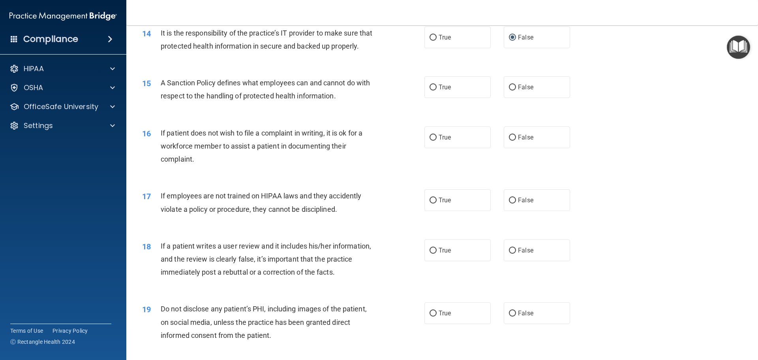
click at [303, 100] on span "A Sanction Policy defines what employees can and cannot do with respect to the …" at bounding box center [265, 89] width 209 height 21
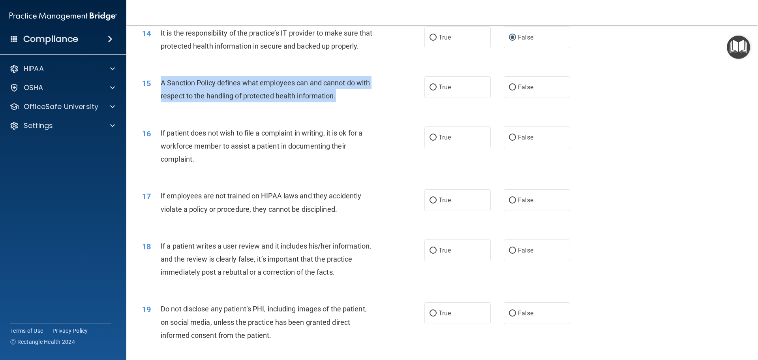
drag, startPoint x: 360, startPoint y: 107, endPoint x: 157, endPoint y: 96, distance: 203.7
click at [157, 96] on div "15 A Sanction Policy defines what employees can and cannot do with respect to t…" at bounding box center [283, 91] width 306 height 30
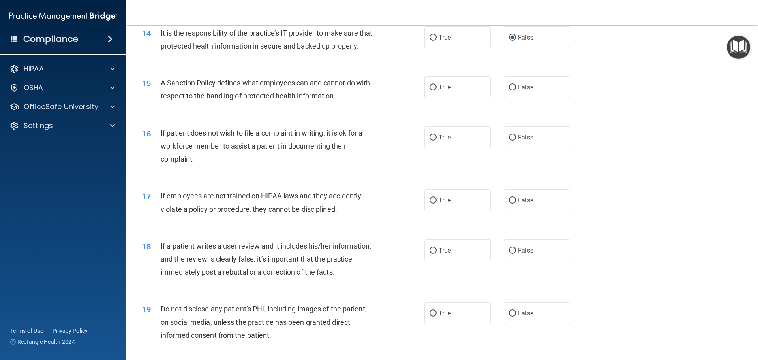
drag, startPoint x: 449, startPoint y: 104, endPoint x: 360, endPoint y: 111, distance: 89.2
click at [450, 98] on label "True" at bounding box center [458, 87] width 66 height 22
click at [437, 90] on input "True" at bounding box center [433, 88] width 7 height 6
radio input "true"
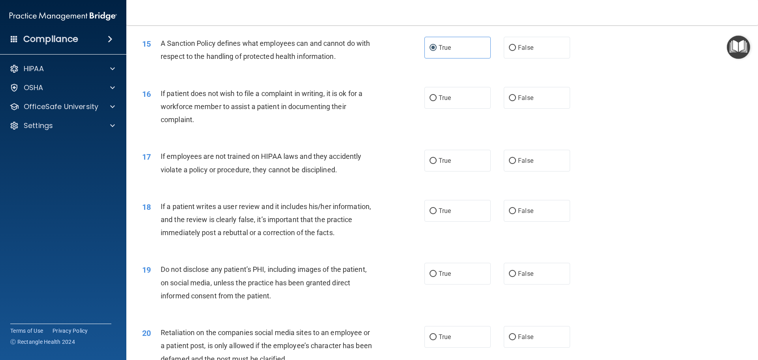
scroll to position [988, 0]
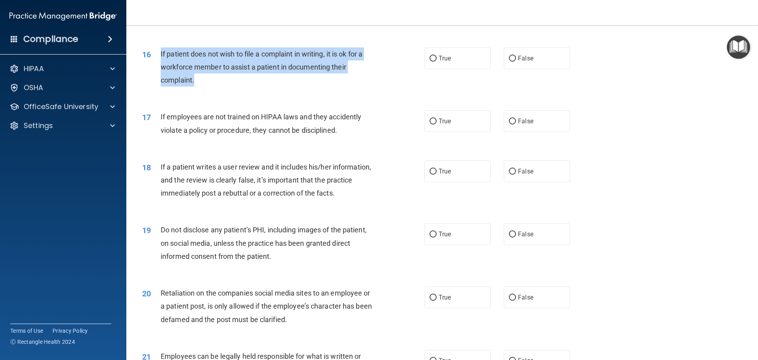
drag, startPoint x: 198, startPoint y: 91, endPoint x: 159, endPoint y: 66, distance: 46.6
click at [159, 66] on div "16 If patient does not wish to file a complaint in writing, it is ok for a work…" at bounding box center [283, 68] width 306 height 43
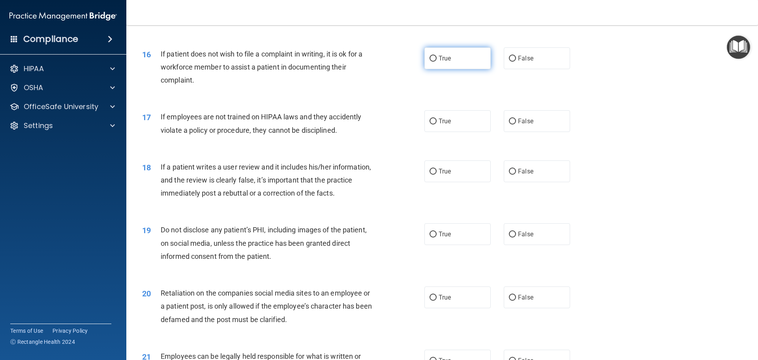
click at [462, 67] on label "True" at bounding box center [458, 58] width 66 height 22
click at [437, 62] on input "True" at bounding box center [433, 59] width 7 height 6
radio input "true"
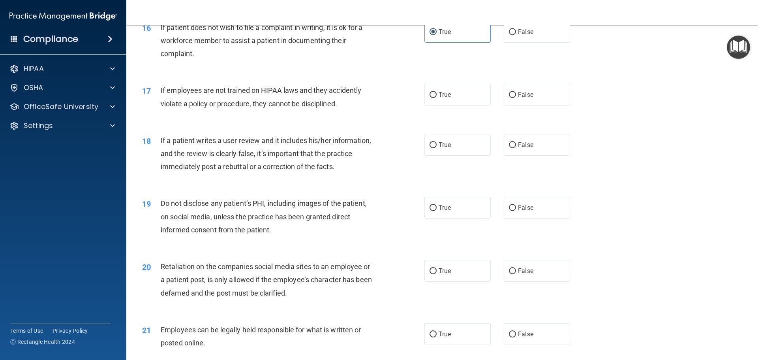
scroll to position [1027, 0]
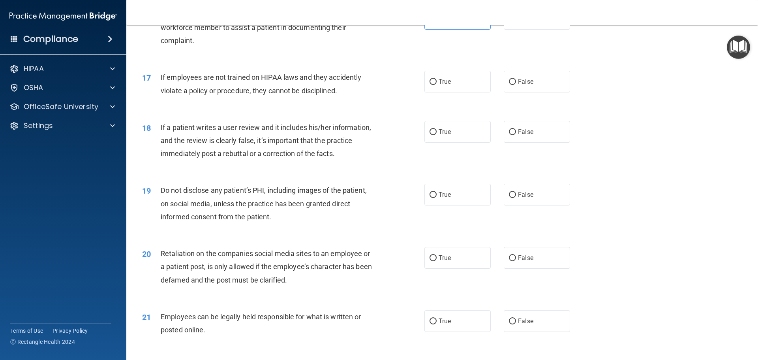
click at [279, 61] on div "16 If patient does not wish to file a complaint in writing, it is ok for a work…" at bounding box center [442, 29] width 612 height 63
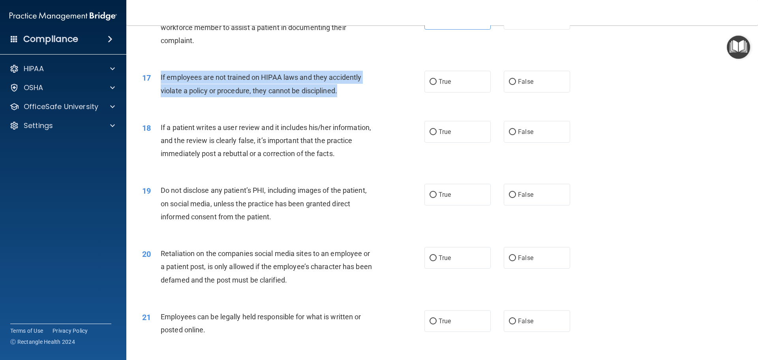
drag, startPoint x: 353, startPoint y: 108, endPoint x: 159, endPoint y: 97, distance: 194.3
click at [159, 97] on div "17 If employees are not trained on HIPAA laws and they accidently violate a pol…" at bounding box center [283, 86] width 306 height 30
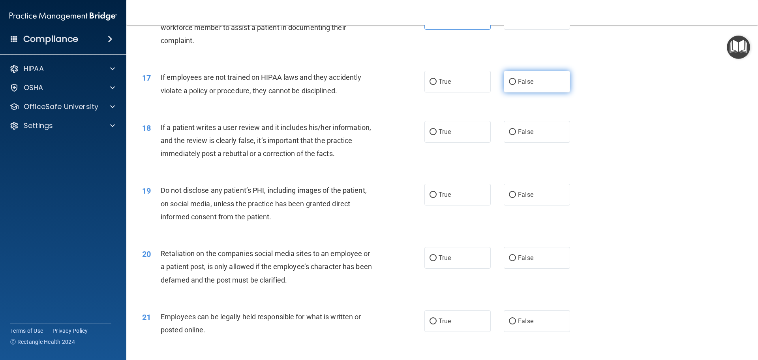
click at [519, 85] on span "False" at bounding box center [525, 82] width 15 height 8
click at [516, 85] on input "False" at bounding box center [512, 82] width 7 height 6
radio input "true"
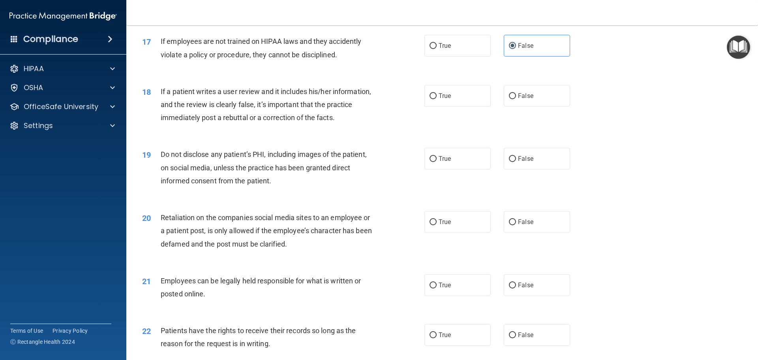
scroll to position [1106, 0]
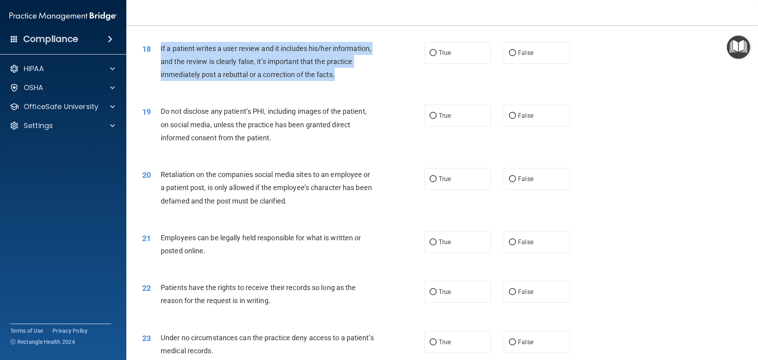
drag, startPoint x: 353, startPoint y: 91, endPoint x: 156, endPoint y: 65, distance: 199.2
click at [156, 65] on div "18 If a patient writes a user review and it includes his/her information, and t…" at bounding box center [283, 63] width 306 height 43
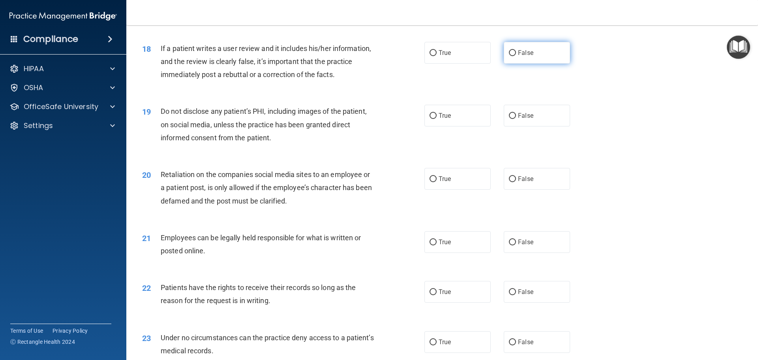
drag, startPoint x: 525, startPoint y: 68, endPoint x: 465, endPoint y: 68, distance: 59.7
click at [525, 56] on span "False" at bounding box center [525, 53] width 15 height 8
click at [516, 56] on input "False" at bounding box center [512, 53] width 7 height 6
radio input "true"
click at [278, 110] on div "19 Do not disclose any patient’s PHI, including images of the patient, on socia…" at bounding box center [442, 126] width 612 height 63
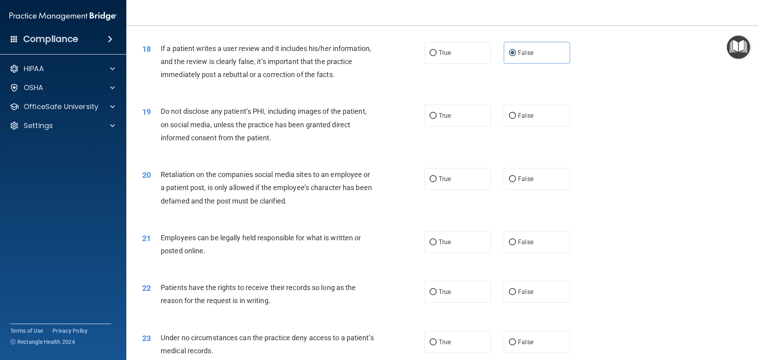
scroll to position [1146, 0]
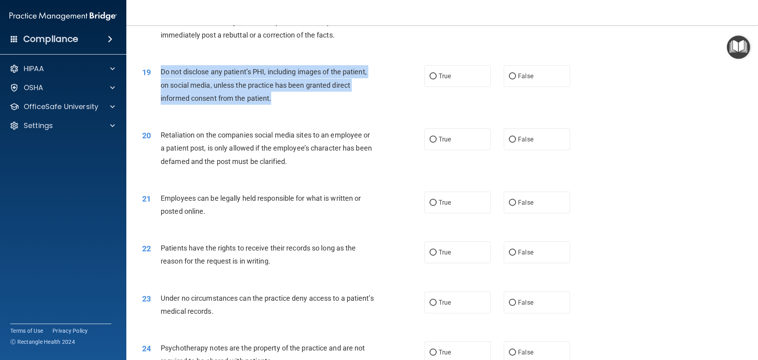
drag, startPoint x: 280, startPoint y: 112, endPoint x: 157, endPoint y: 86, distance: 126.1
click at [157, 86] on div "19 Do not disclose any patient’s PHI, including images of the patient, on socia…" at bounding box center [283, 86] width 306 height 43
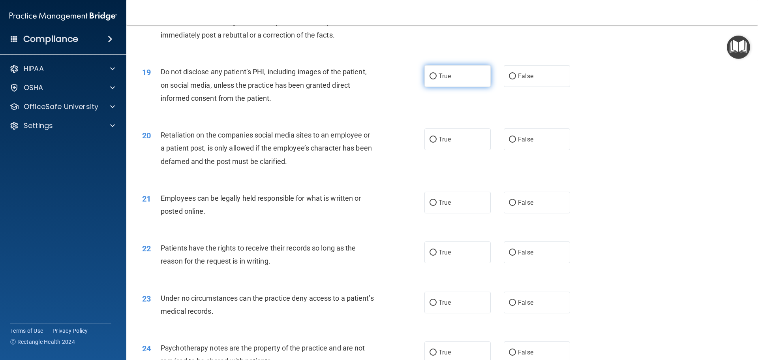
drag, startPoint x: 453, startPoint y: 89, endPoint x: 431, endPoint y: 89, distance: 21.3
click at [453, 87] on label "True" at bounding box center [458, 76] width 66 height 22
click at [437, 79] on input "True" at bounding box center [433, 76] width 7 height 6
radio input "true"
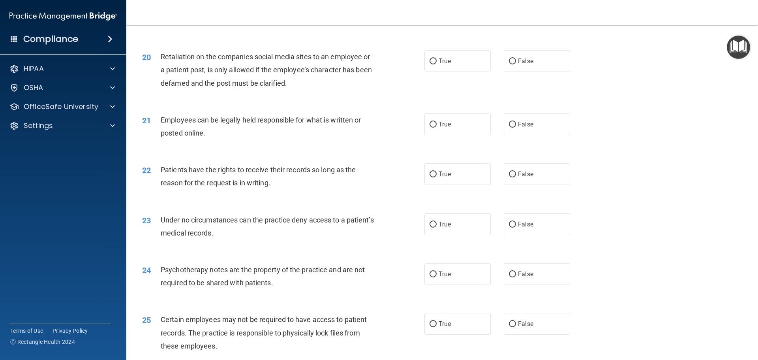
scroll to position [1225, 0]
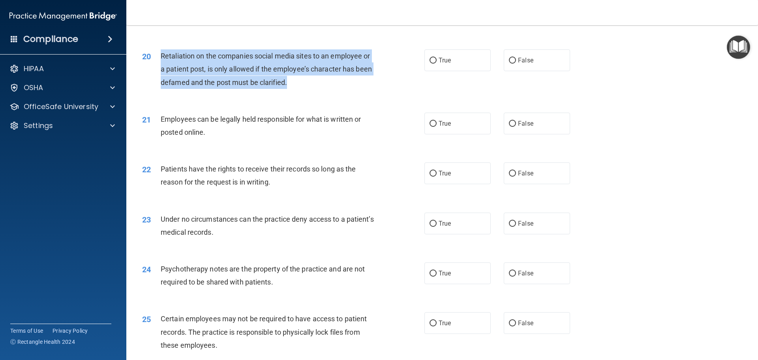
drag, startPoint x: 292, startPoint y: 94, endPoint x: 160, endPoint y: 68, distance: 134.0
click at [161, 68] on div "Retaliation on the companies social media sites to an employee or a patient pos…" at bounding box center [271, 69] width 221 height 40
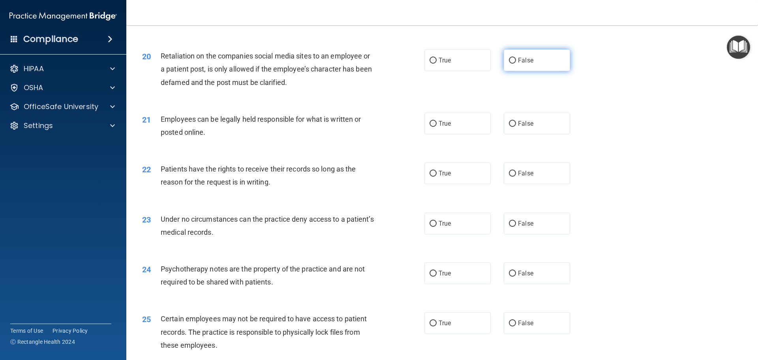
click at [525, 64] on span "False" at bounding box center [525, 60] width 15 height 8
click at [516, 64] on input "False" at bounding box center [512, 61] width 7 height 6
radio input "true"
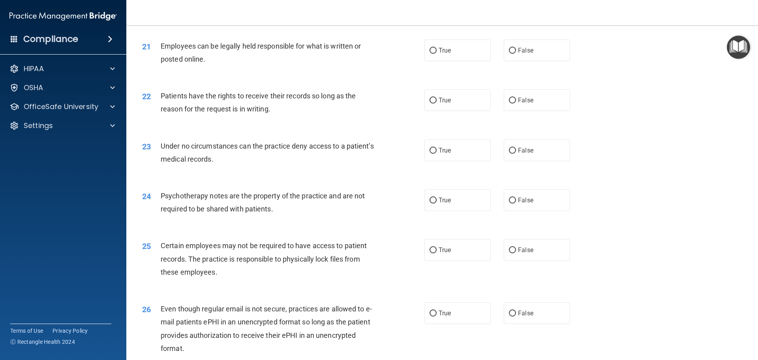
scroll to position [1304, 0]
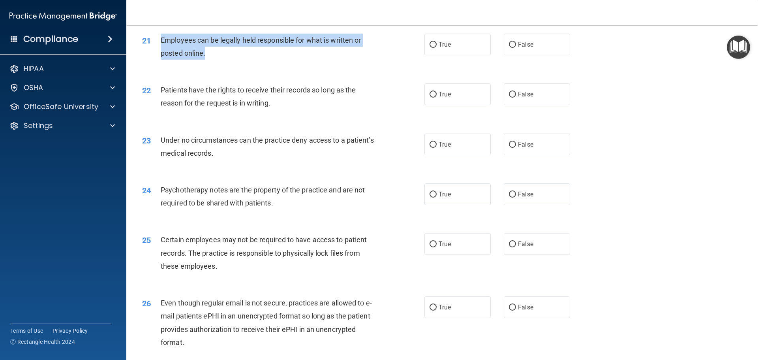
drag, startPoint x: 213, startPoint y: 65, endPoint x: 160, endPoint y: 54, distance: 54.2
click at [160, 54] on div "21 Employees can be legally held responsible for what is written or posted onli…" at bounding box center [283, 49] width 306 height 30
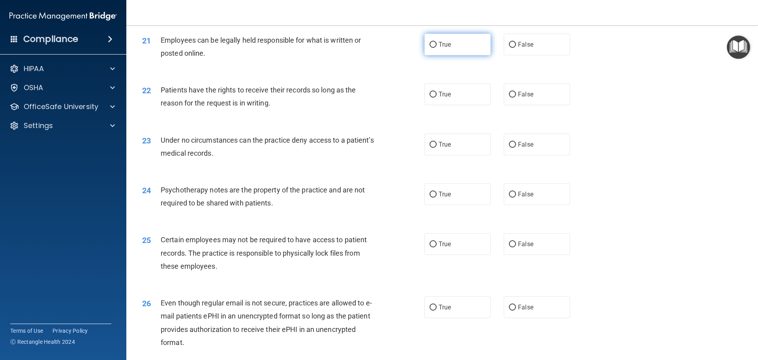
click at [445, 48] on span "True" at bounding box center [445, 45] width 12 height 8
click at [437, 48] on input "True" at bounding box center [433, 45] width 7 height 6
radio input "true"
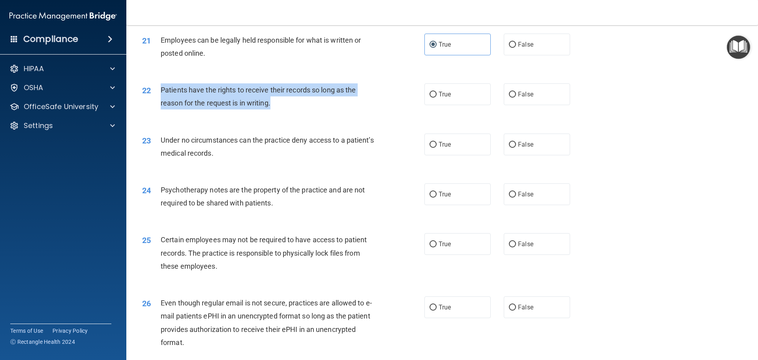
drag, startPoint x: 298, startPoint y: 121, endPoint x: 160, endPoint y: 99, distance: 140.0
click at [160, 99] on div "22 Patients have the rights to receive their records so long as the reason for …" at bounding box center [283, 98] width 306 height 30
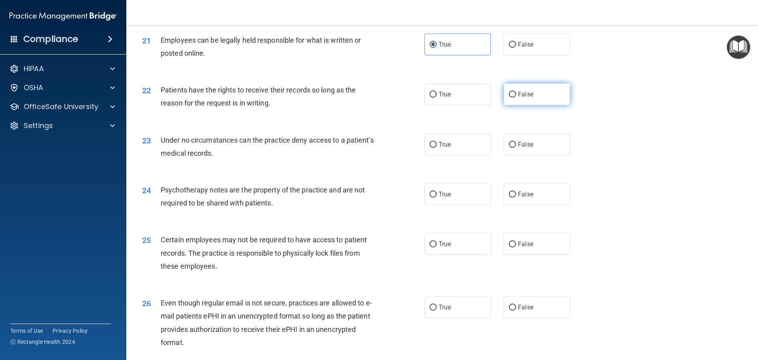
click at [526, 98] on span "False" at bounding box center [525, 94] width 15 height 8
click at [516, 98] on input "False" at bounding box center [512, 95] width 7 height 6
radio input "true"
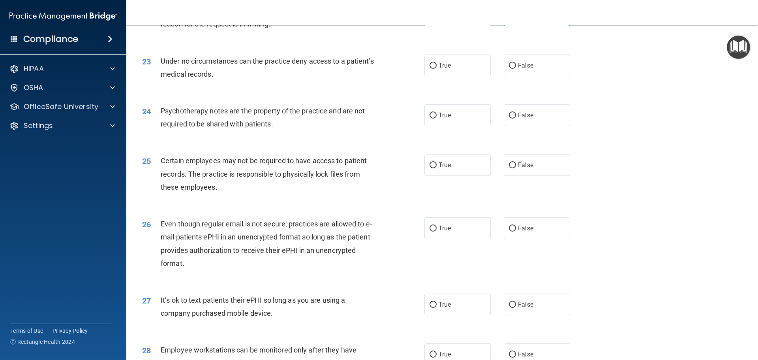
scroll to position [1343, 0]
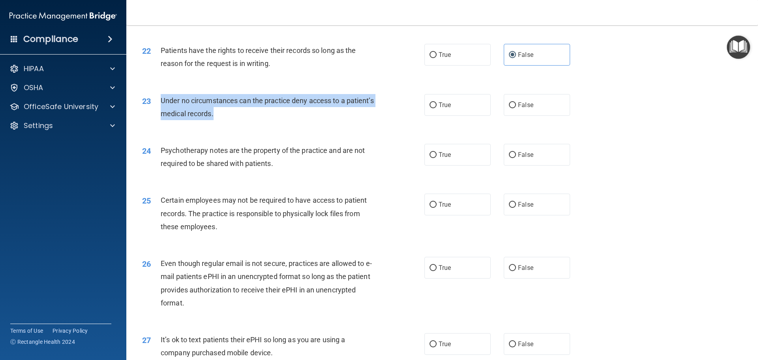
drag, startPoint x: 177, startPoint y: 125, endPoint x: 155, endPoint y: 117, distance: 23.5
click at [155, 117] on div "23 Under no circumstances can the practice deny access to a patient’s medical r…" at bounding box center [283, 109] width 306 height 30
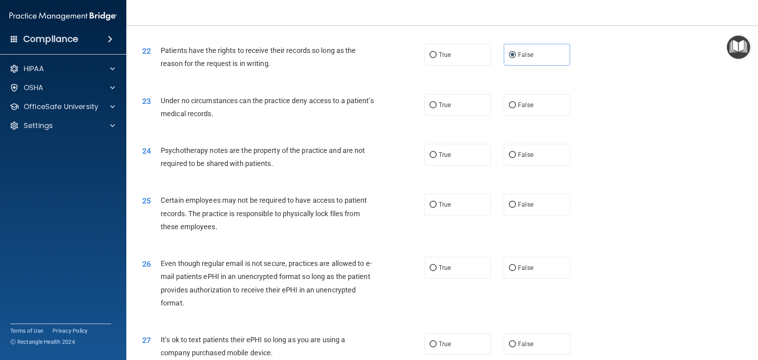
click at [327, 134] on div "23 Under no circumstances can the practice deny access to a patient’s medical r…" at bounding box center [442, 109] width 612 height 50
click at [444, 109] on span "True" at bounding box center [445, 105] width 12 height 8
click at [437, 108] on input "True" at bounding box center [433, 105] width 7 height 6
radio input "true"
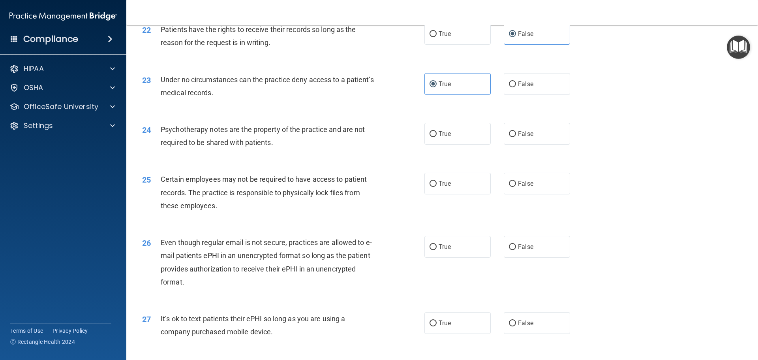
scroll to position [1383, 0]
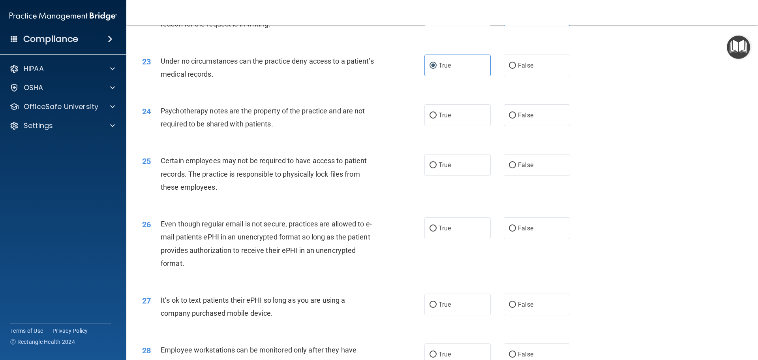
click at [308, 130] on div "Psychotherapy notes are the property of the practice and are not required to be…" at bounding box center [271, 117] width 221 height 26
click at [542, 76] on label "False" at bounding box center [537, 66] width 66 height 22
click at [516, 69] on input "False" at bounding box center [512, 66] width 7 height 6
radio input "true"
radio input "false"
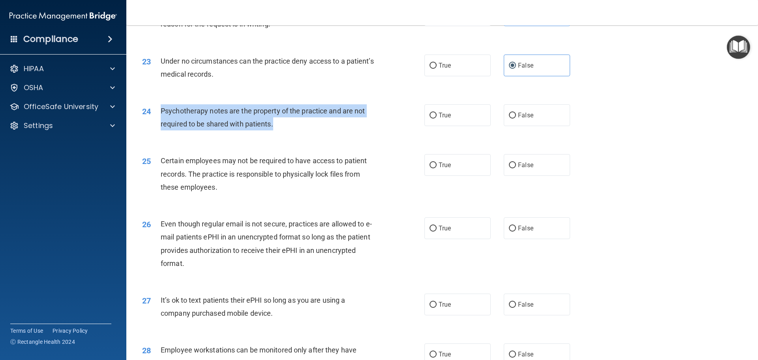
drag, startPoint x: 284, startPoint y: 139, endPoint x: 156, endPoint y: 125, distance: 129.1
click at [156, 125] on div "24 Psychotherapy notes are the property of the practice and are not required to…" at bounding box center [283, 119] width 306 height 30
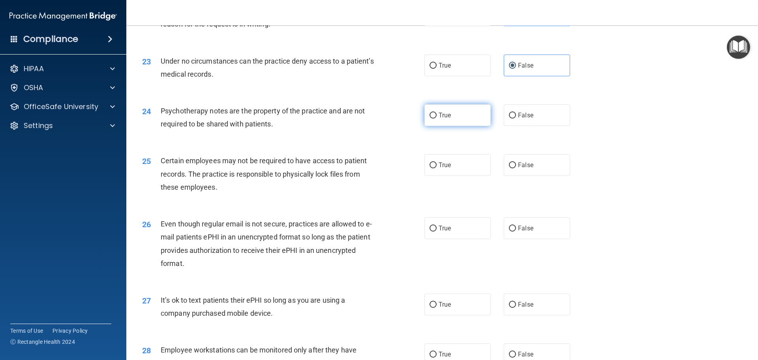
click at [459, 126] on label "True" at bounding box center [458, 115] width 66 height 22
click at [437, 119] on input "True" at bounding box center [433, 116] width 7 height 6
radio input "true"
click at [285, 188] on span "Certain employees may not be required to have access to patient records. The pr…" at bounding box center [264, 173] width 206 height 34
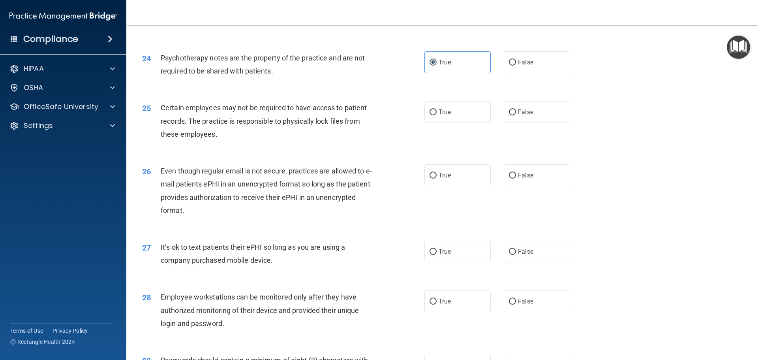
scroll to position [1462, 0]
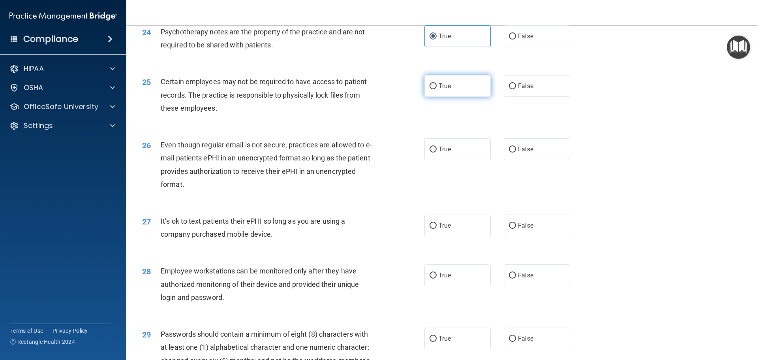
click at [444, 90] on span "True" at bounding box center [445, 86] width 12 height 8
click at [437, 89] on input "True" at bounding box center [433, 86] width 7 height 6
radio input "true"
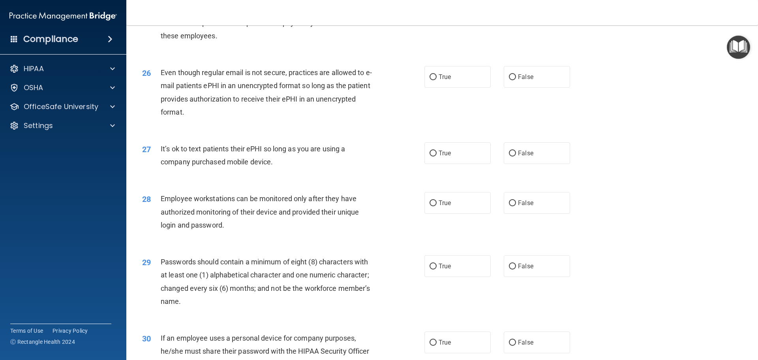
scroll to position [1541, 0]
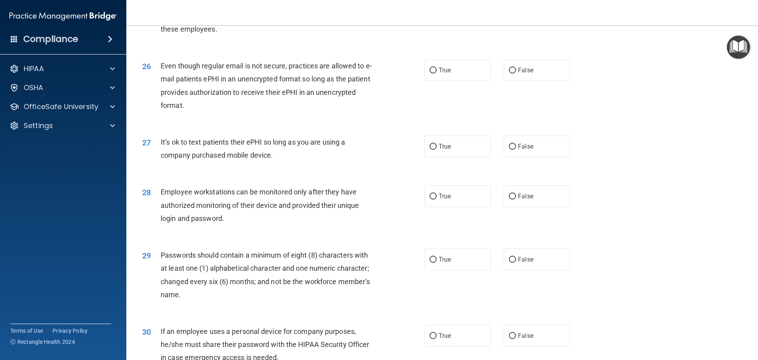
click at [188, 112] on div "Even though regular email is not secure, practices are allowed to e-mail patien…" at bounding box center [271, 85] width 221 height 53
click at [528, 81] on label "False" at bounding box center [537, 70] width 66 height 22
click at [516, 73] on input "False" at bounding box center [512, 71] width 7 height 6
radio input "true"
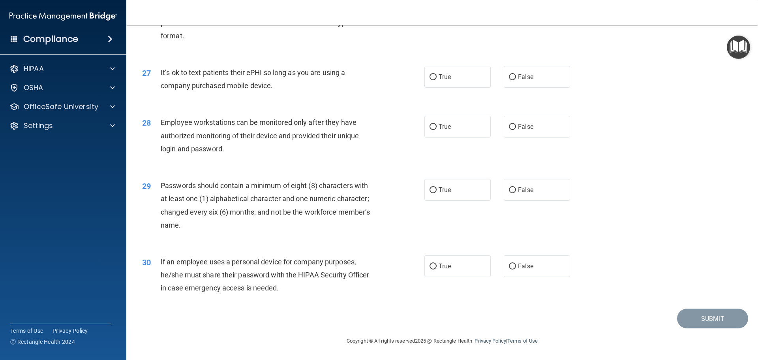
scroll to position [1620, 0]
drag, startPoint x: 282, startPoint y: 91, endPoint x: 160, endPoint y: 79, distance: 122.7
click at [160, 79] on div "27 It’s ok to text patients their ePHI so long as you are using a company purch…" at bounding box center [283, 81] width 306 height 30
click at [525, 81] on span "False" at bounding box center [525, 77] width 15 height 8
click at [516, 80] on input "False" at bounding box center [512, 77] width 7 height 6
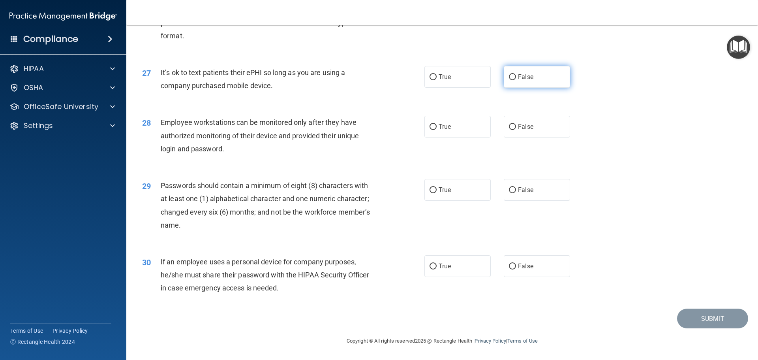
radio input "true"
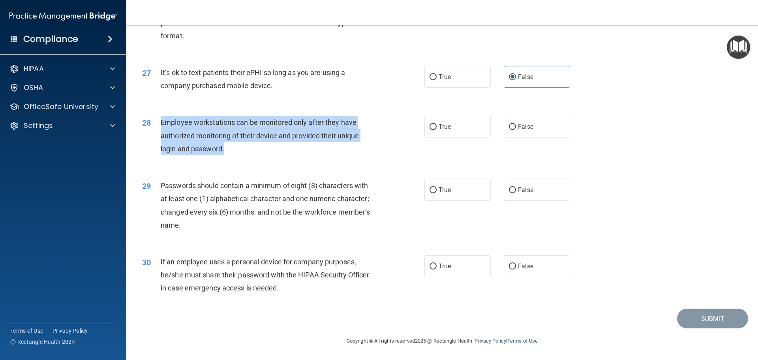
drag, startPoint x: 224, startPoint y: 152, endPoint x: 155, endPoint y: 129, distance: 72.5
click at [155, 129] on div "28 Employee workstations can be monitored only after they have authorized monit…" at bounding box center [283, 137] width 306 height 43
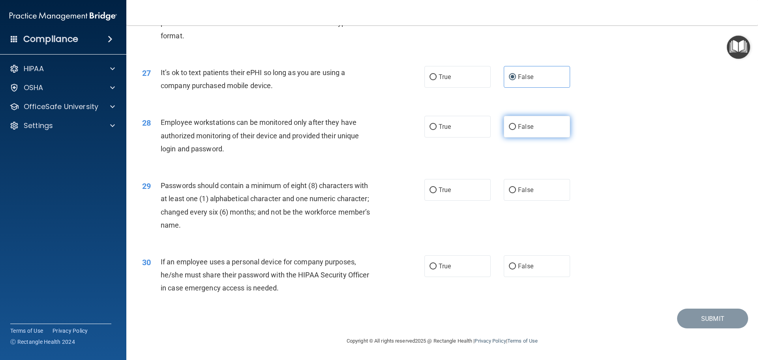
click at [518, 128] on span "False" at bounding box center [525, 127] width 15 height 8
click at [516, 128] on input "False" at bounding box center [512, 127] width 7 height 6
radio input "true"
click at [458, 132] on label "True" at bounding box center [458, 127] width 66 height 22
click at [437, 130] on input "True" at bounding box center [433, 127] width 7 height 6
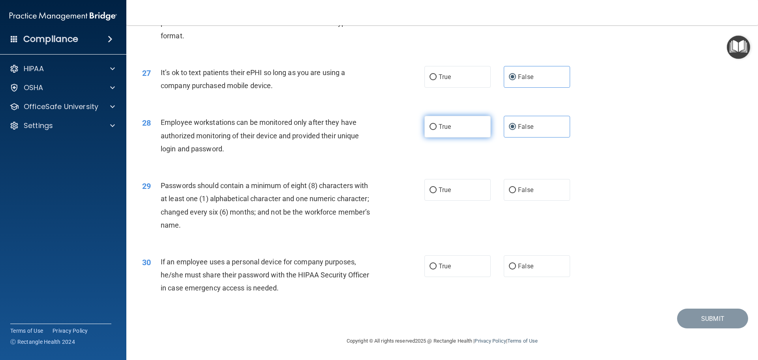
radio input "true"
radio input "false"
click at [370, 153] on div "Employee workstations can be monitored only after they have authorized monitori…" at bounding box center [271, 136] width 221 height 40
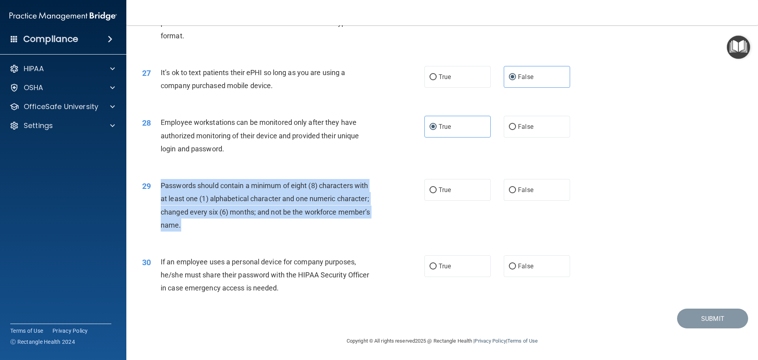
drag, startPoint x: 192, startPoint y: 227, endPoint x: 162, endPoint y: 187, distance: 49.6
click at [162, 187] on div "Passwords should contain a minimum of eight (8) characters with at least one (1…" at bounding box center [271, 205] width 221 height 53
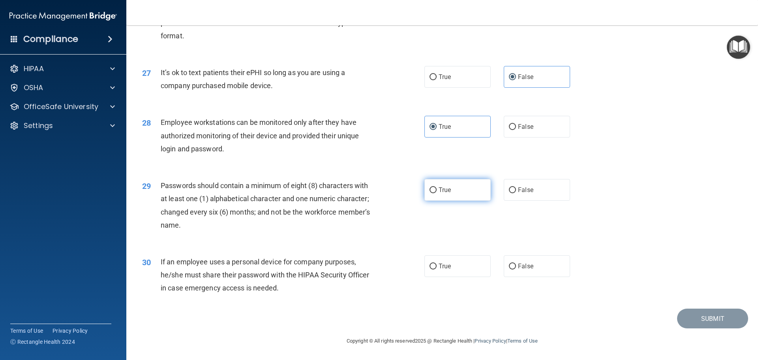
click at [447, 192] on span "True" at bounding box center [445, 190] width 12 height 8
click at [437, 192] on input "True" at bounding box center [433, 190] width 7 height 6
radio input "true"
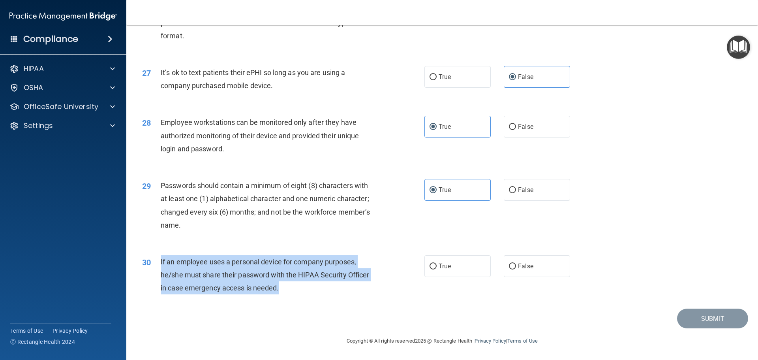
drag, startPoint x: 289, startPoint y: 291, endPoint x: 159, endPoint y: 264, distance: 133.2
click at [159, 264] on div "30 If an employee uses a personal device for company purposes, he/she must shar…" at bounding box center [283, 276] width 306 height 43
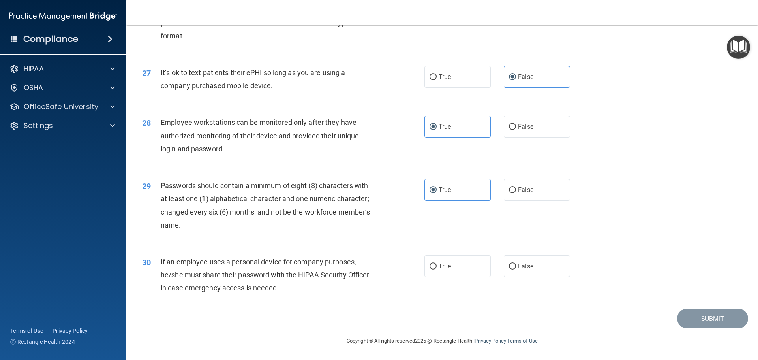
click at [396, 274] on div "30 If an employee uses a personal device for company purposes, he/she must shar…" at bounding box center [442, 276] width 612 height 63
click at [529, 274] on label "False" at bounding box center [537, 266] width 66 height 22
click at [516, 269] on input "False" at bounding box center [512, 266] width 7 height 6
radio input "true"
click at [554, 274] on div "30 If an employee uses a personal device for company purposes, he/she must shar…" at bounding box center [442, 276] width 612 height 63
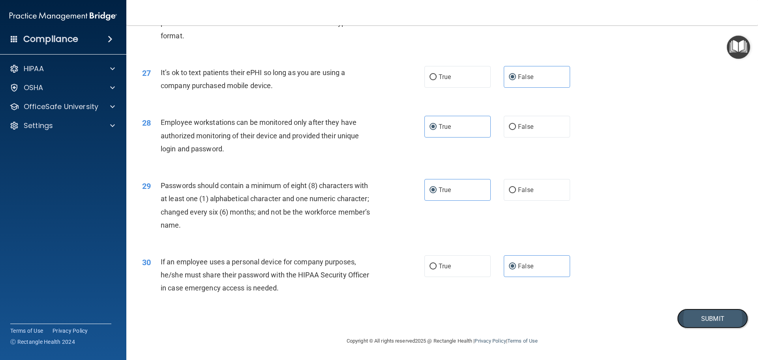
click at [606, 274] on button "Submit" at bounding box center [712, 319] width 71 height 20
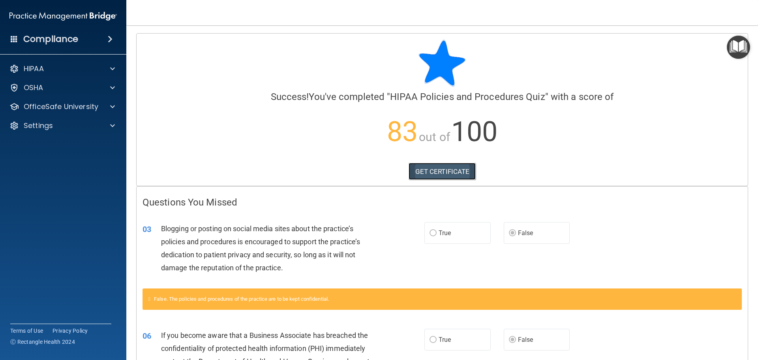
click at [461, 176] on link "GET CERTIFICATE" at bounding box center [443, 171] width 68 height 17
click at [97, 109] on p "OfficeSafe University" at bounding box center [61, 106] width 75 height 9
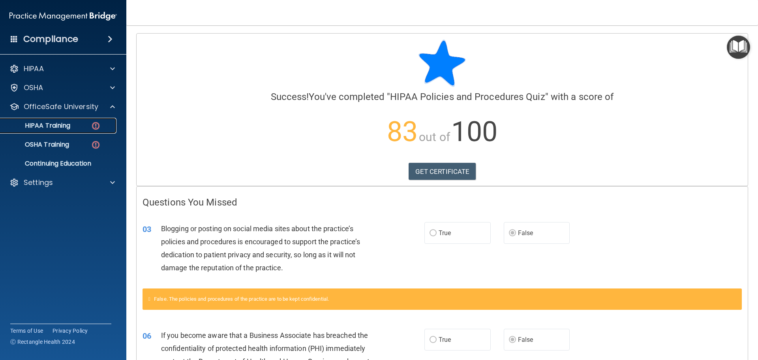
click at [67, 122] on p "HIPAA Training" at bounding box center [37, 126] width 65 height 8
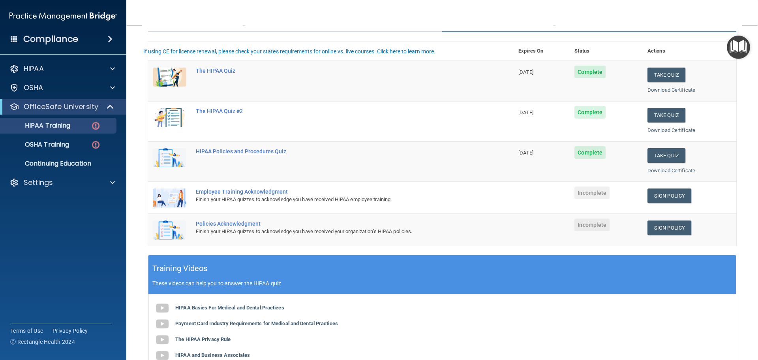
scroll to position [79, 0]
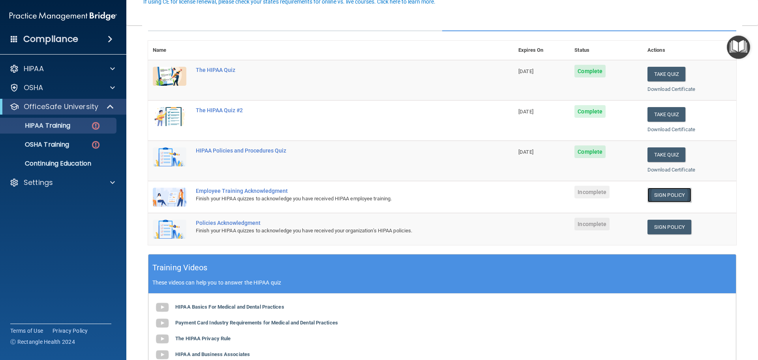
click at [606, 196] on link "Sign Policy" at bounding box center [670, 195] width 44 height 15
click at [88, 184] on div "Settings" at bounding box center [53, 182] width 98 height 9
click at [73, 202] on p "My Account" at bounding box center [59, 202] width 108 height 8
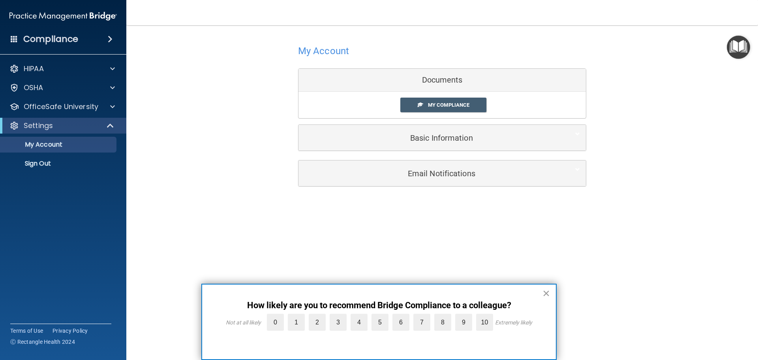
click at [544, 274] on button "×" at bounding box center [547, 293] width 8 height 13
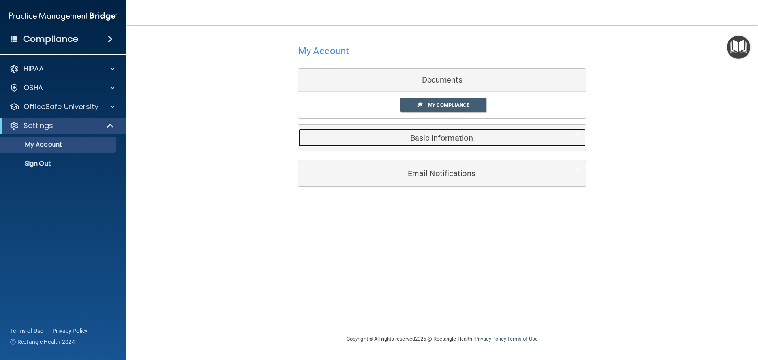
click at [431, 143] on div "Basic Information" at bounding box center [430, 138] width 263 height 18
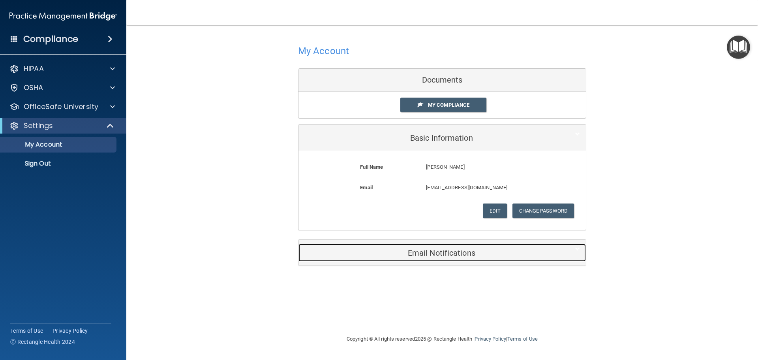
click at [455, 254] on h5 "Email Notifications" at bounding box center [431, 252] width 252 height 9
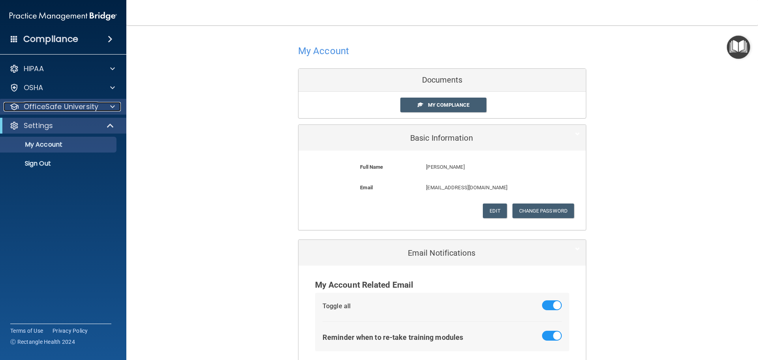
click at [103, 104] on div at bounding box center [112, 106] width 20 height 9
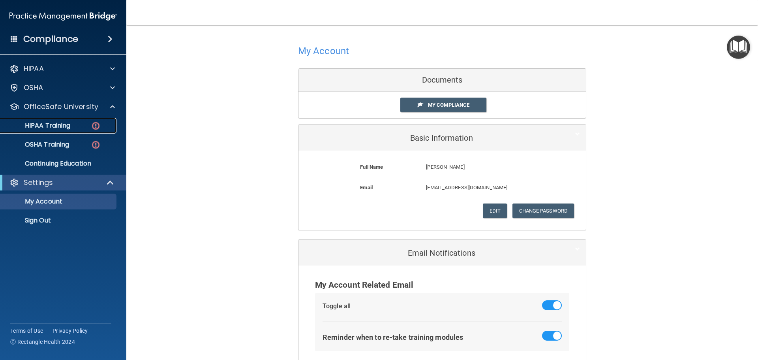
click at [73, 126] on div "HIPAA Training" at bounding box center [59, 126] width 108 height 8
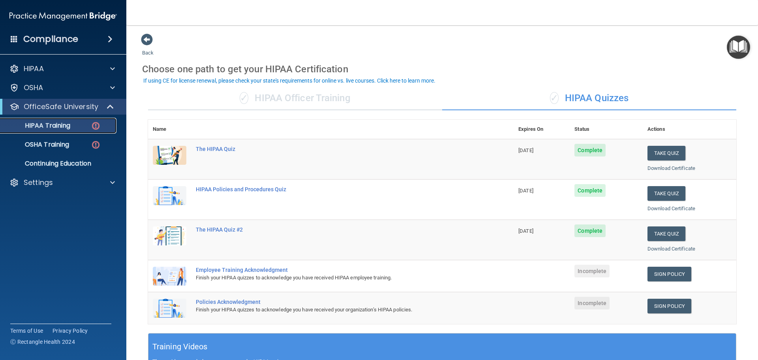
click at [56, 124] on p "HIPAA Training" at bounding box center [37, 126] width 65 height 8
click at [58, 144] on p "OSHA Training" at bounding box center [37, 145] width 64 height 8
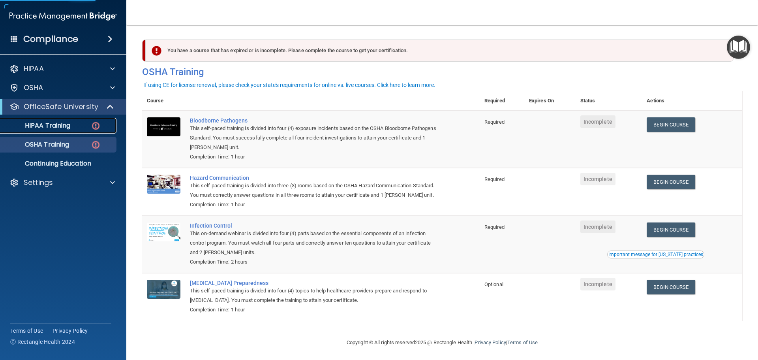
click at [66, 126] on p "HIPAA Training" at bounding box center [37, 126] width 65 height 8
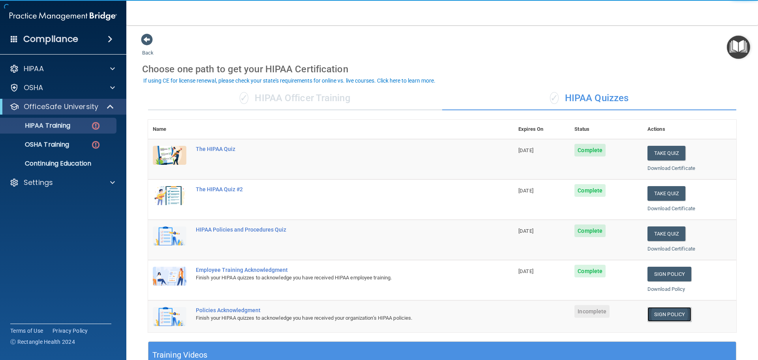
click at [606, 274] on link "Sign Policy" at bounding box center [670, 314] width 44 height 15
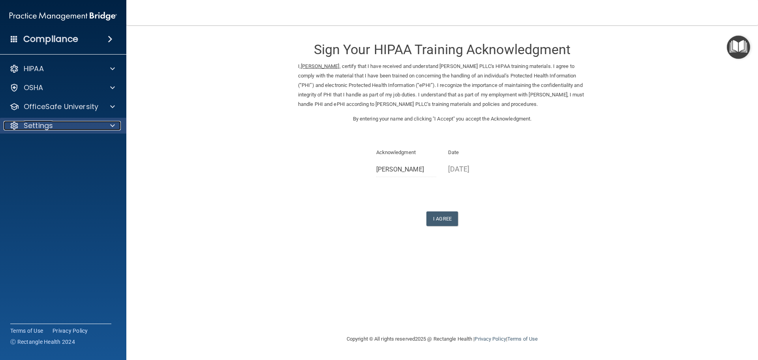
click at [105, 127] on div at bounding box center [112, 125] width 20 height 9
click at [445, 221] on button "I Agree" at bounding box center [443, 218] width 32 height 15
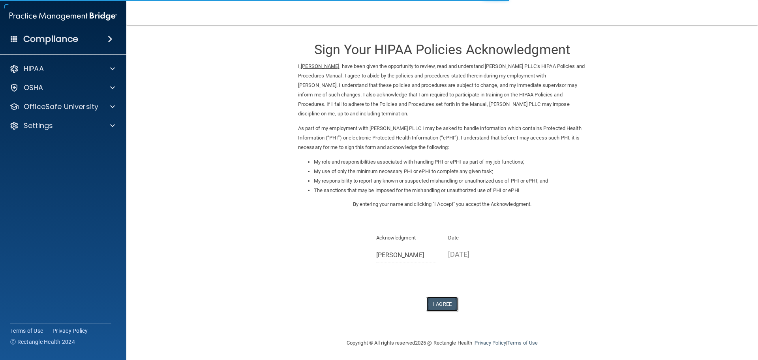
click at [447, 305] on button "I Agree" at bounding box center [443, 304] width 32 height 15
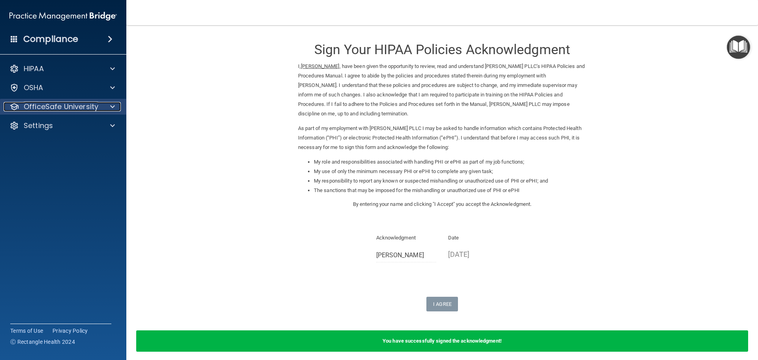
click at [113, 105] on span at bounding box center [112, 106] width 5 height 9
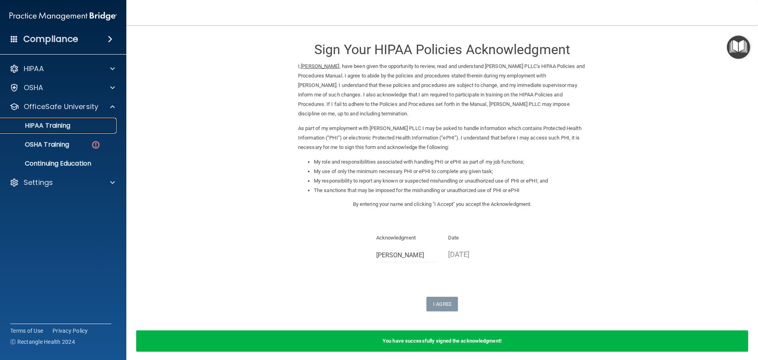
click at [61, 126] on p "HIPAA Training" at bounding box center [37, 126] width 65 height 8
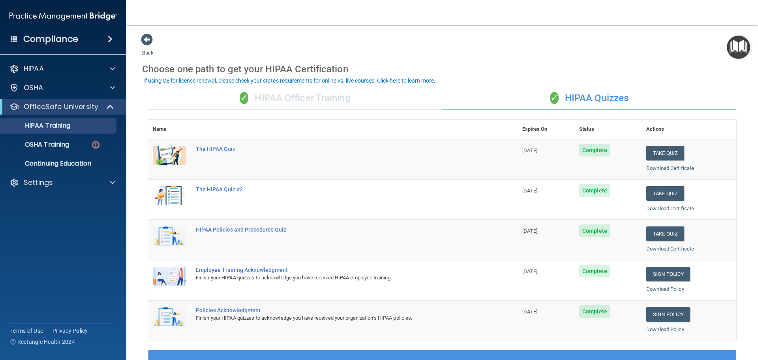
click at [358, 100] on div "✓ HIPAA Officer Training" at bounding box center [295, 99] width 294 height 24
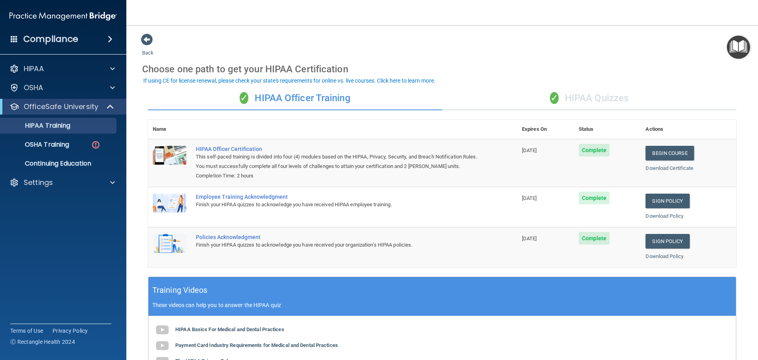
drag, startPoint x: 620, startPoint y: 99, endPoint x: 603, endPoint y: 94, distance: 17.6
click at [620, 99] on div "✓ HIPAA Quizzes" at bounding box center [589, 99] width 294 height 24
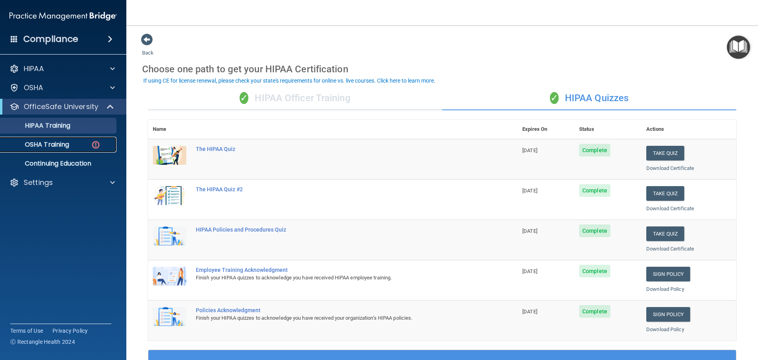
click at [39, 147] on p "OSHA Training" at bounding box center [37, 145] width 64 height 8
